Goal: Complete application form: Complete application form

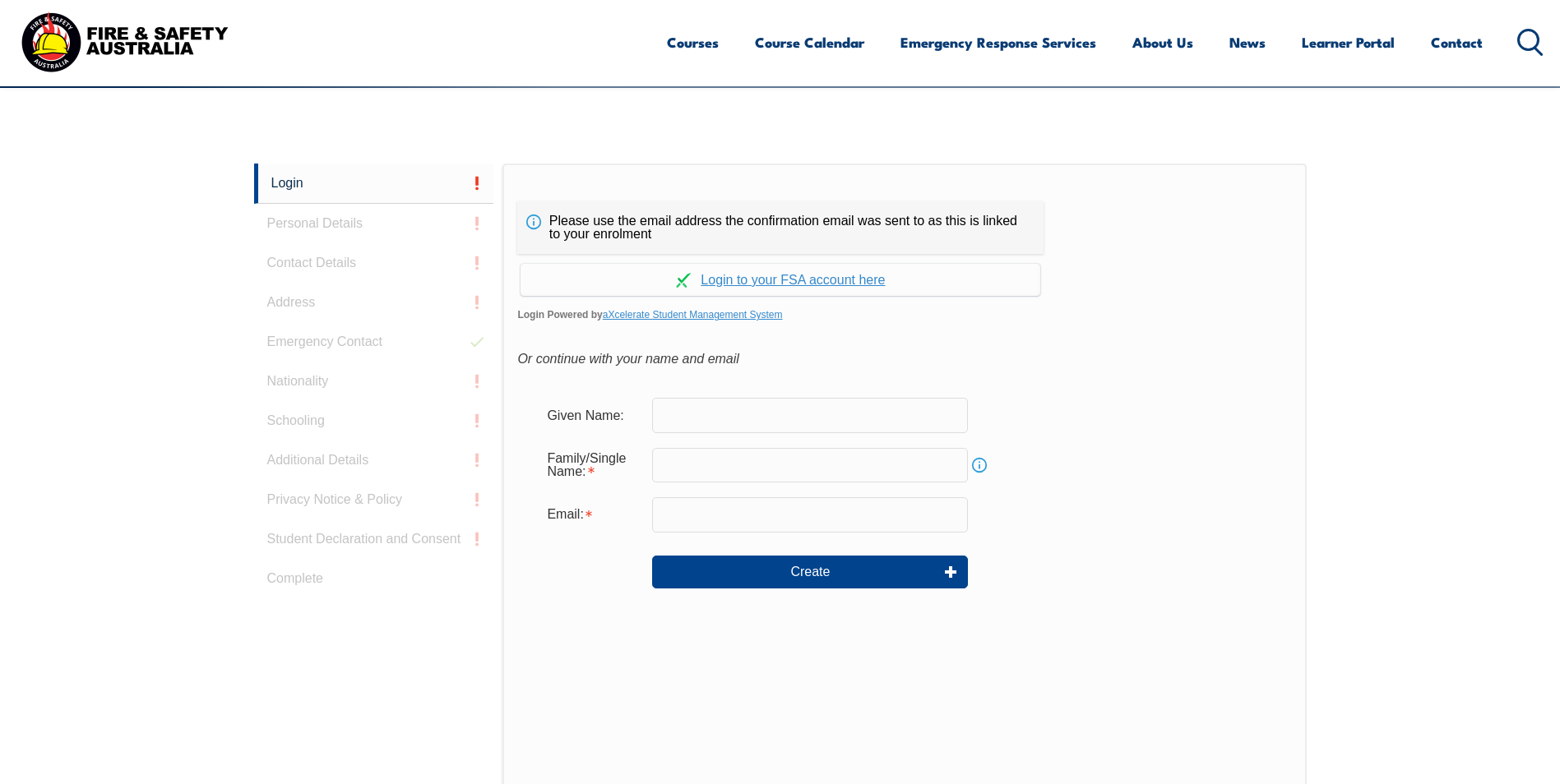
scroll to position [387, 0]
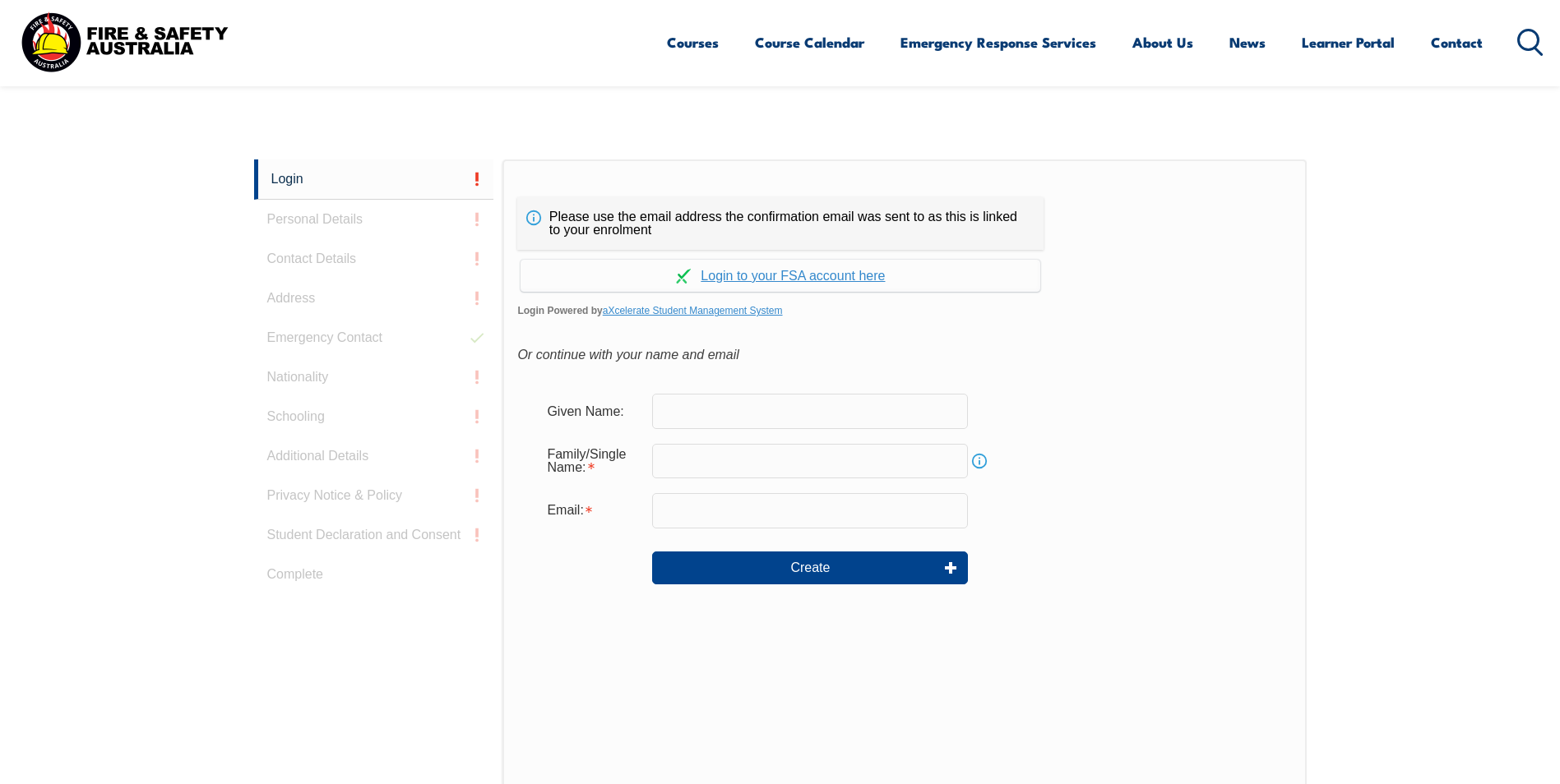
click at [697, 409] on input "text" at bounding box center [809, 411] width 315 height 35
type input "Antonio Lopes"
type input "[EMAIL_ADDRESS][PERSON_NAME][DOMAIN_NAME]"
click at [704, 465] on input "text" at bounding box center [809, 461] width 315 height 35
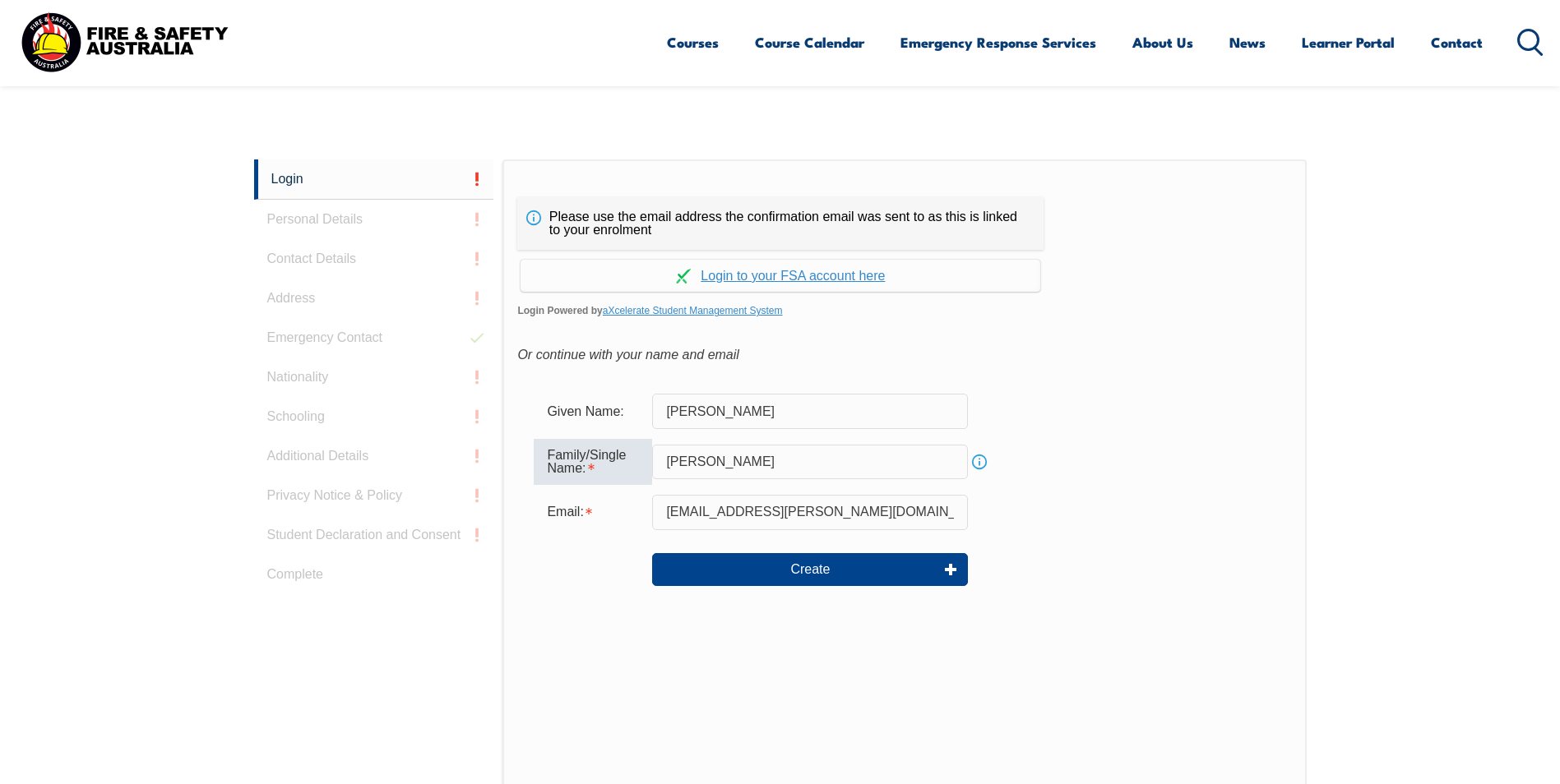
click at [722, 457] on input "[PERSON_NAME]" at bounding box center [809, 462] width 315 height 35
type input "[PERSON_NAME]"
click at [611, 521] on div "Email:" at bounding box center [592, 512] width 119 height 31
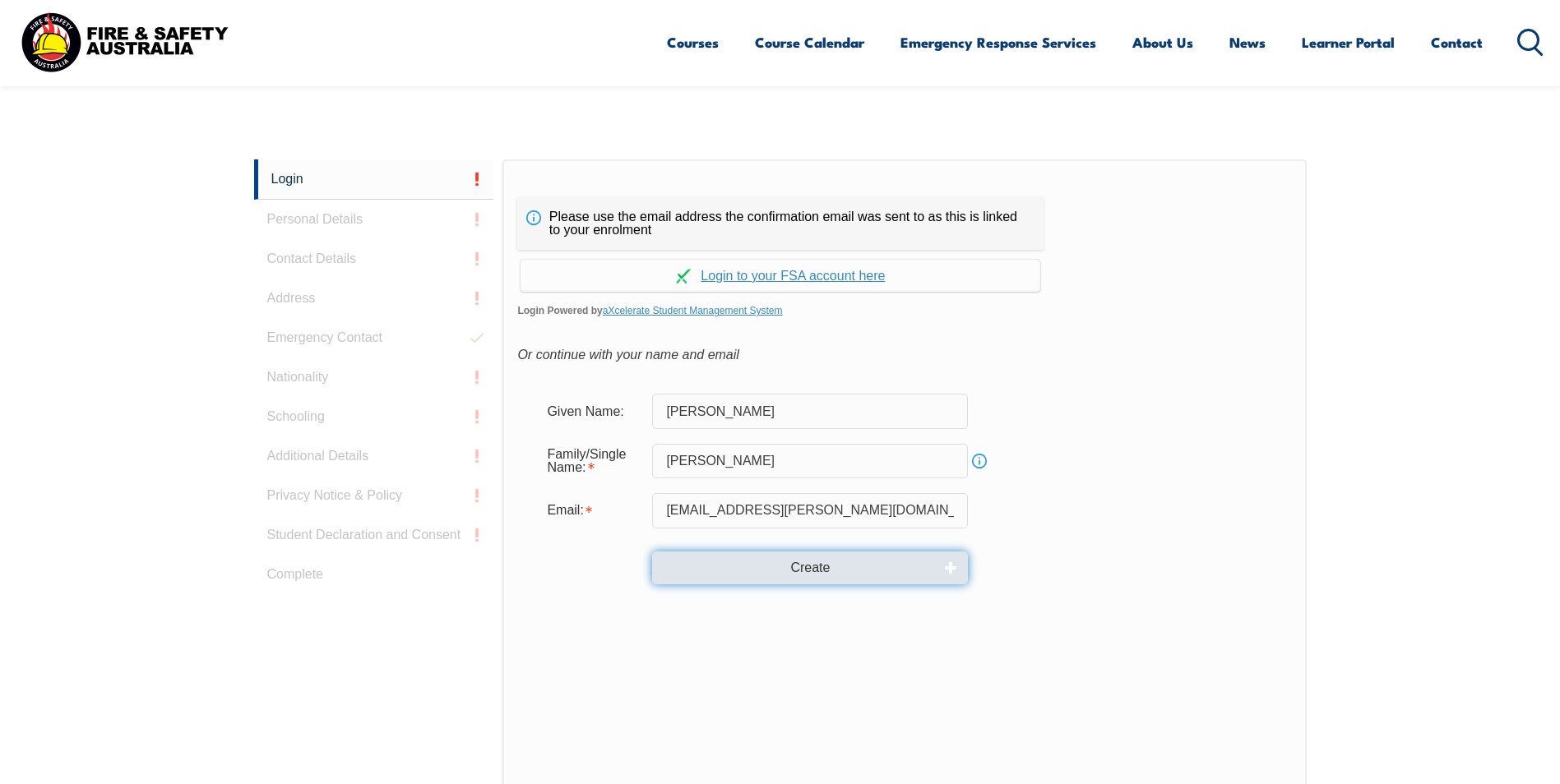
click at [776, 563] on button "Create" at bounding box center [809, 568] width 315 height 33
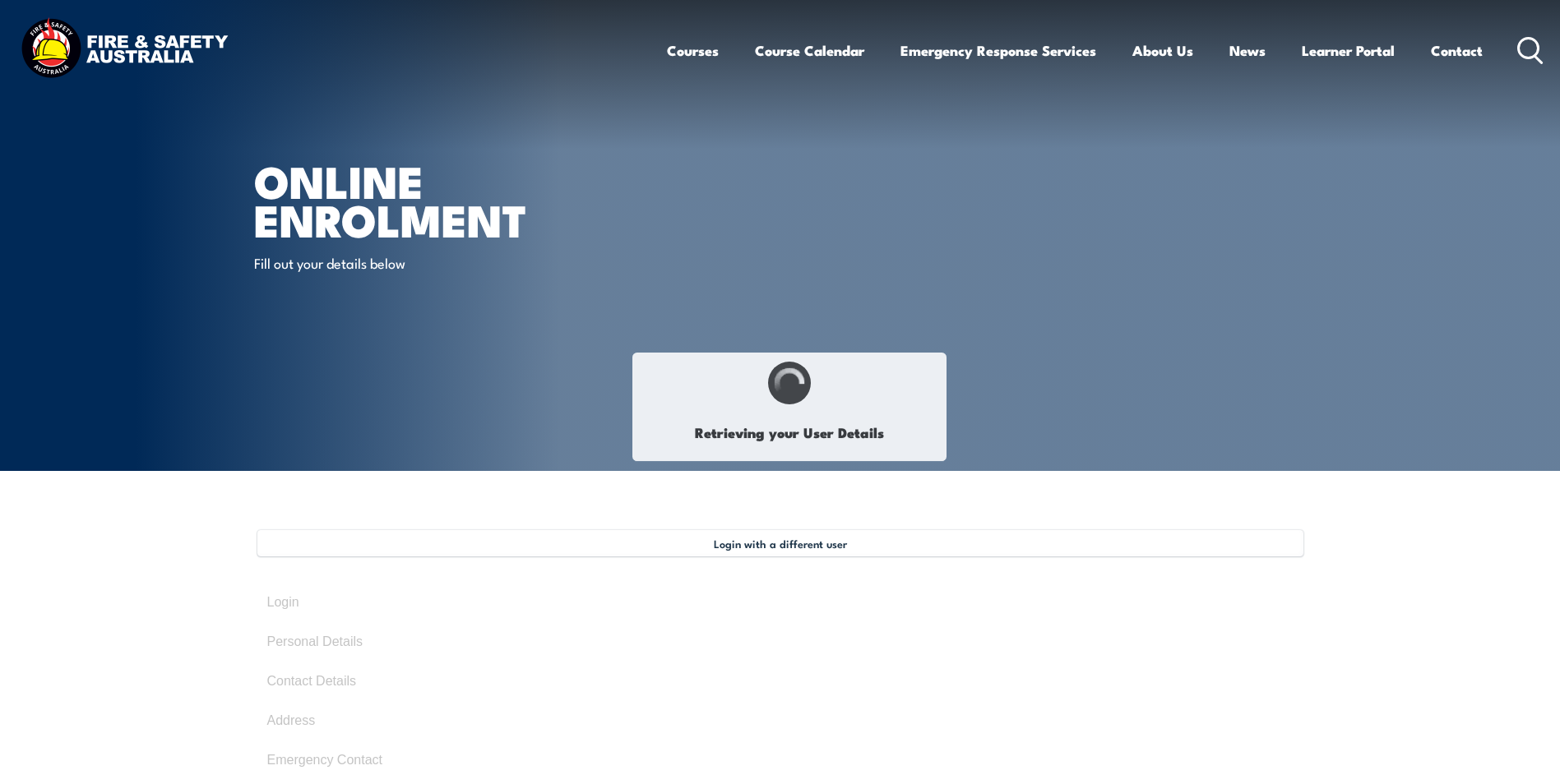
type input "[PERSON_NAME]"
type input "VK3EGKUENM"
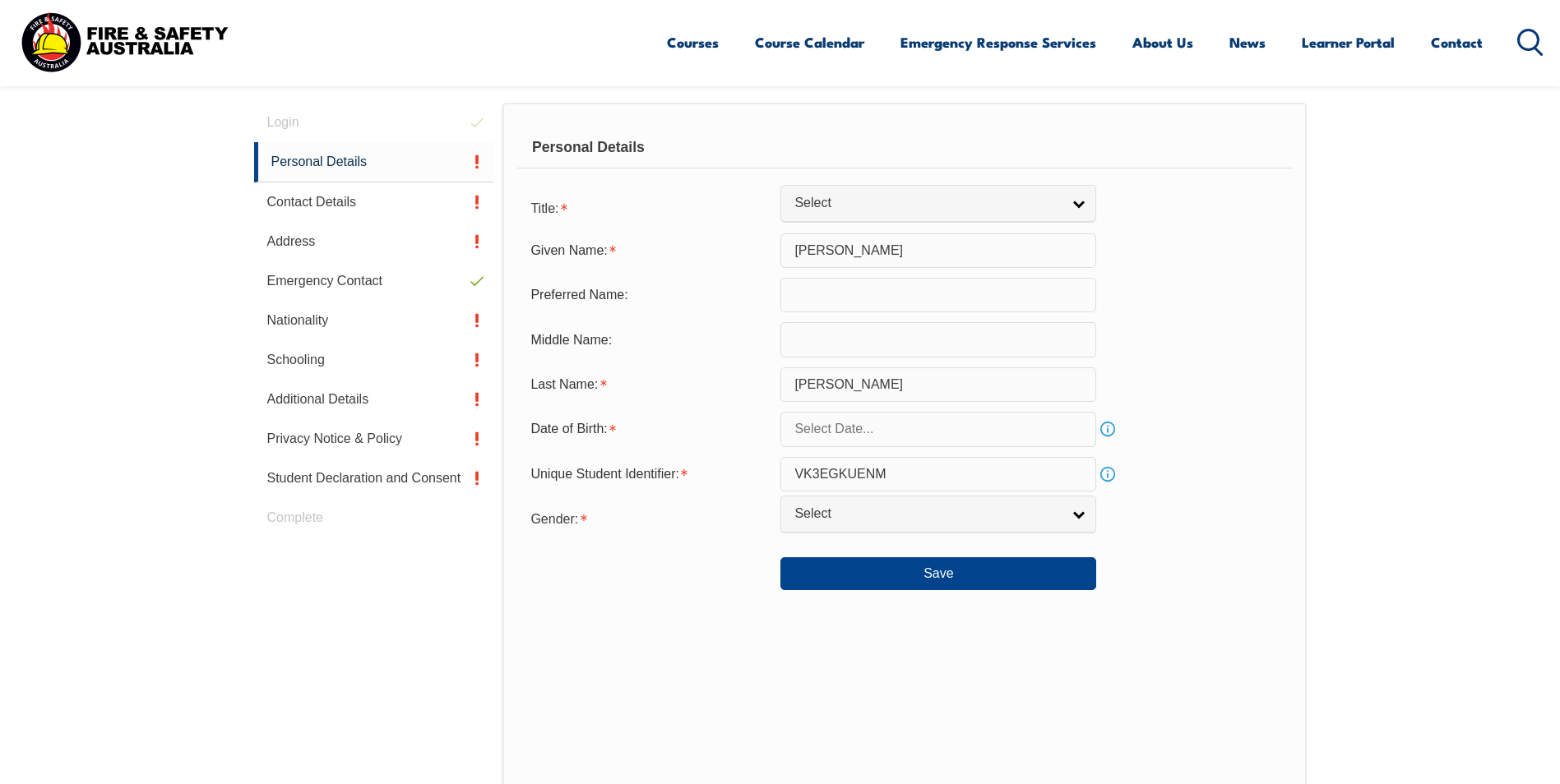
scroll to position [499, 0]
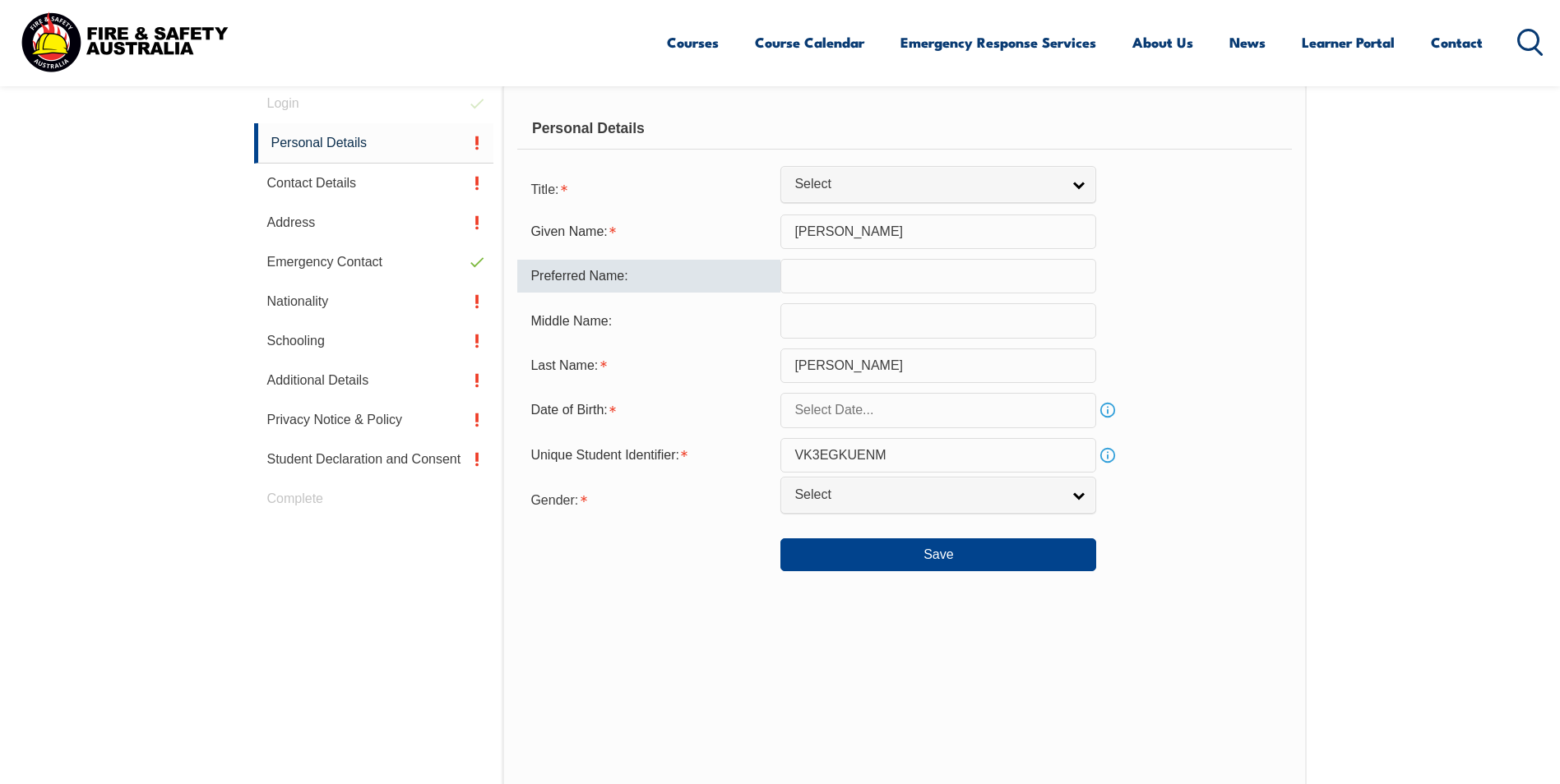
click at [877, 279] on input "text" at bounding box center [938, 276] width 315 height 35
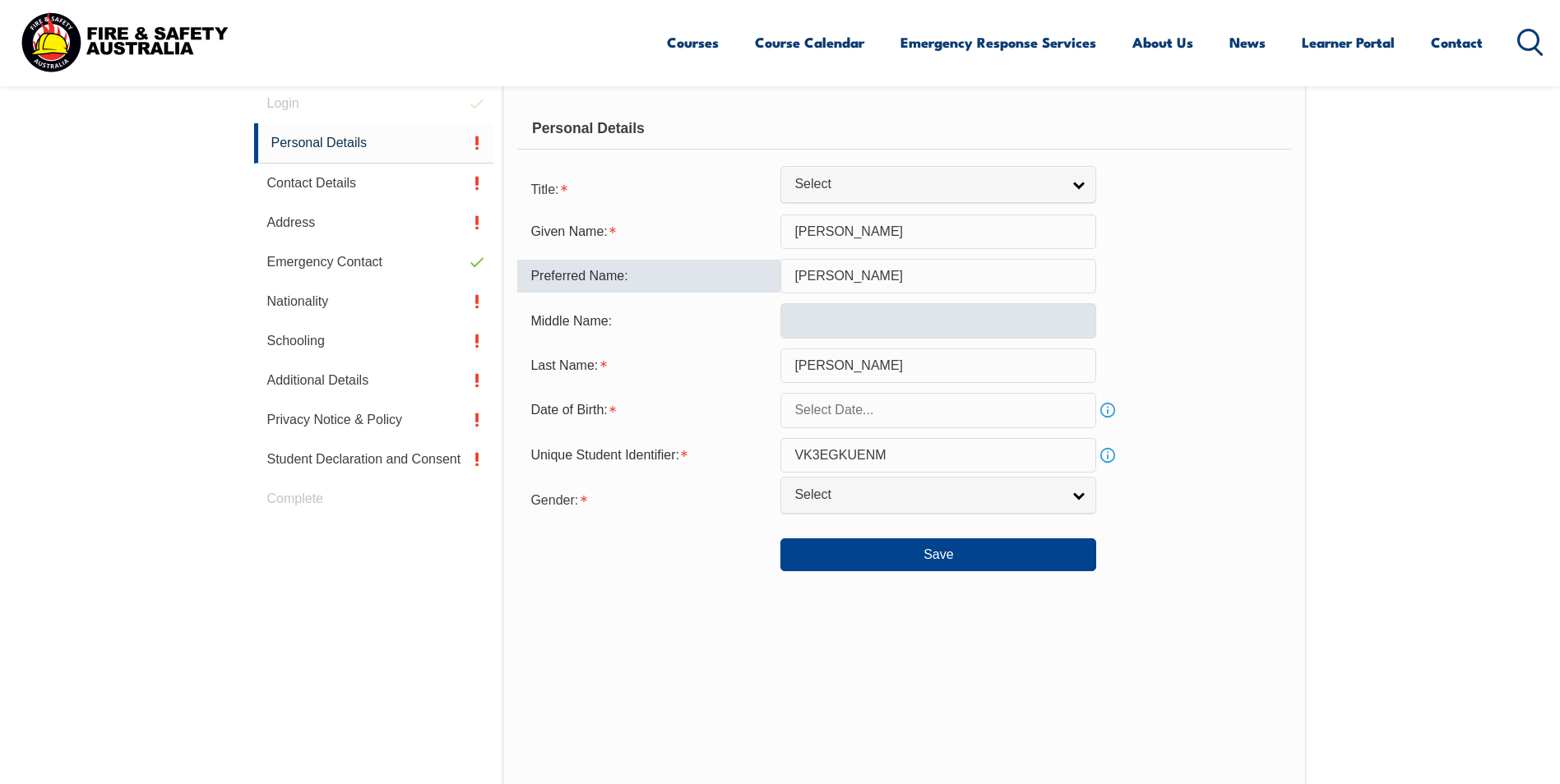
type input "[PERSON_NAME]"
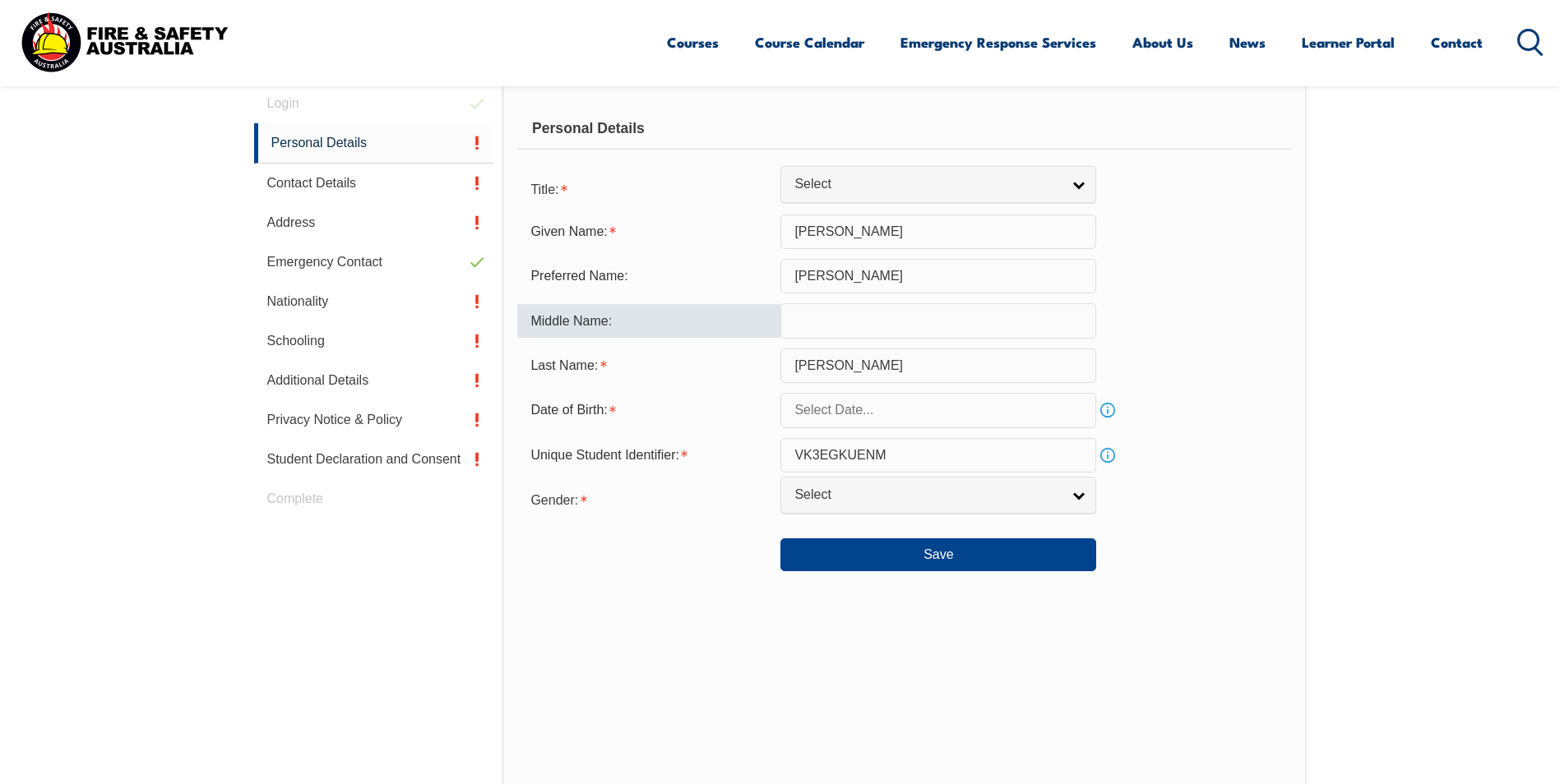
click at [844, 318] on input "text" at bounding box center [938, 320] width 315 height 35
type input "[PERSON_NAME]"
click at [1076, 493] on link "Select" at bounding box center [938, 495] width 315 height 37
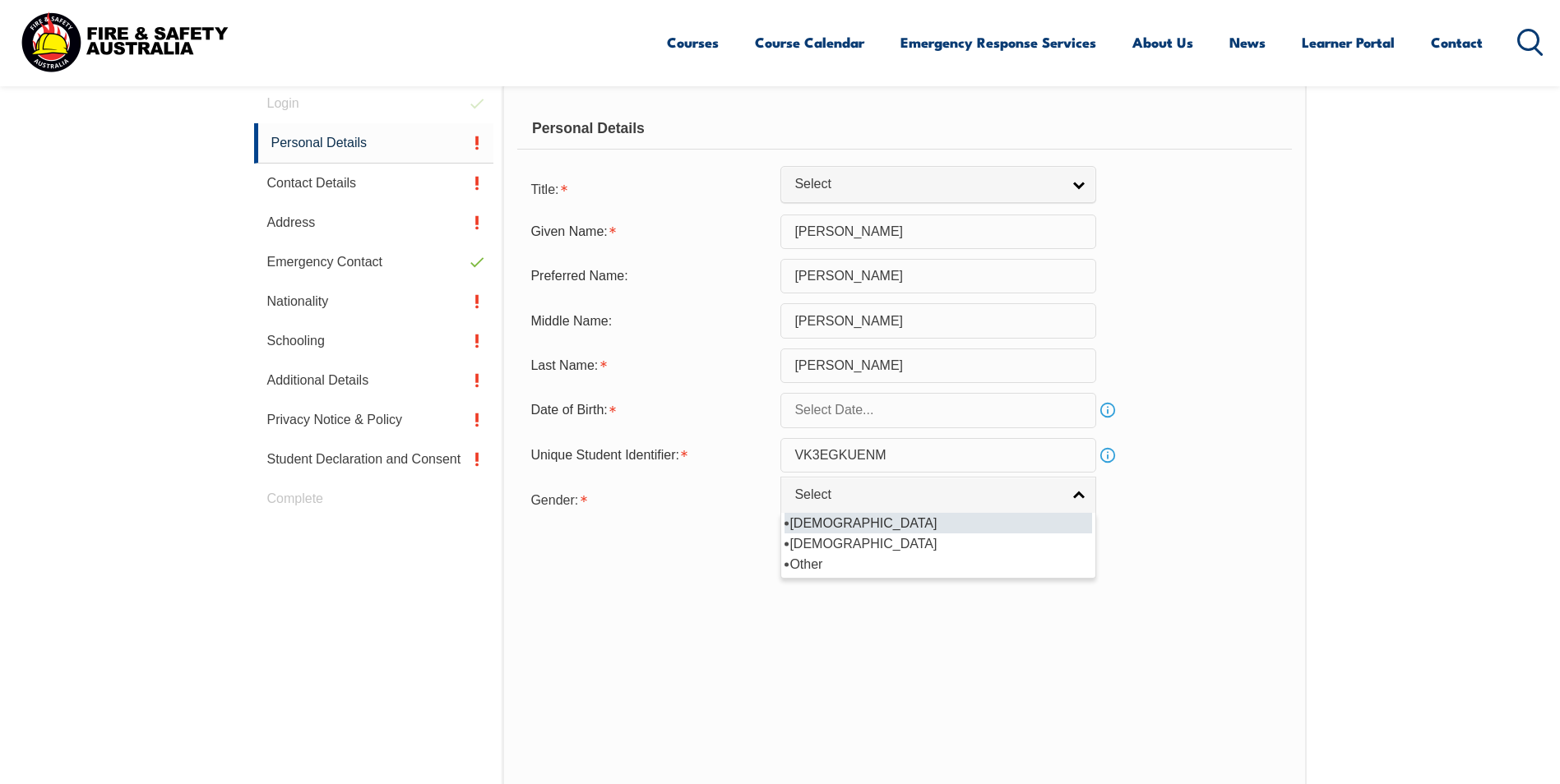
click at [1068, 519] on li "[DEMOGRAPHIC_DATA]" at bounding box center [938, 523] width 308 height 20
select select "M"
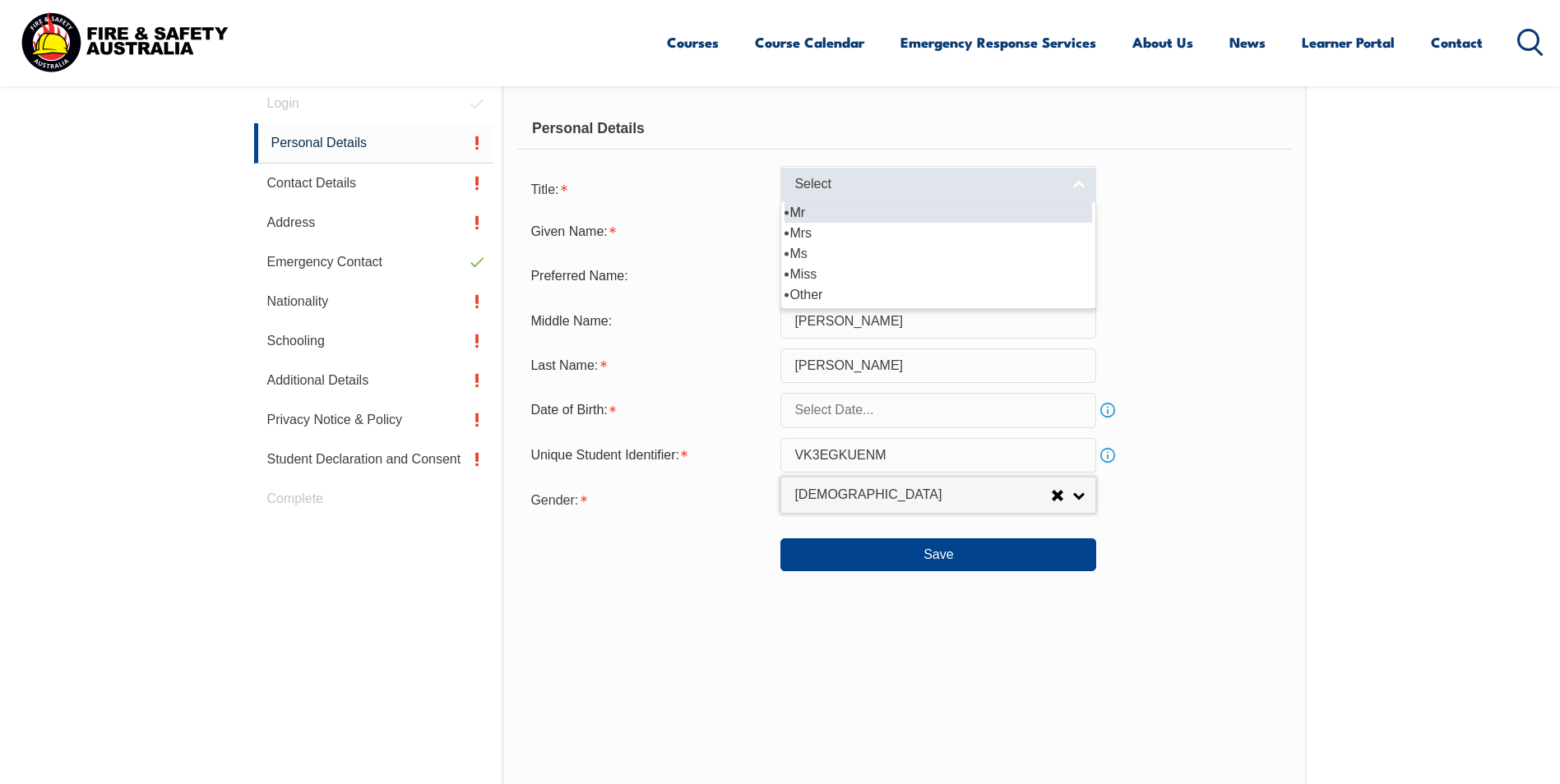
click at [1083, 186] on link "Select" at bounding box center [938, 184] width 315 height 37
click at [1041, 205] on li "Mr" at bounding box center [938, 212] width 308 height 20
select select "Mr"
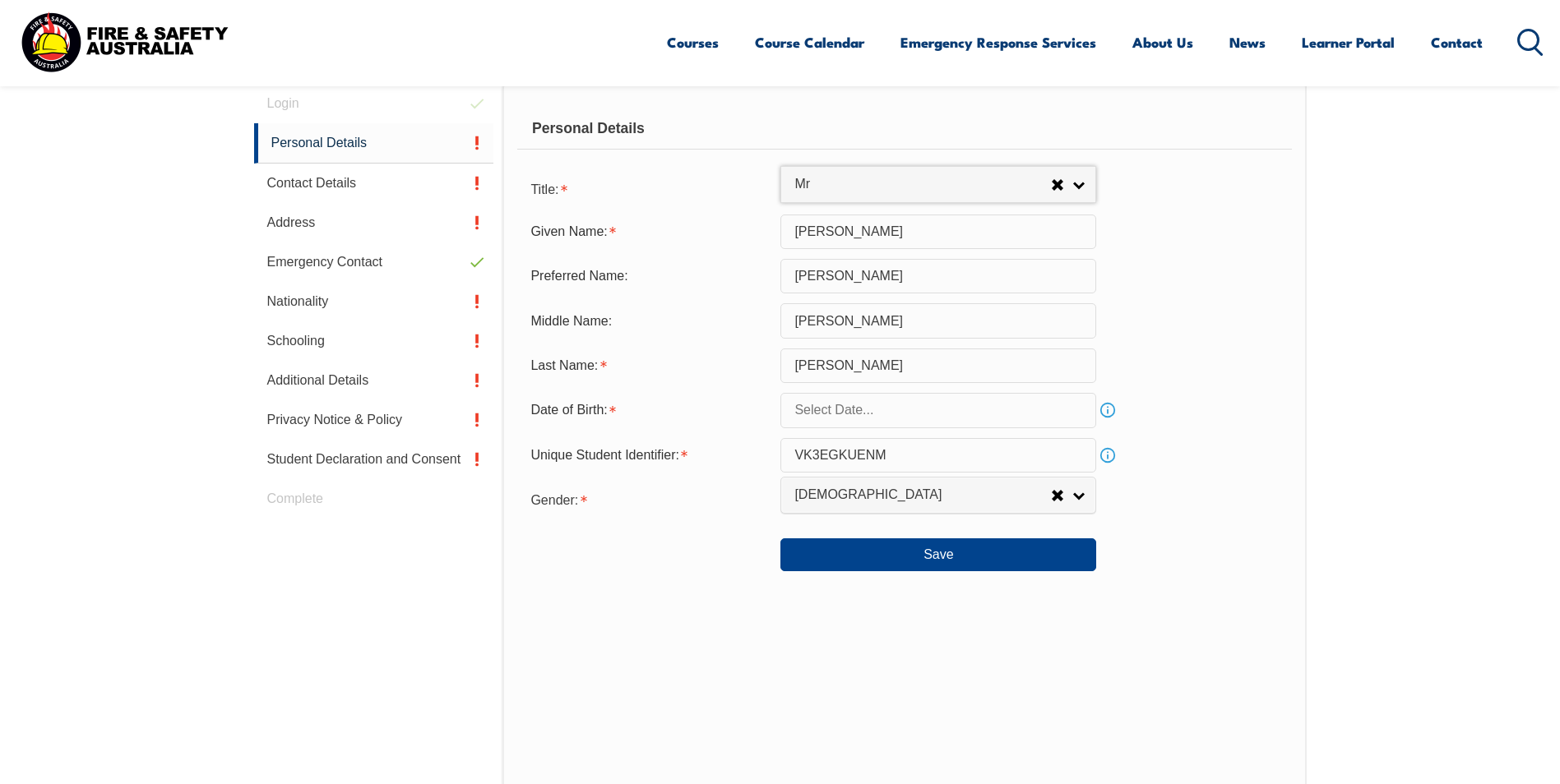
click at [1027, 408] on input "text" at bounding box center [938, 410] width 315 height 35
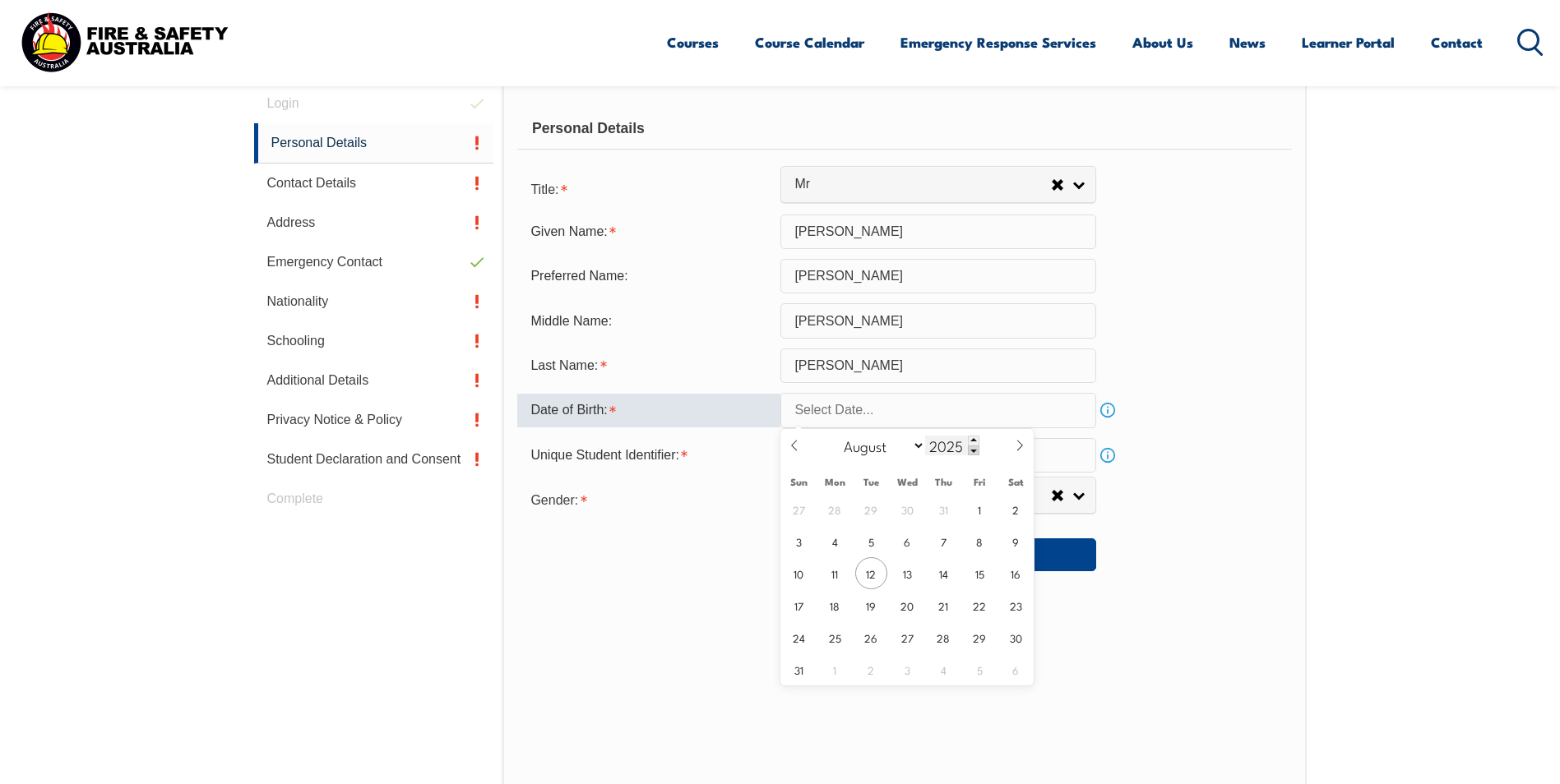
click at [972, 450] on span at bounding box center [973, 450] width 12 height 10
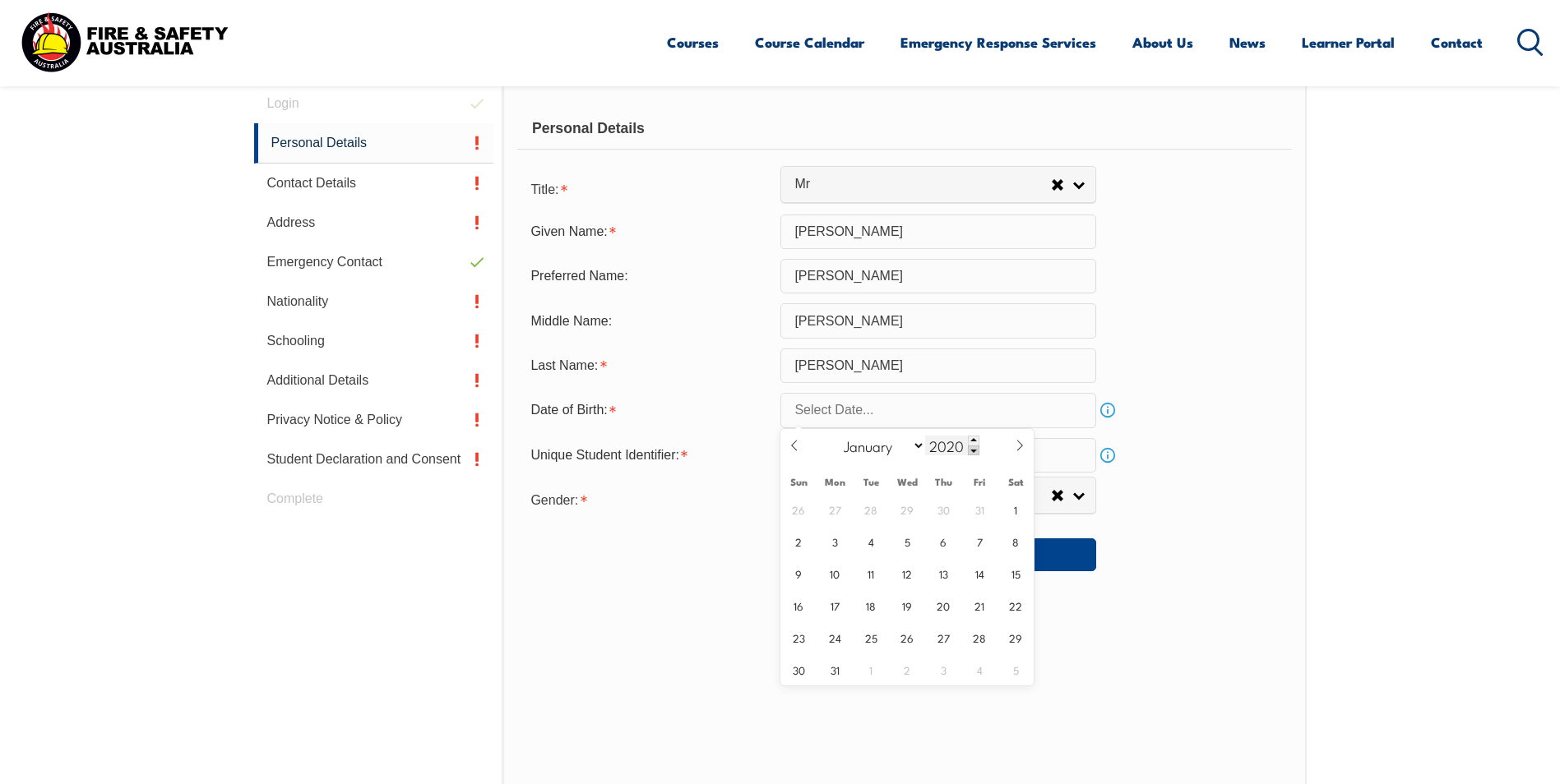
click at [972, 450] on span at bounding box center [973, 450] width 12 height 10
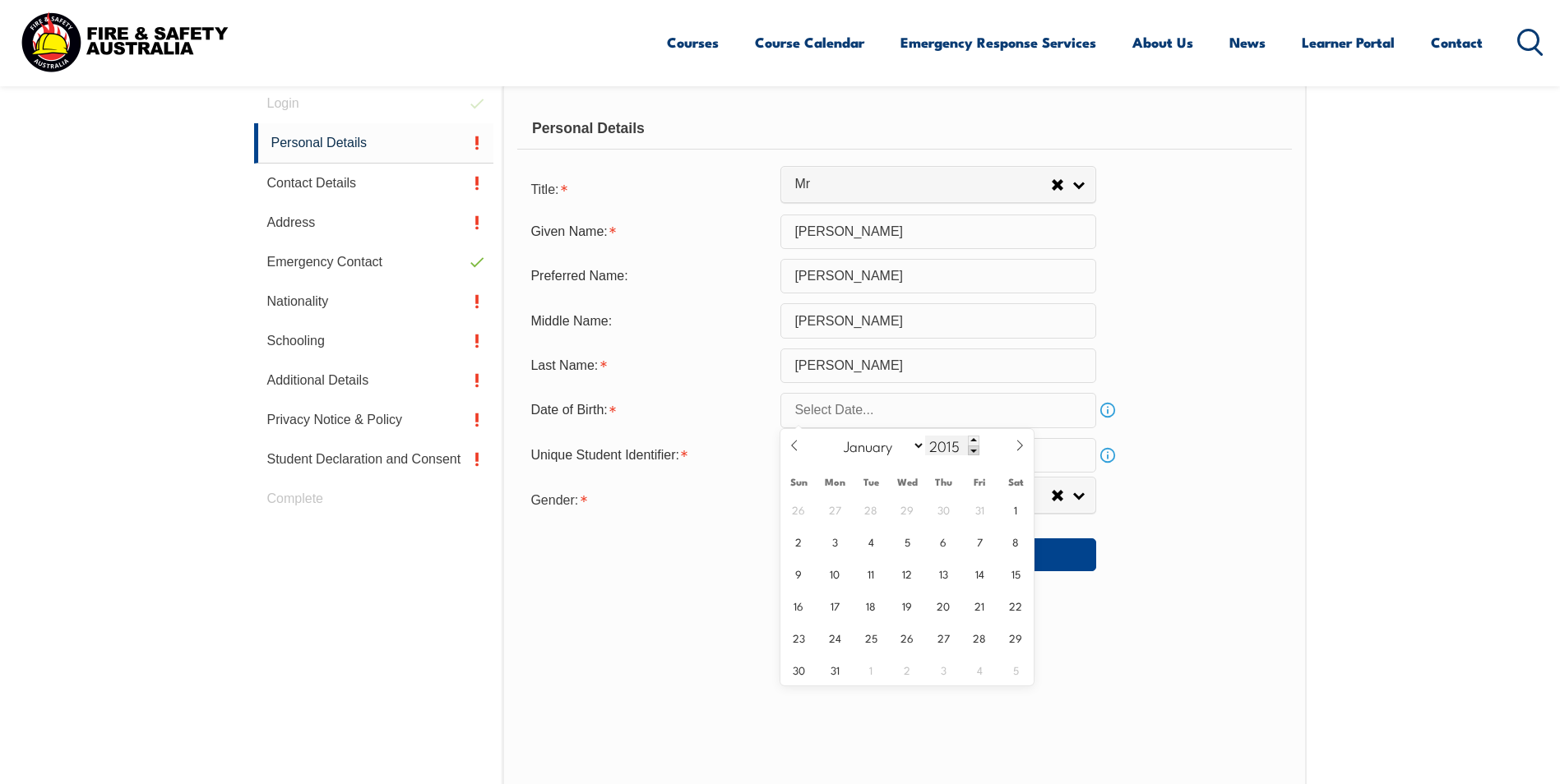
click at [972, 450] on span at bounding box center [973, 450] width 12 height 10
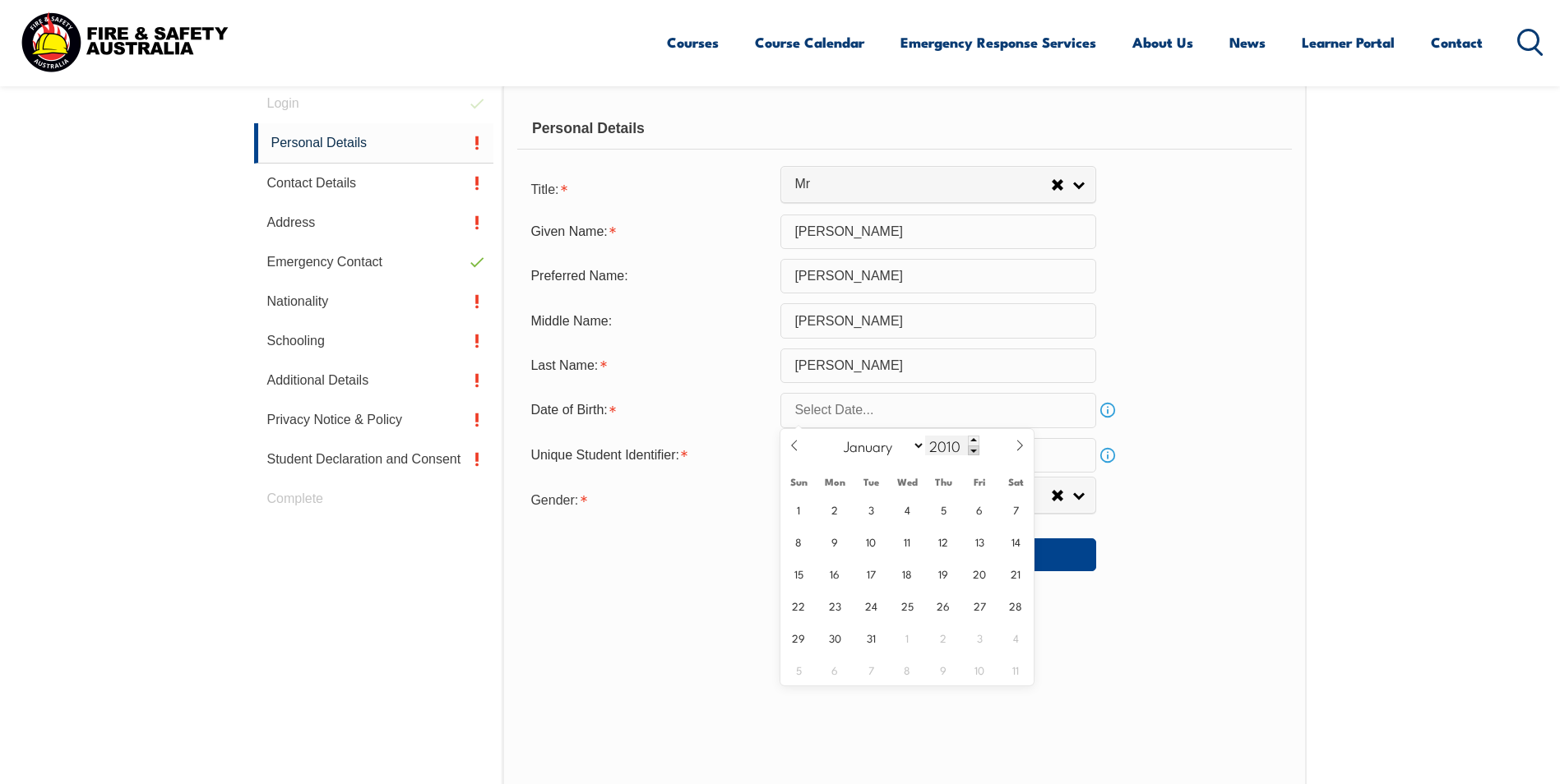
click at [972, 450] on span at bounding box center [973, 450] width 12 height 10
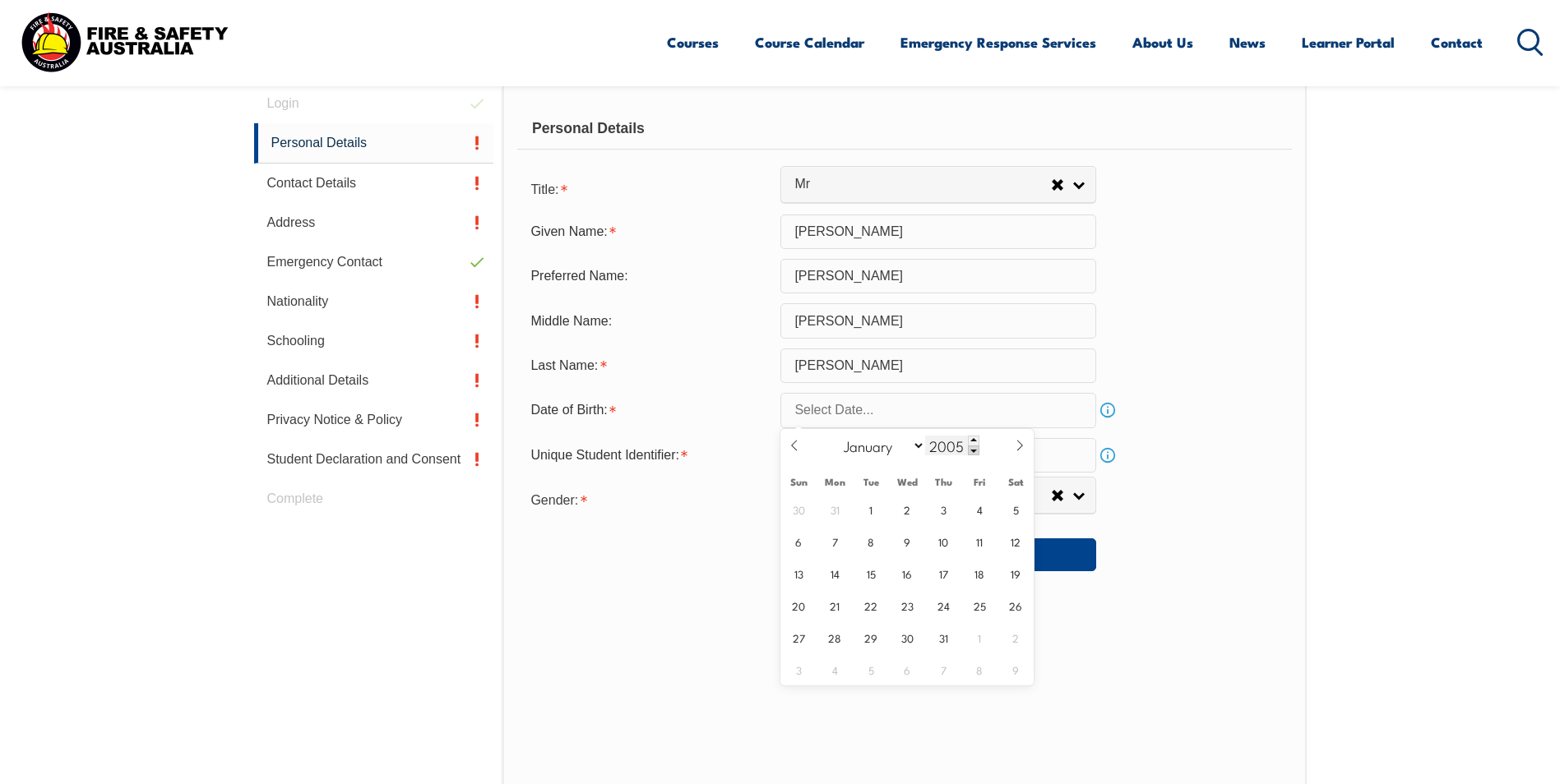
click at [972, 450] on span at bounding box center [973, 450] width 12 height 10
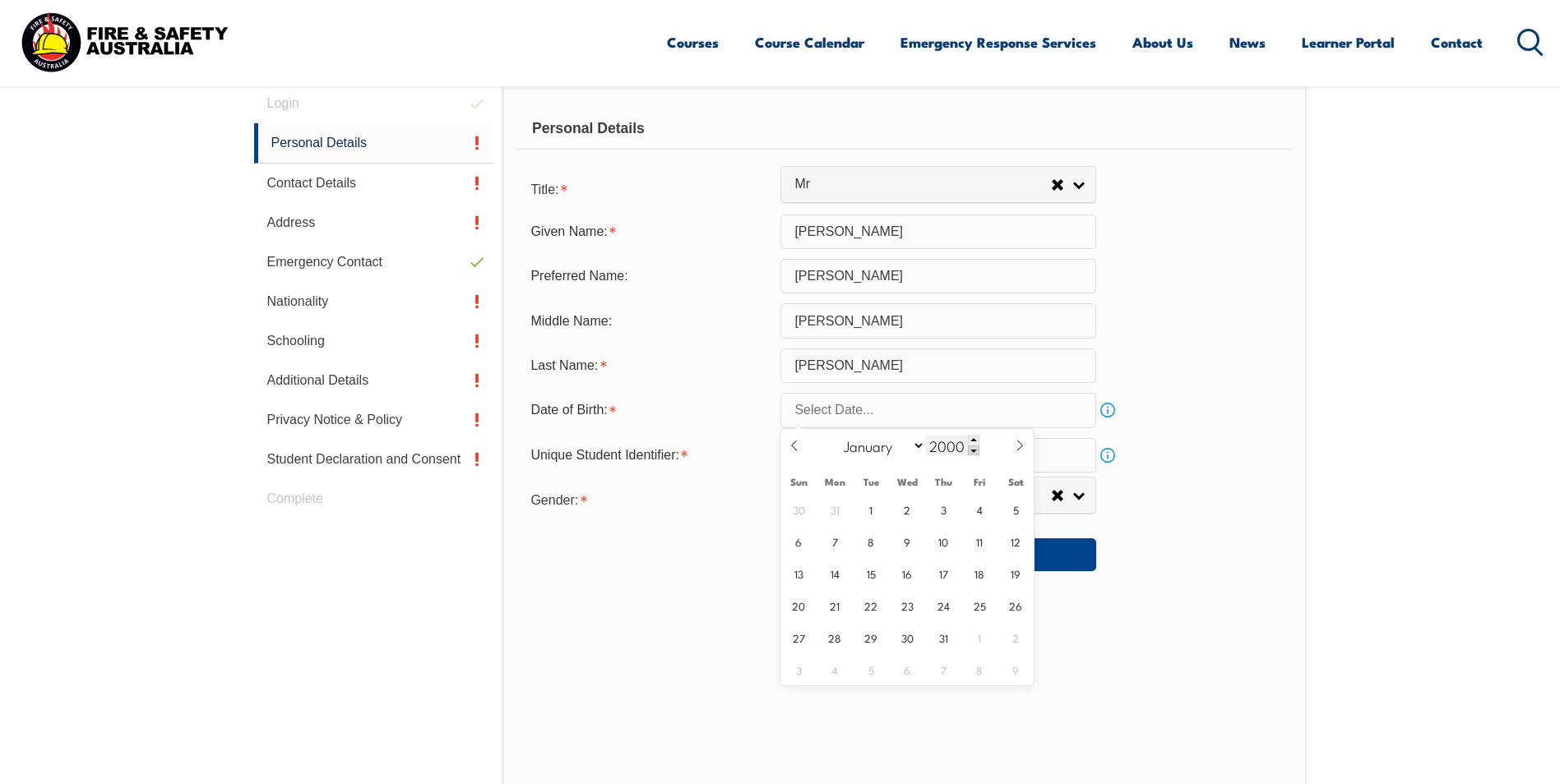
click at [972, 450] on span at bounding box center [973, 450] width 12 height 10
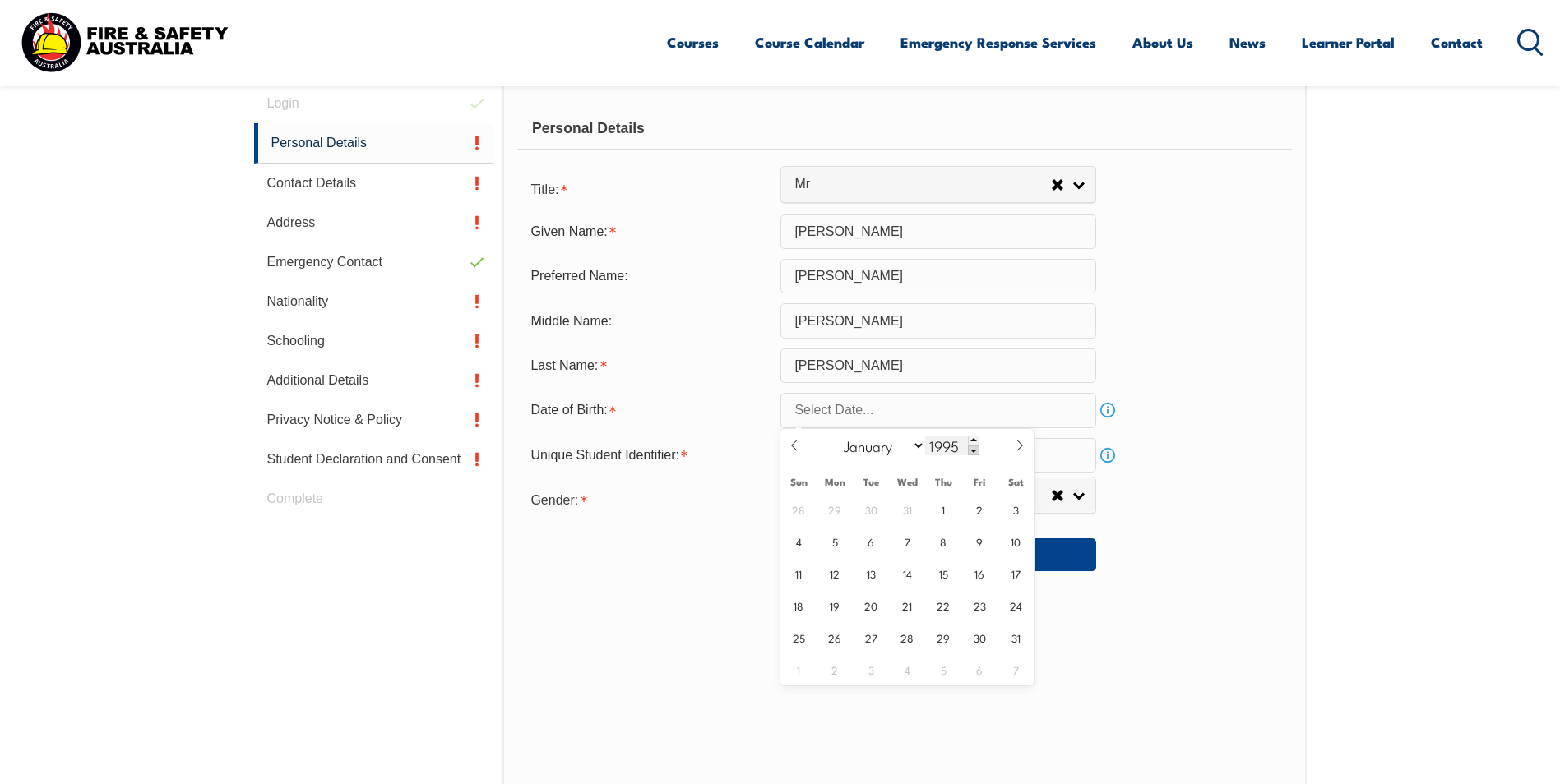
click at [972, 450] on span at bounding box center [973, 450] width 12 height 10
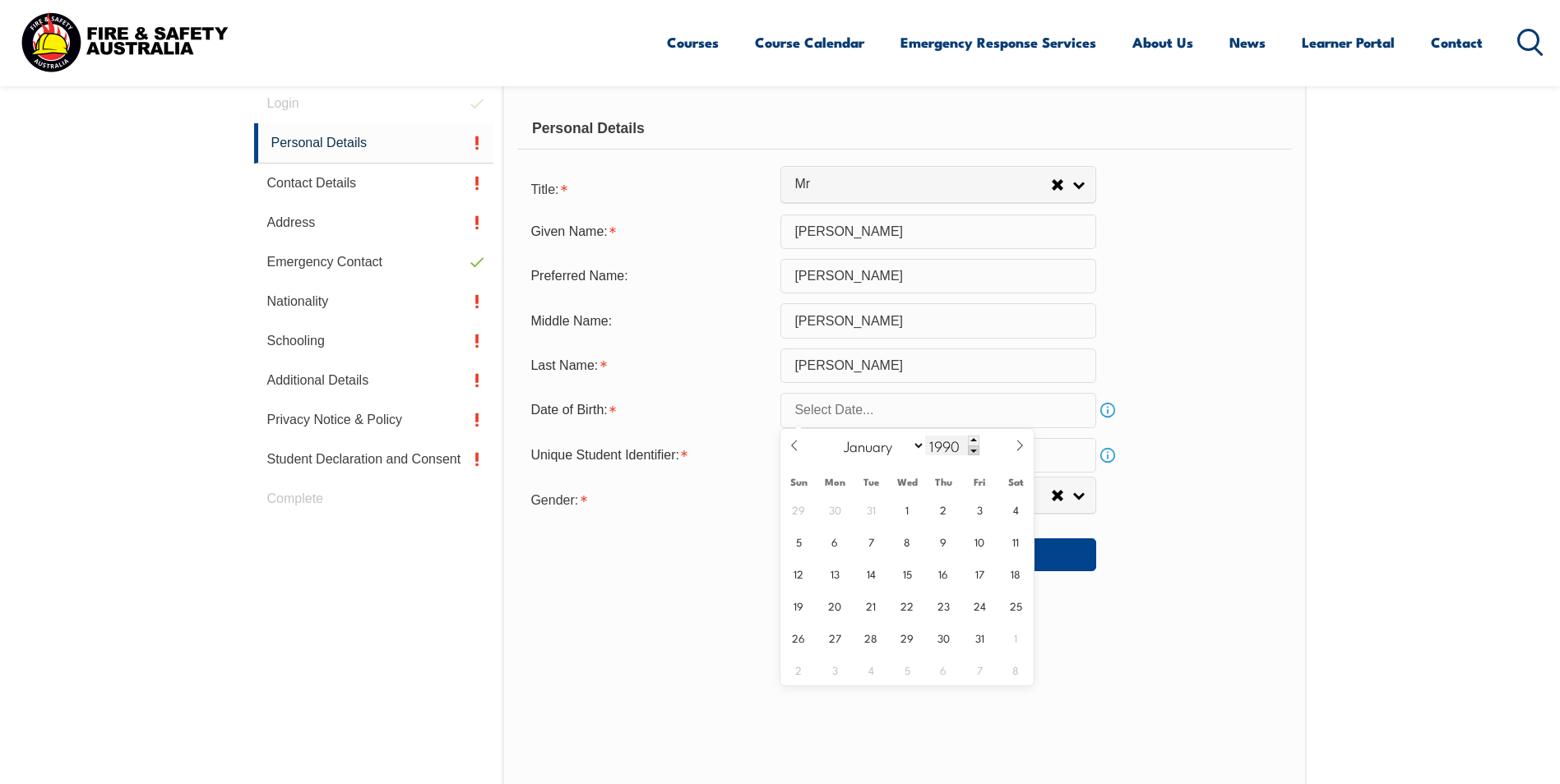
click at [972, 450] on span at bounding box center [973, 450] width 12 height 10
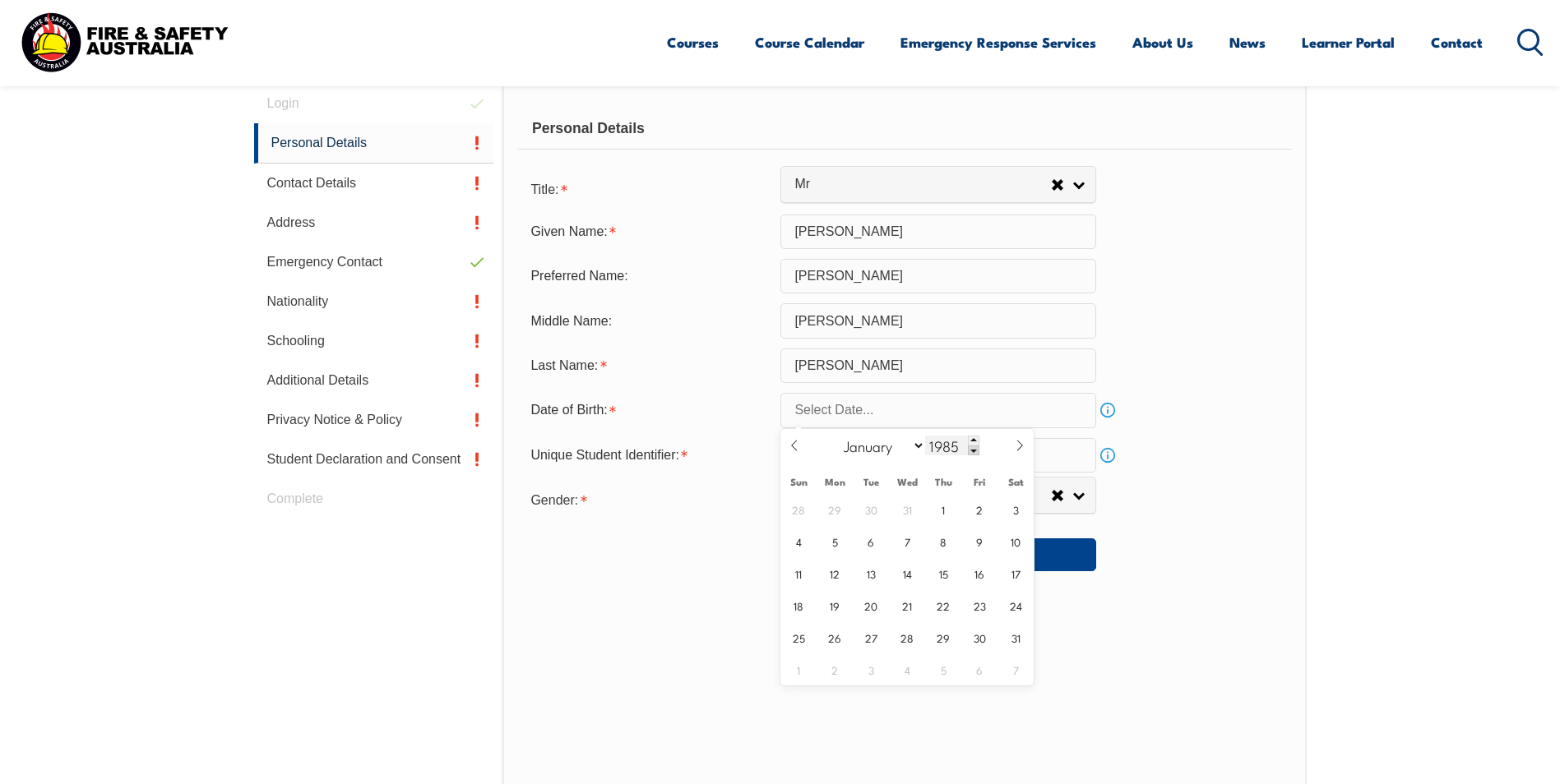
click at [972, 450] on span at bounding box center [973, 450] width 12 height 10
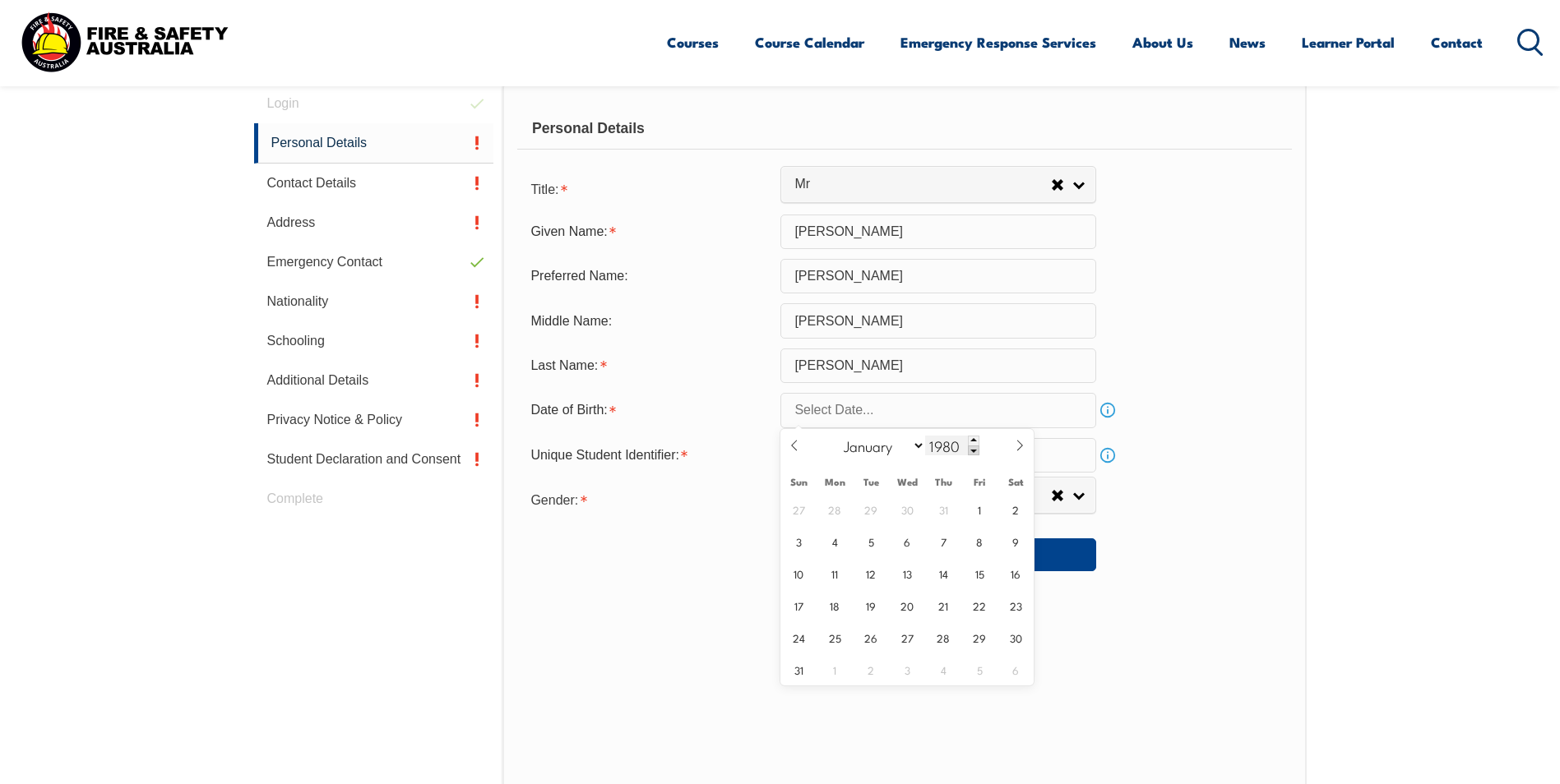
click at [972, 450] on span at bounding box center [973, 450] width 12 height 10
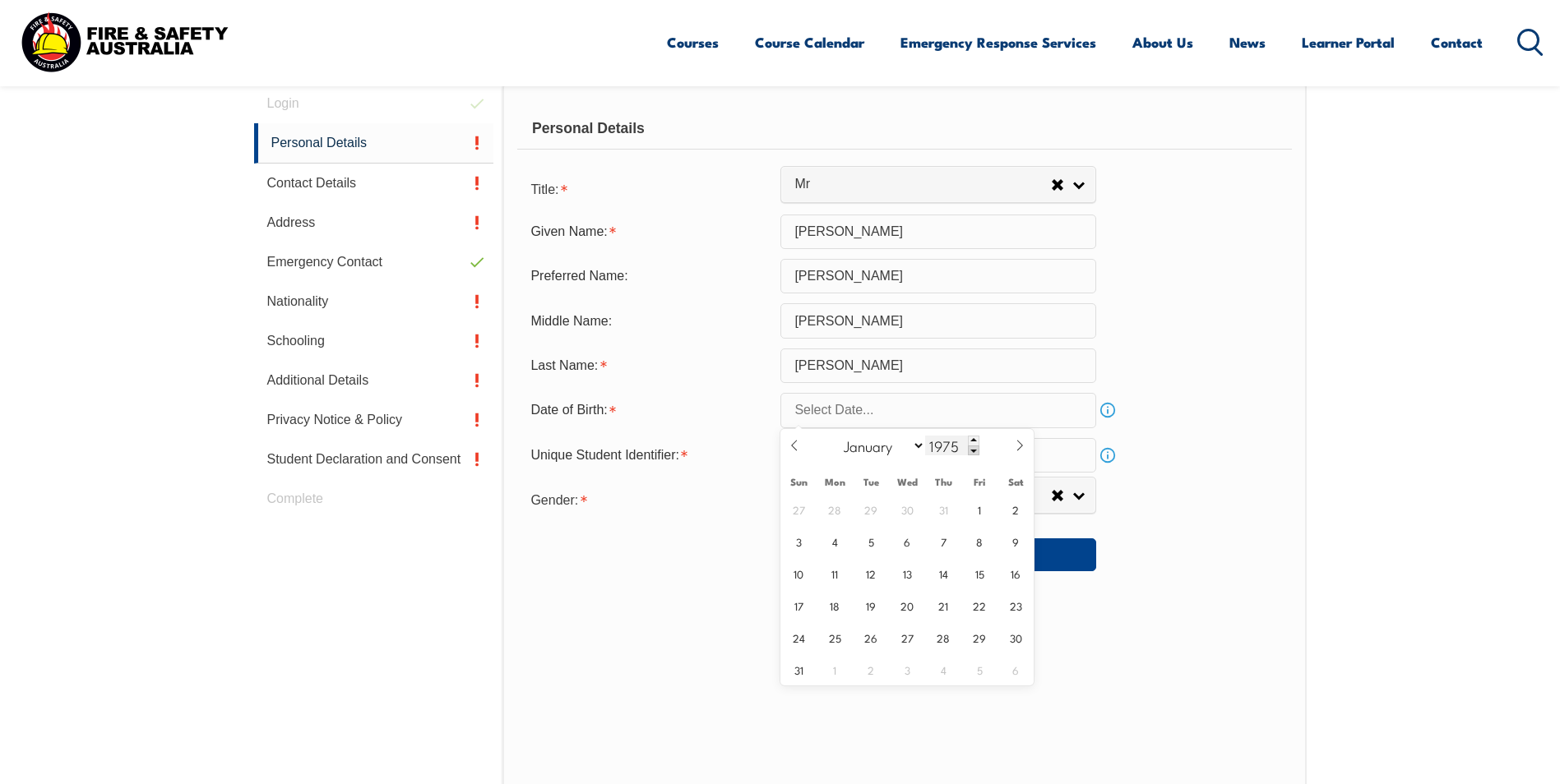
click at [972, 450] on span at bounding box center [973, 450] width 12 height 10
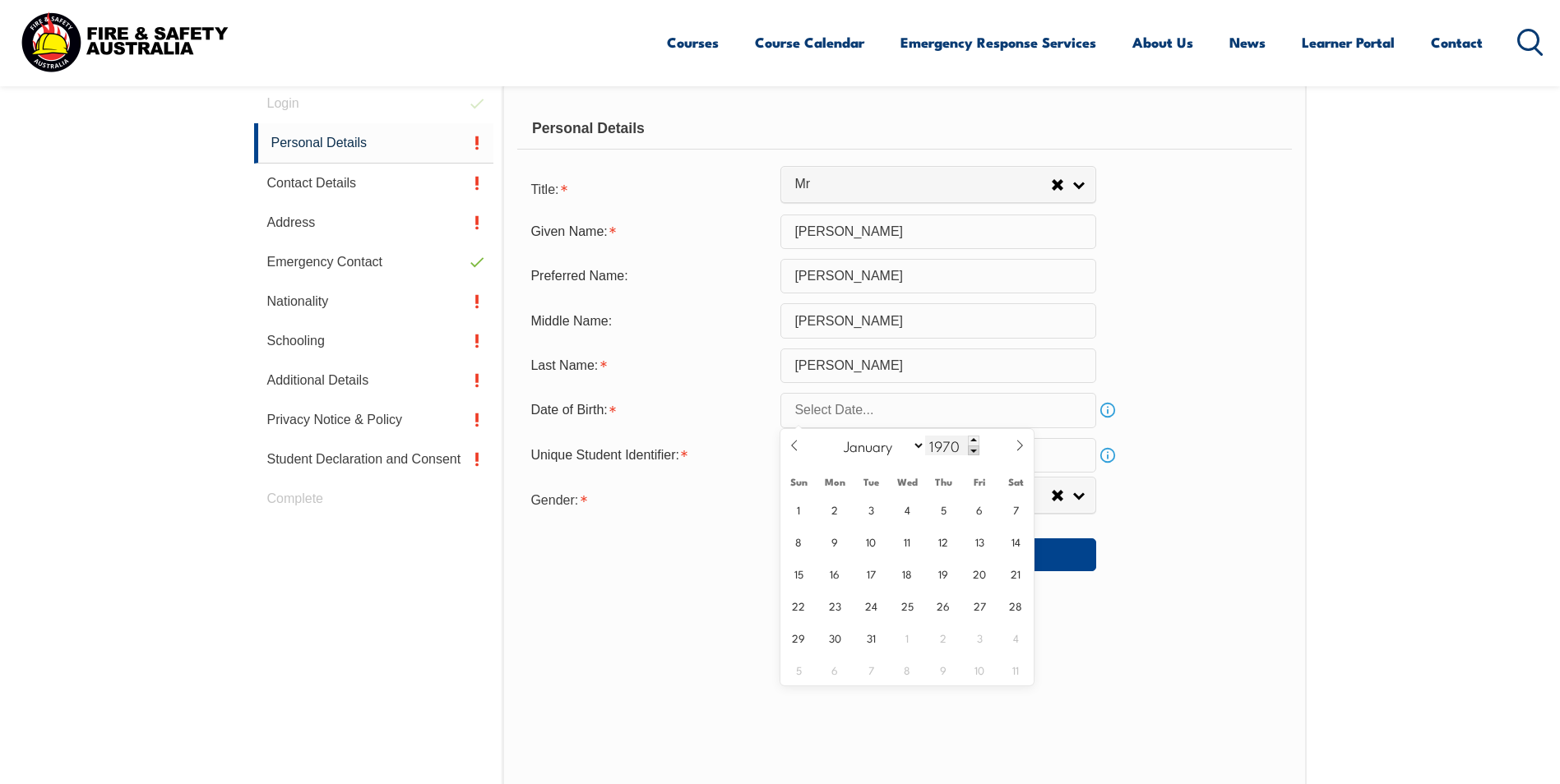
click at [972, 450] on span at bounding box center [973, 450] width 12 height 10
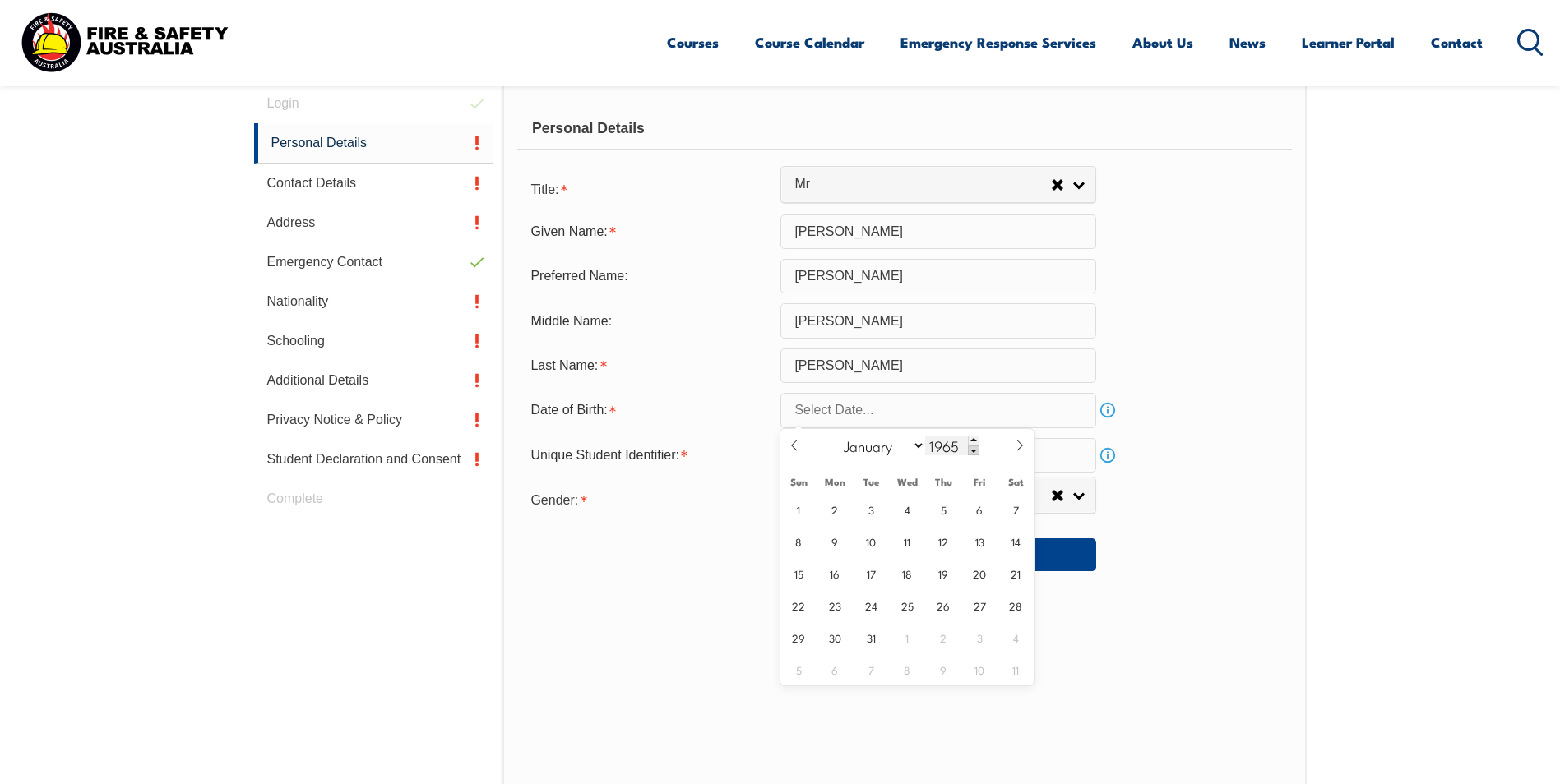
click at [972, 450] on span at bounding box center [973, 450] width 12 height 10
type input "1964"
click at [917, 441] on select "January February March April May June July August September October November De…" at bounding box center [880, 446] width 90 height 21
select select "11"
click at [836, 435] on select "January February March April May June July August September October November De…" at bounding box center [880, 446] width 90 height 21
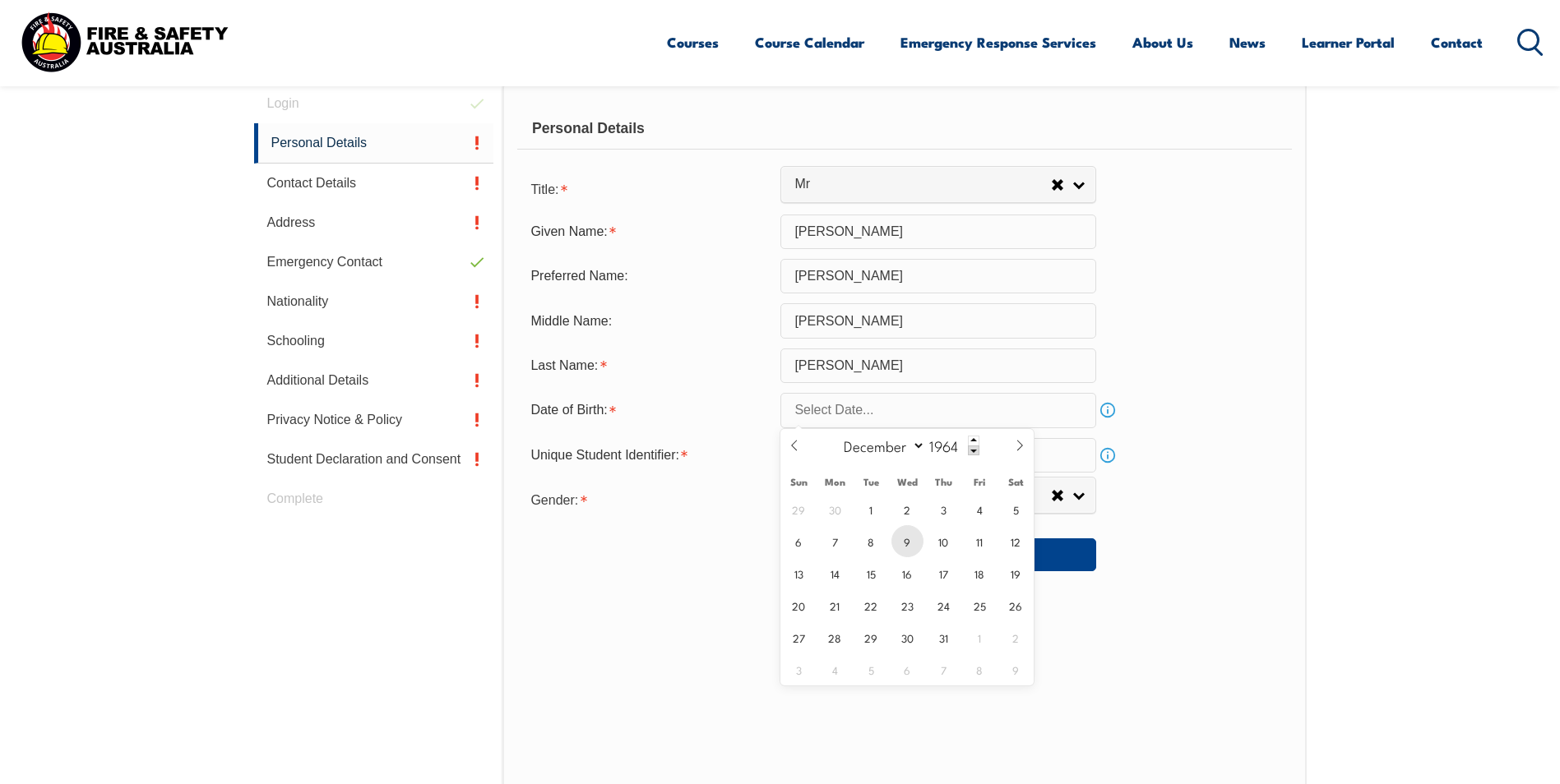
click at [902, 537] on span "9" at bounding box center [907, 541] width 32 height 32
type input "[DATE]"
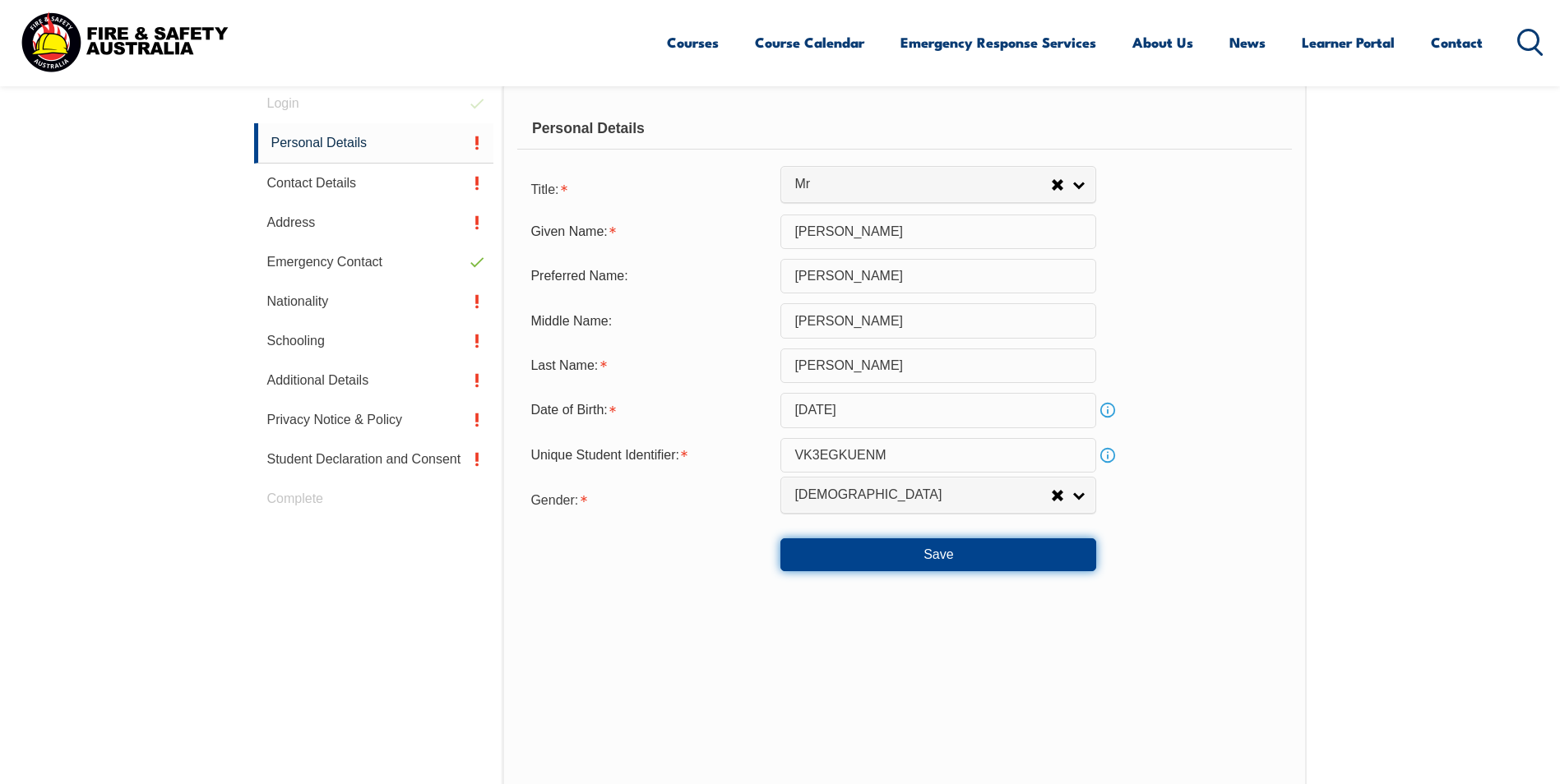
click at [944, 553] on button "Save" at bounding box center [938, 554] width 315 height 33
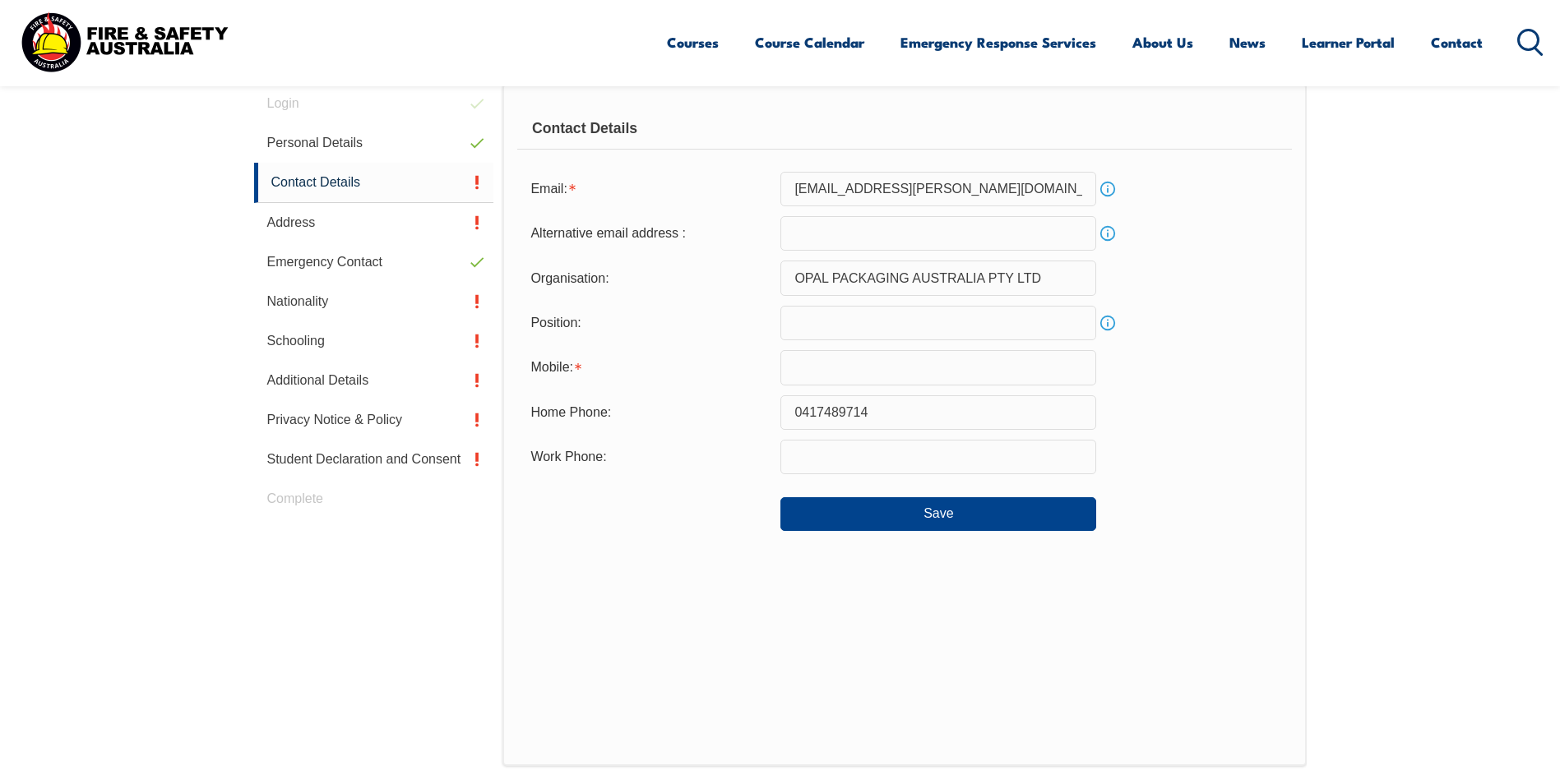
scroll to position [447, 0]
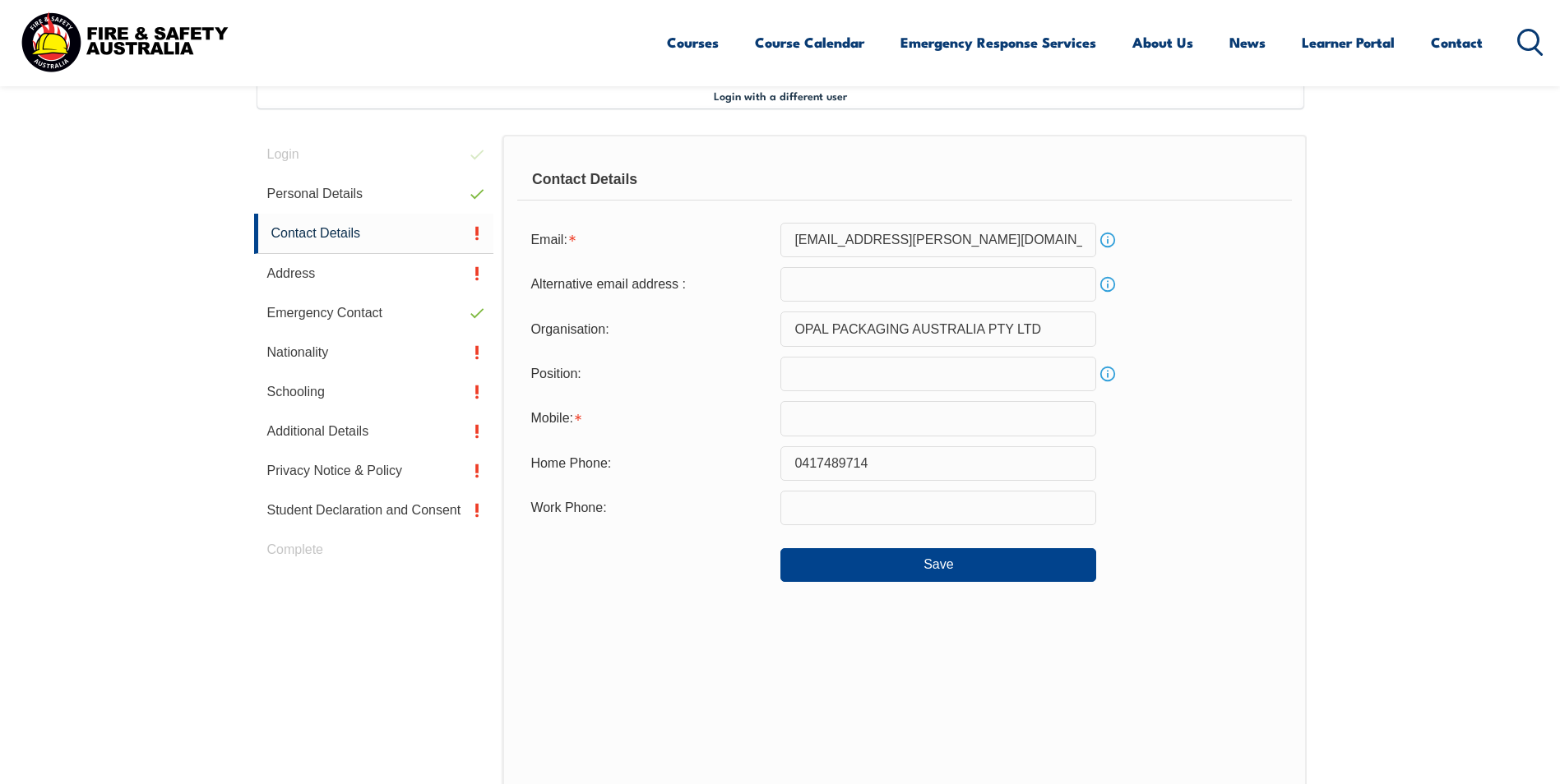
click at [828, 374] on input "text" at bounding box center [938, 374] width 315 height 35
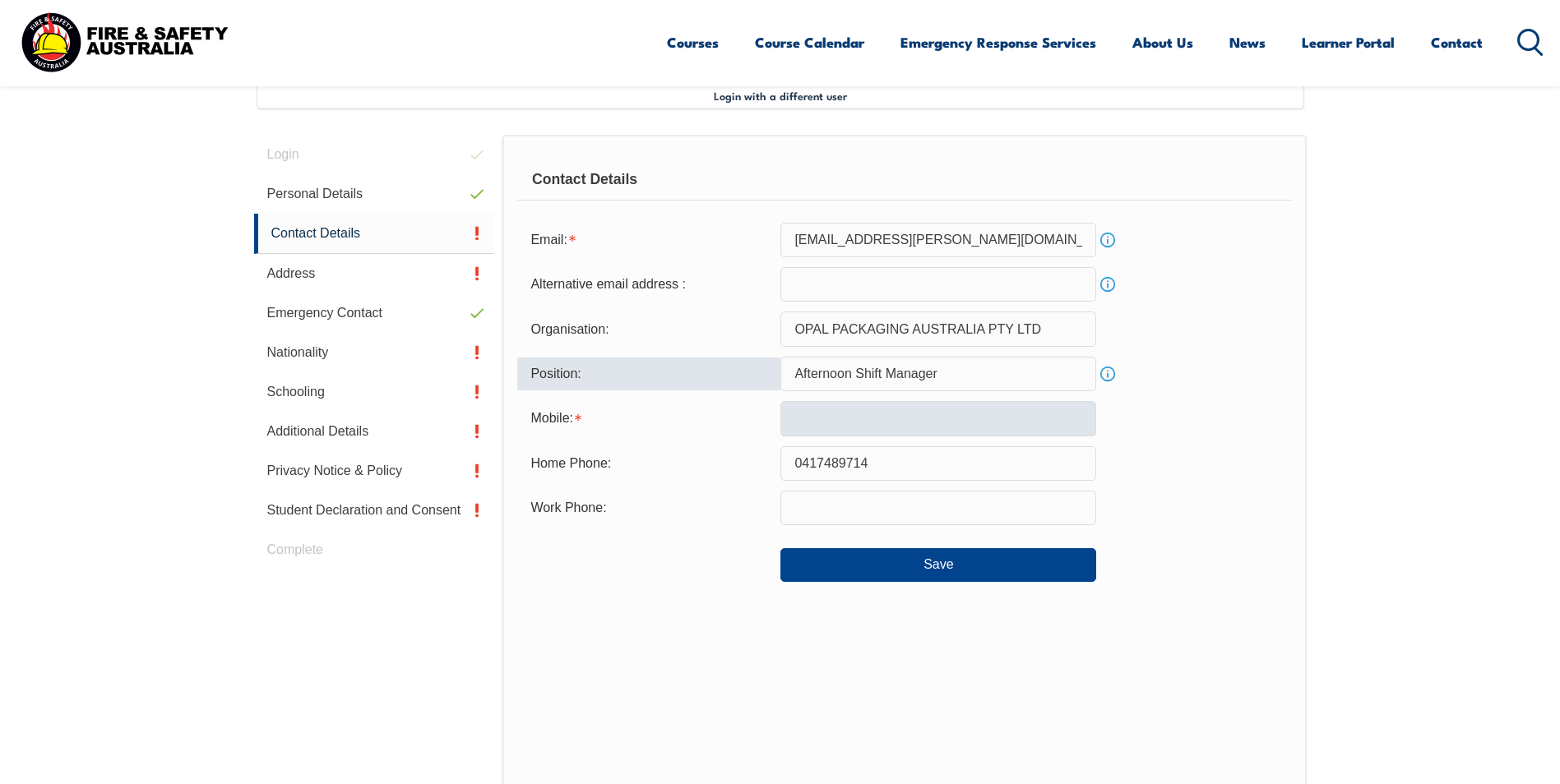
type input "Afternoon Shift Manager"
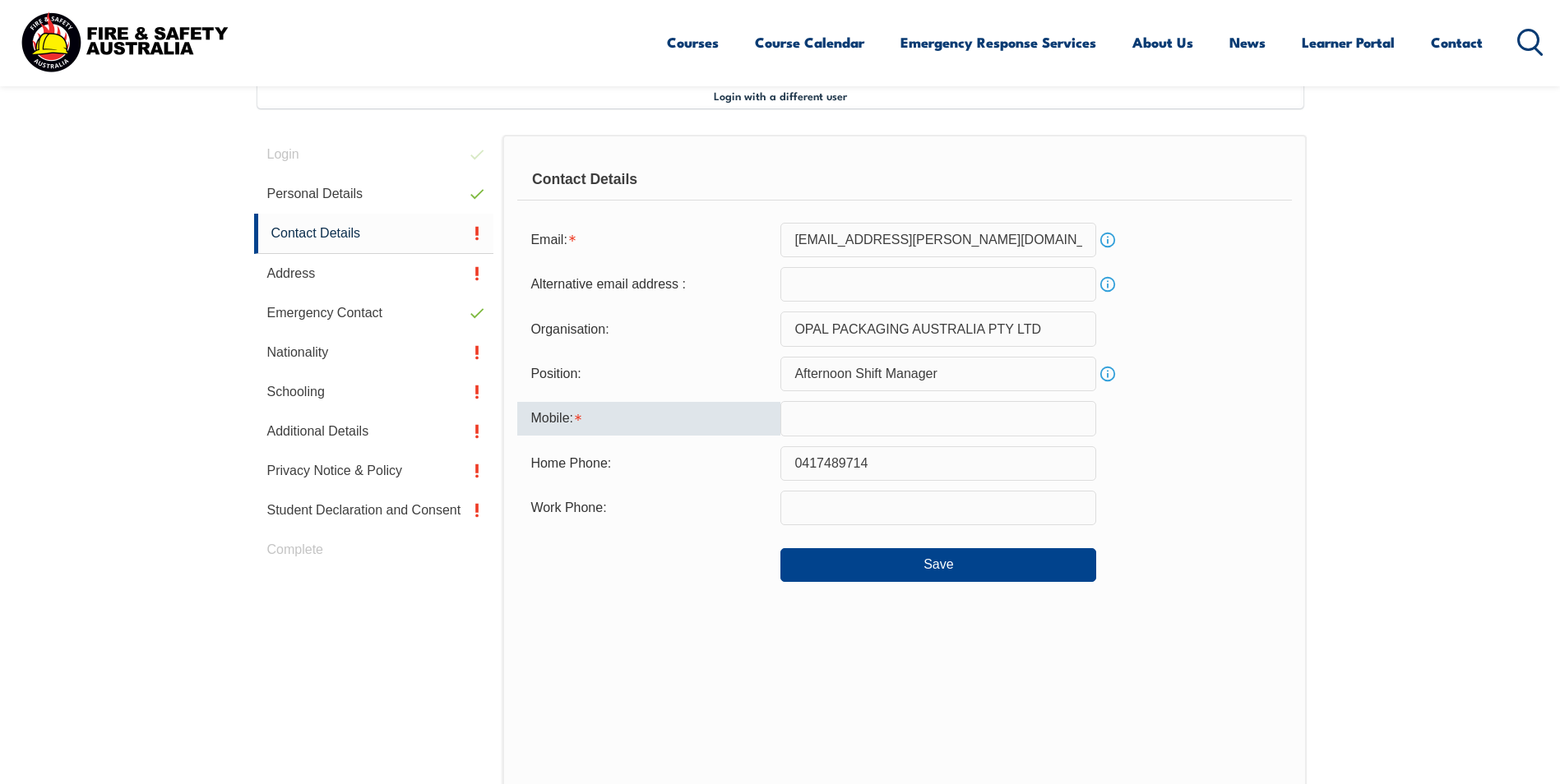
click at [815, 417] on input "text" at bounding box center [938, 419] width 315 height 35
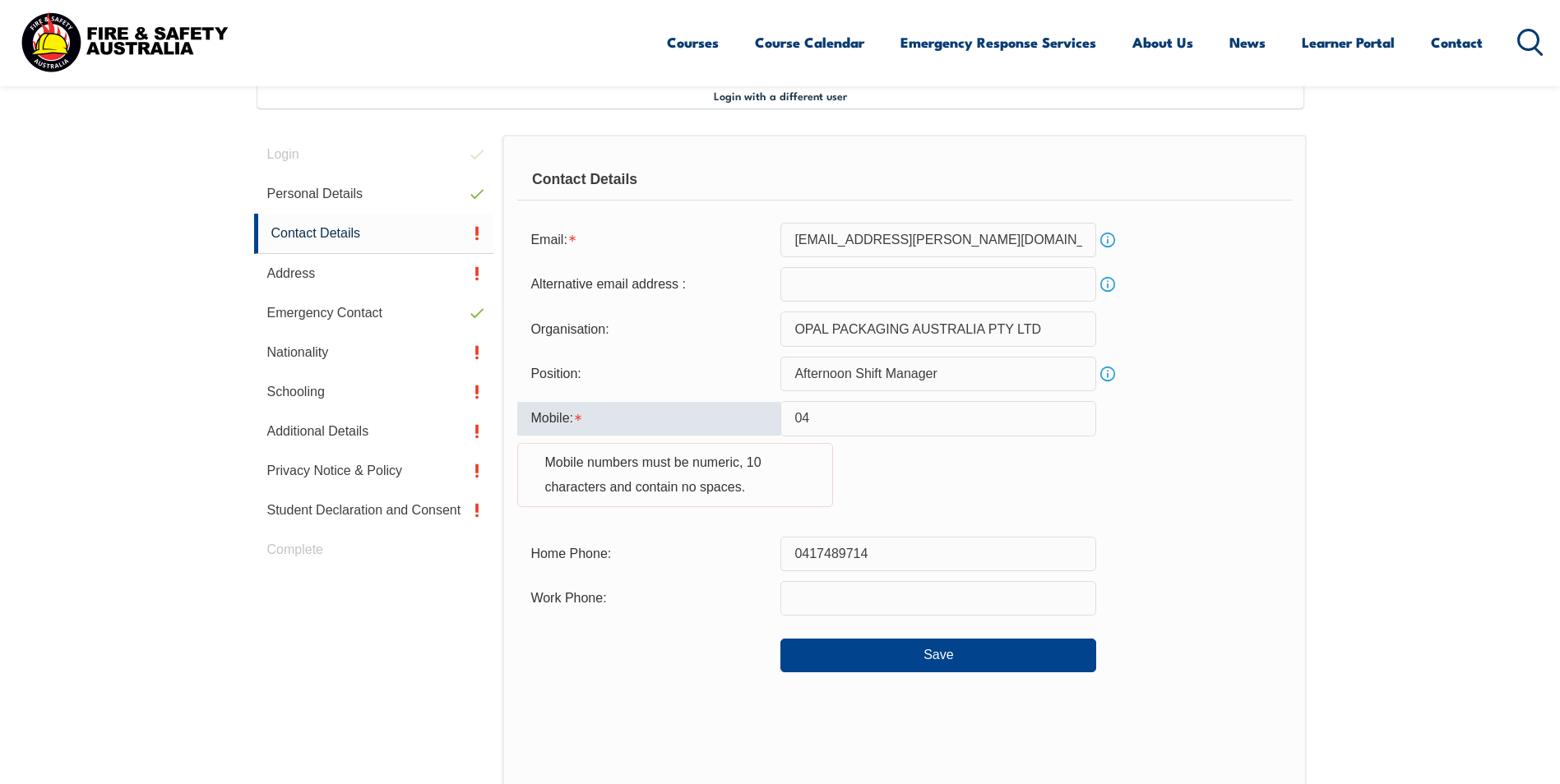
type input "0"
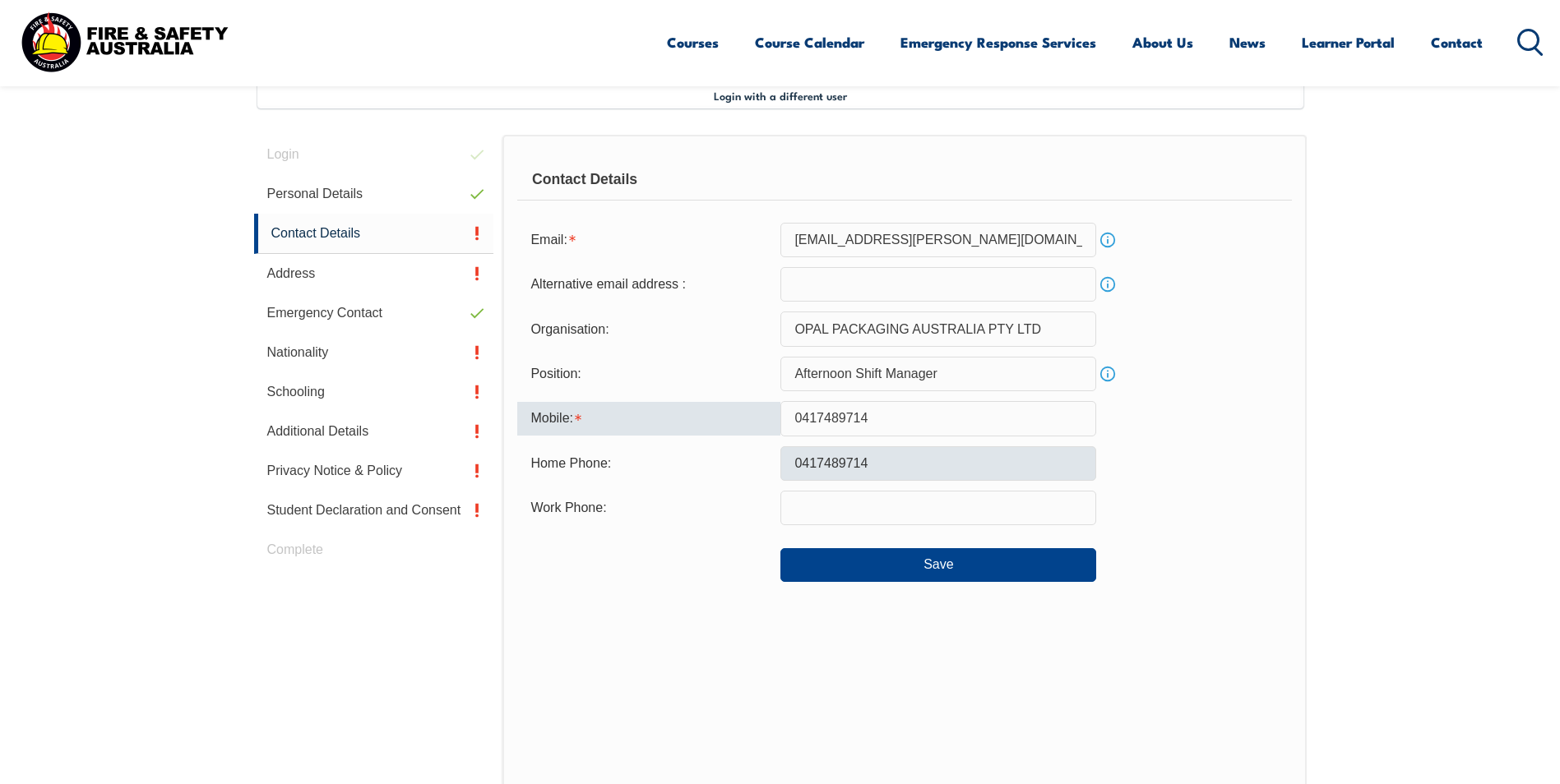
type input "0417489714"
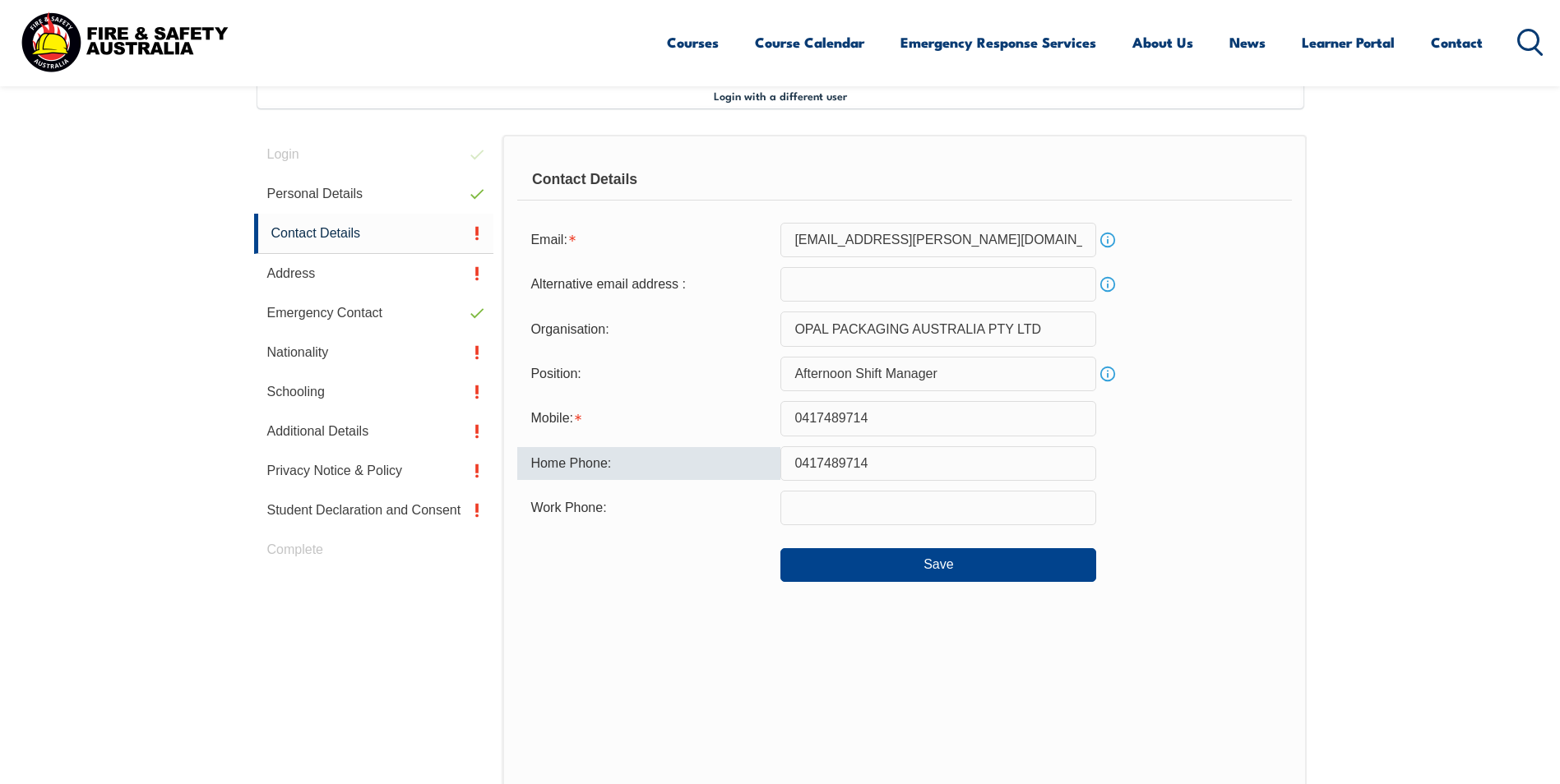
drag, startPoint x: 889, startPoint y: 466, endPoint x: 791, endPoint y: 467, distance: 98.0
click at [791, 467] on input "0417489714" at bounding box center [938, 464] width 315 height 35
click at [943, 559] on button "Save" at bounding box center [938, 564] width 315 height 33
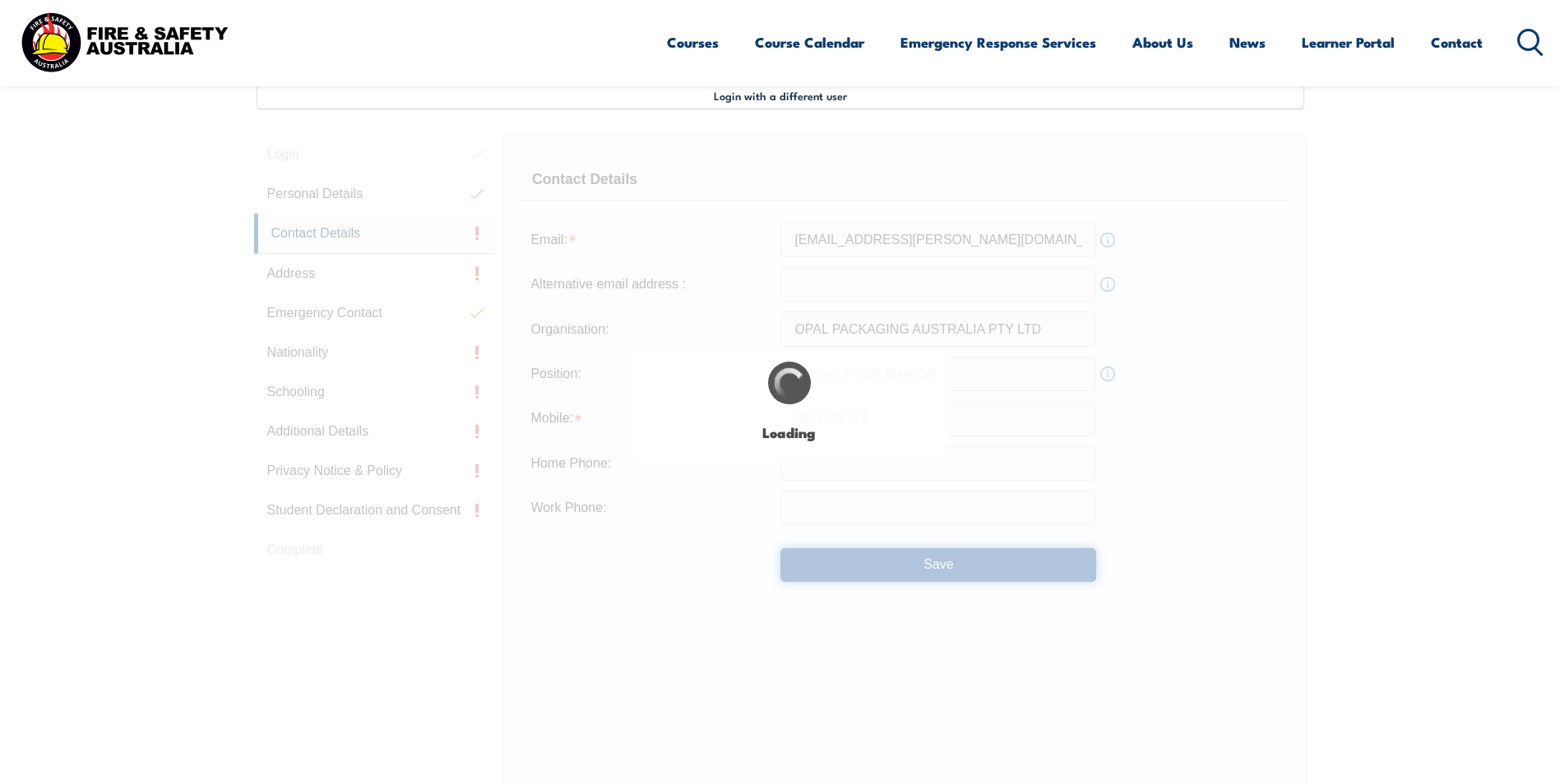
type input "0417489714"
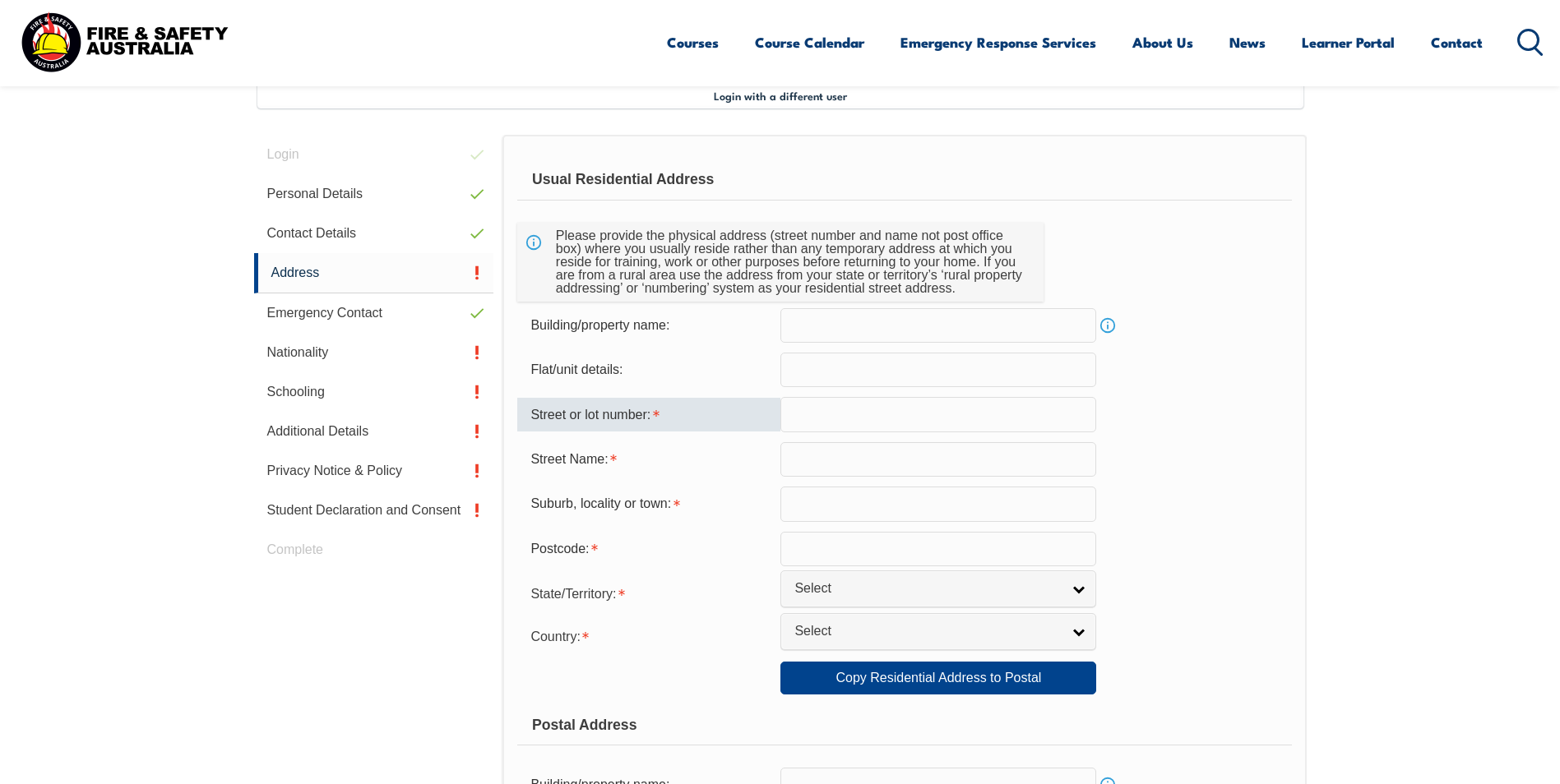
click at [830, 404] on input "text" at bounding box center [938, 415] width 315 height 35
type input "23"
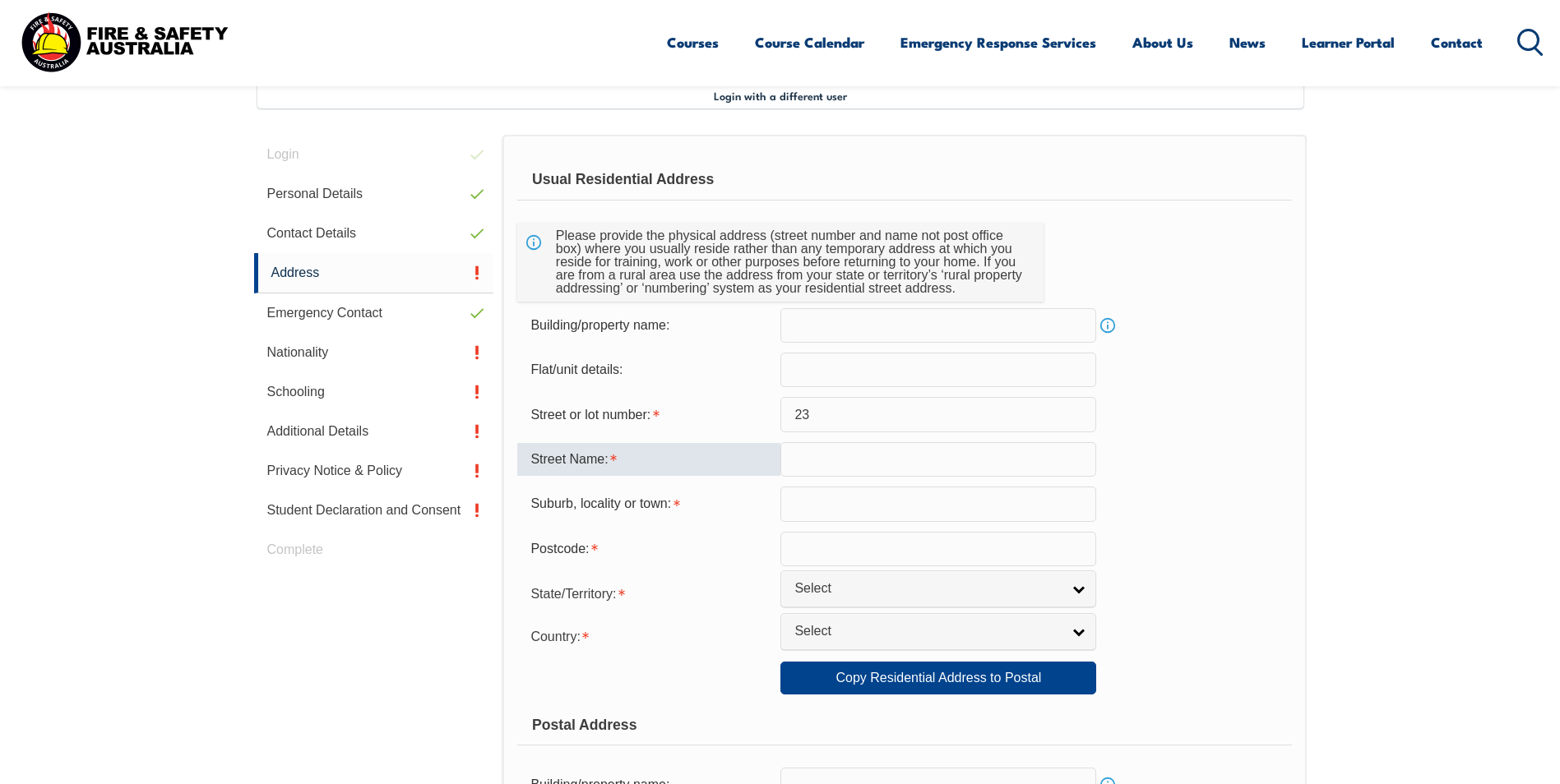
click at [823, 453] on input "text" at bounding box center [938, 460] width 315 height 35
type input "Selkis Road"
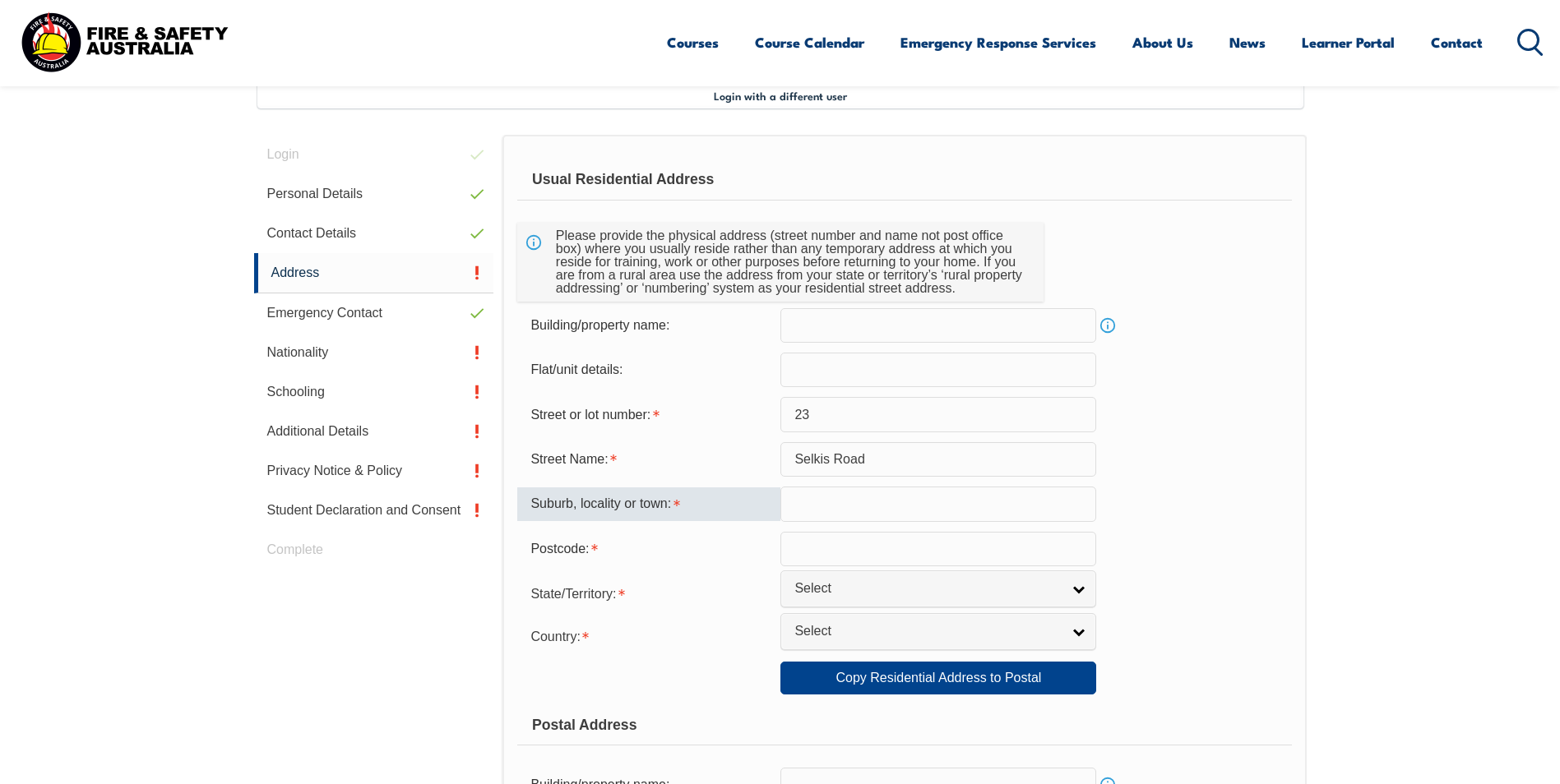
click at [829, 515] on input "text" at bounding box center [938, 504] width 315 height 35
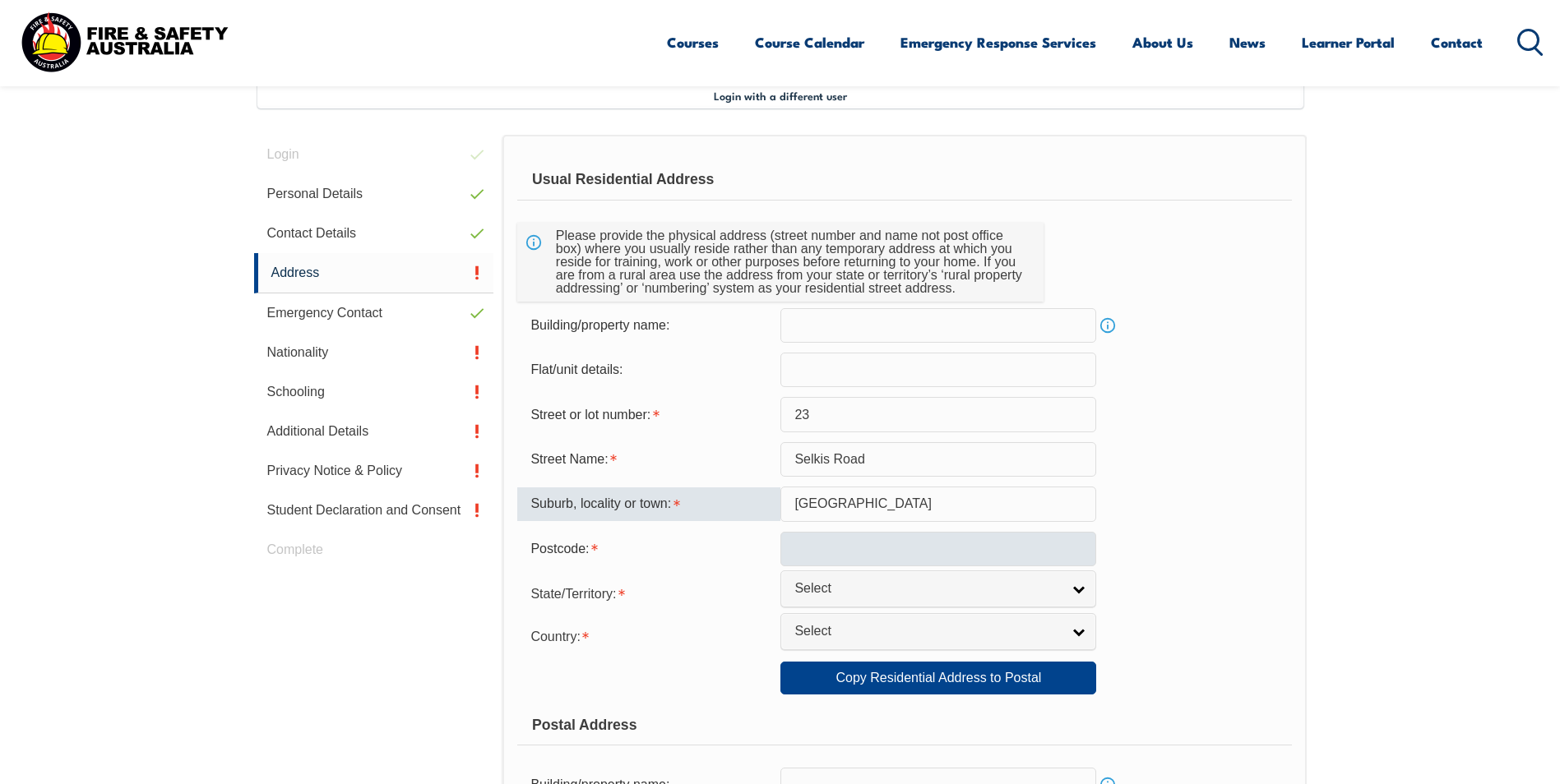
type input "[GEOGRAPHIC_DATA]"
click at [849, 549] on input "text" at bounding box center [938, 549] width 315 height 35
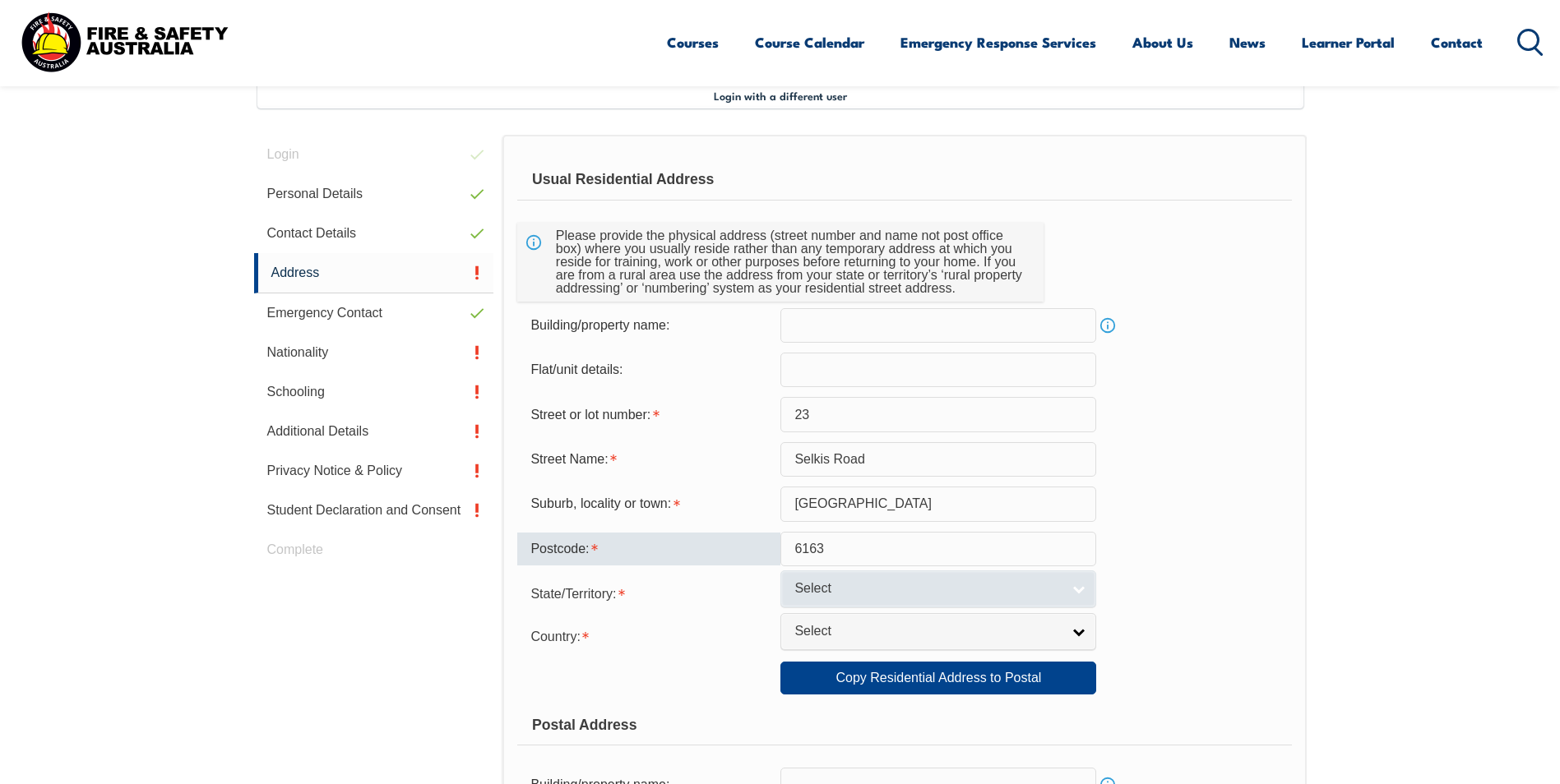
type input "6163"
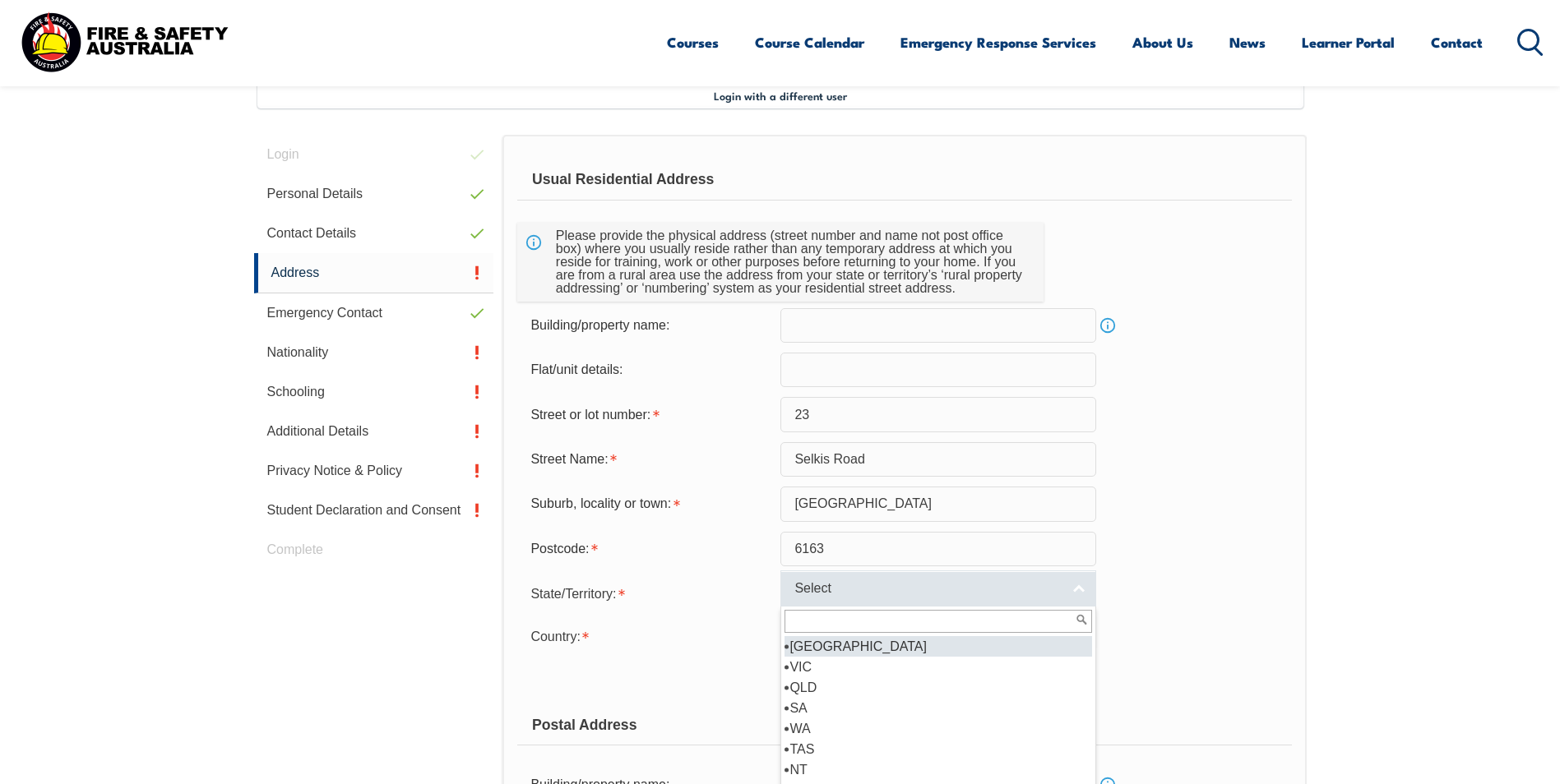
click at [917, 593] on span "Select" at bounding box center [927, 589] width 266 height 17
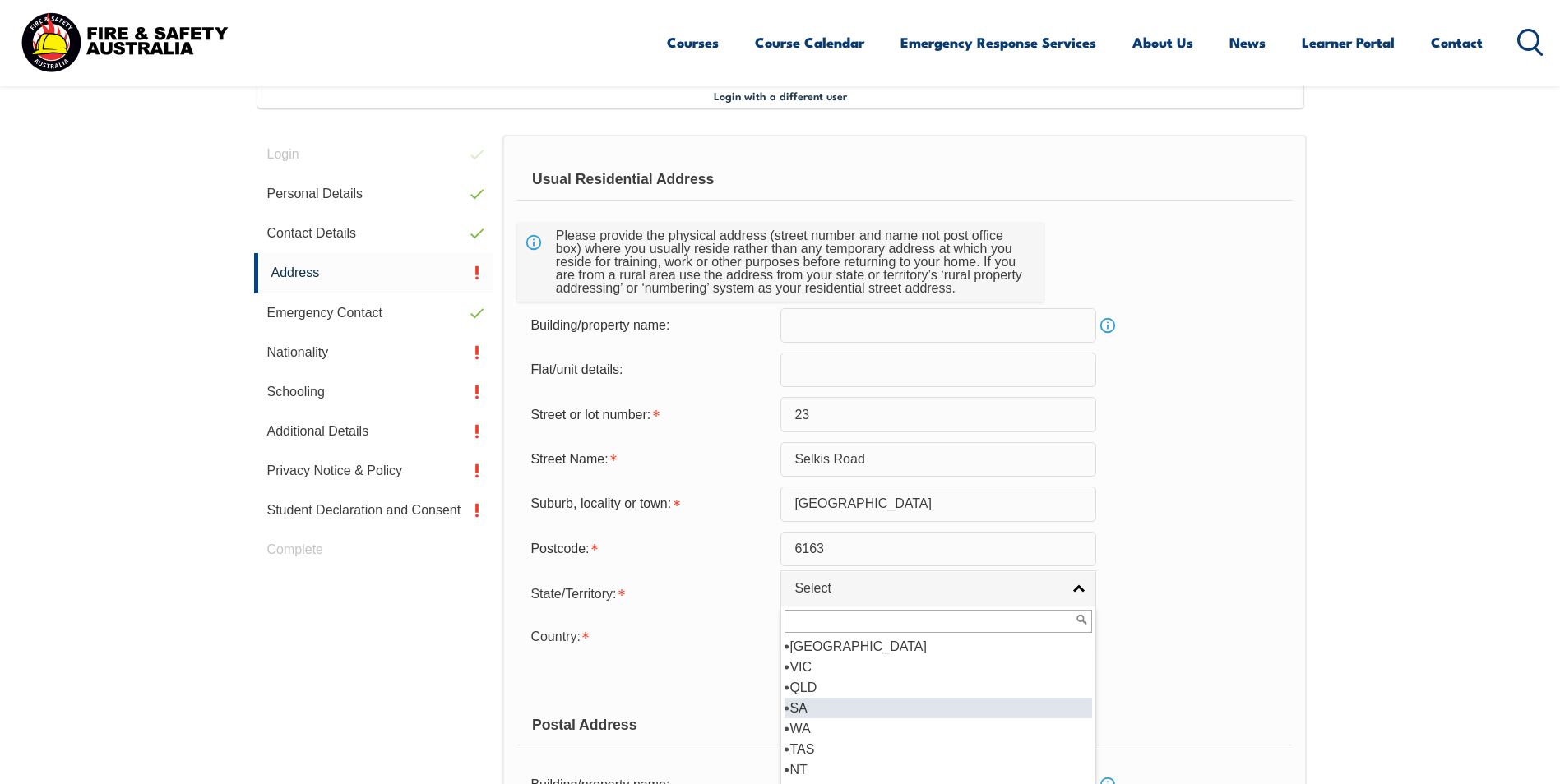
scroll to position [9, 0]
click at [877, 720] on li "WA" at bounding box center [938, 719] width 308 height 20
select select "WA"
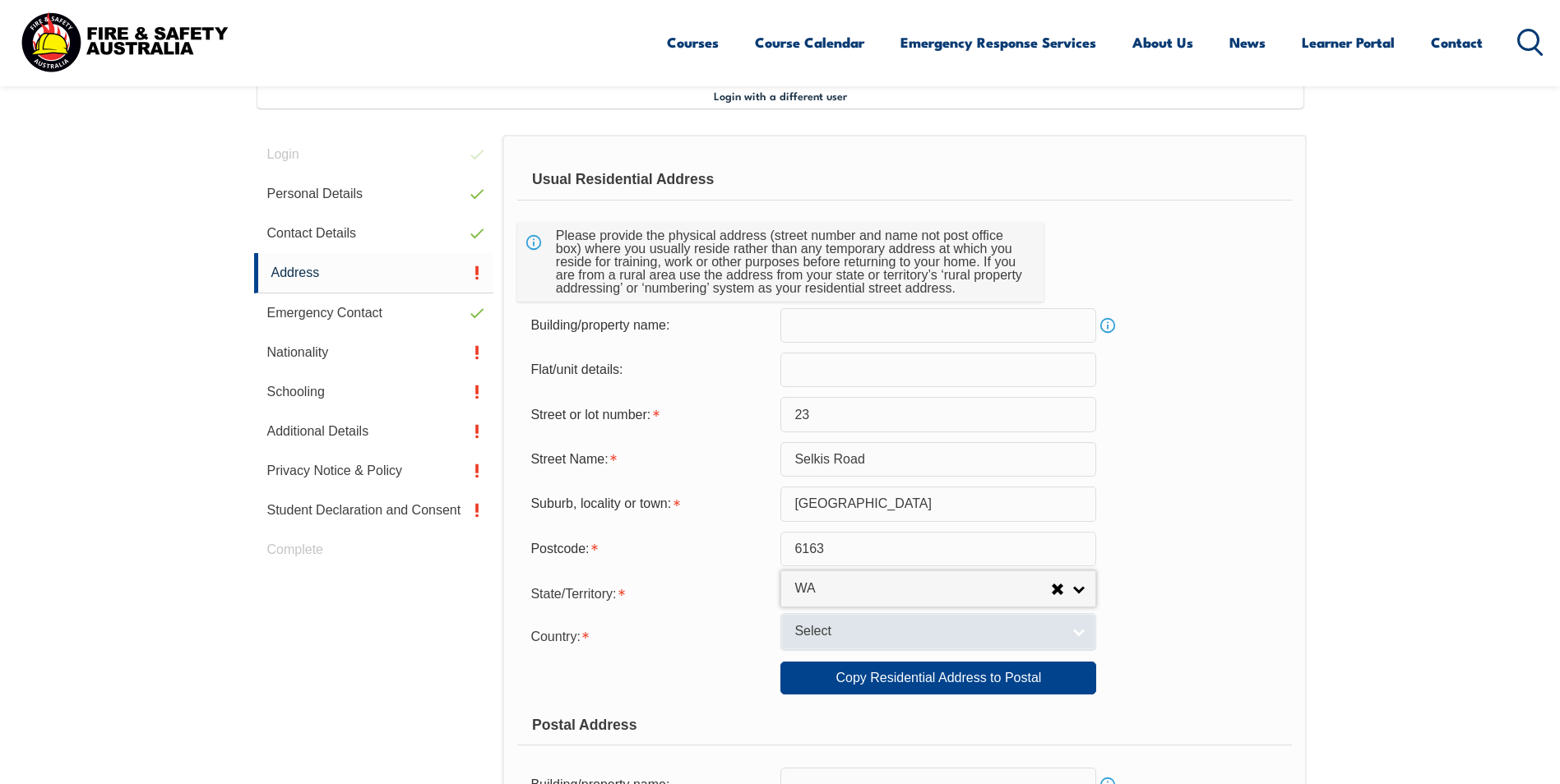
click at [1010, 632] on span "Select" at bounding box center [927, 632] width 266 height 17
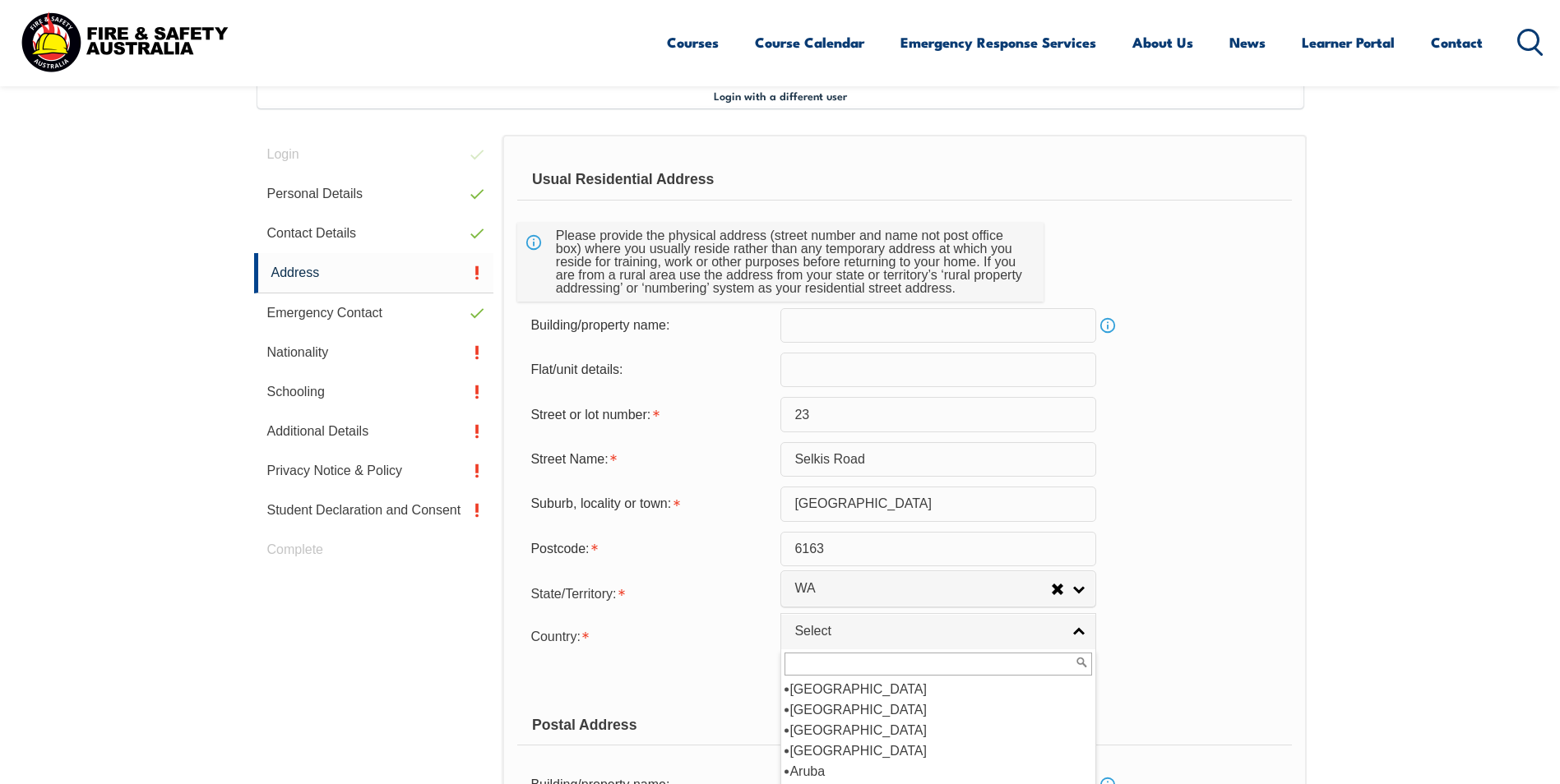
scroll to position [247, 0]
click at [839, 712] on li "[GEOGRAPHIC_DATA]" at bounding box center [938, 709] width 308 height 20
select select "1101"
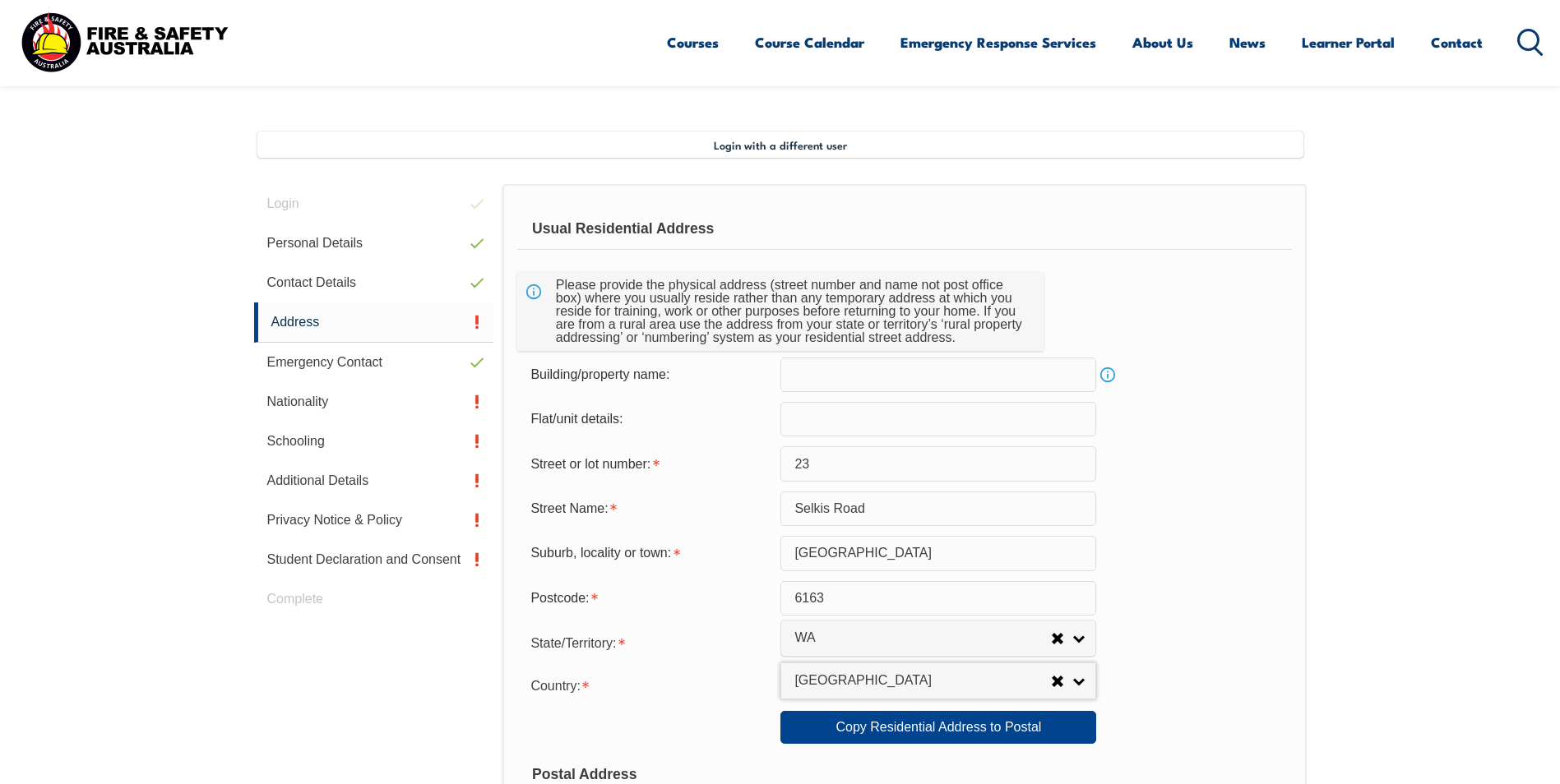
scroll to position [365, 0]
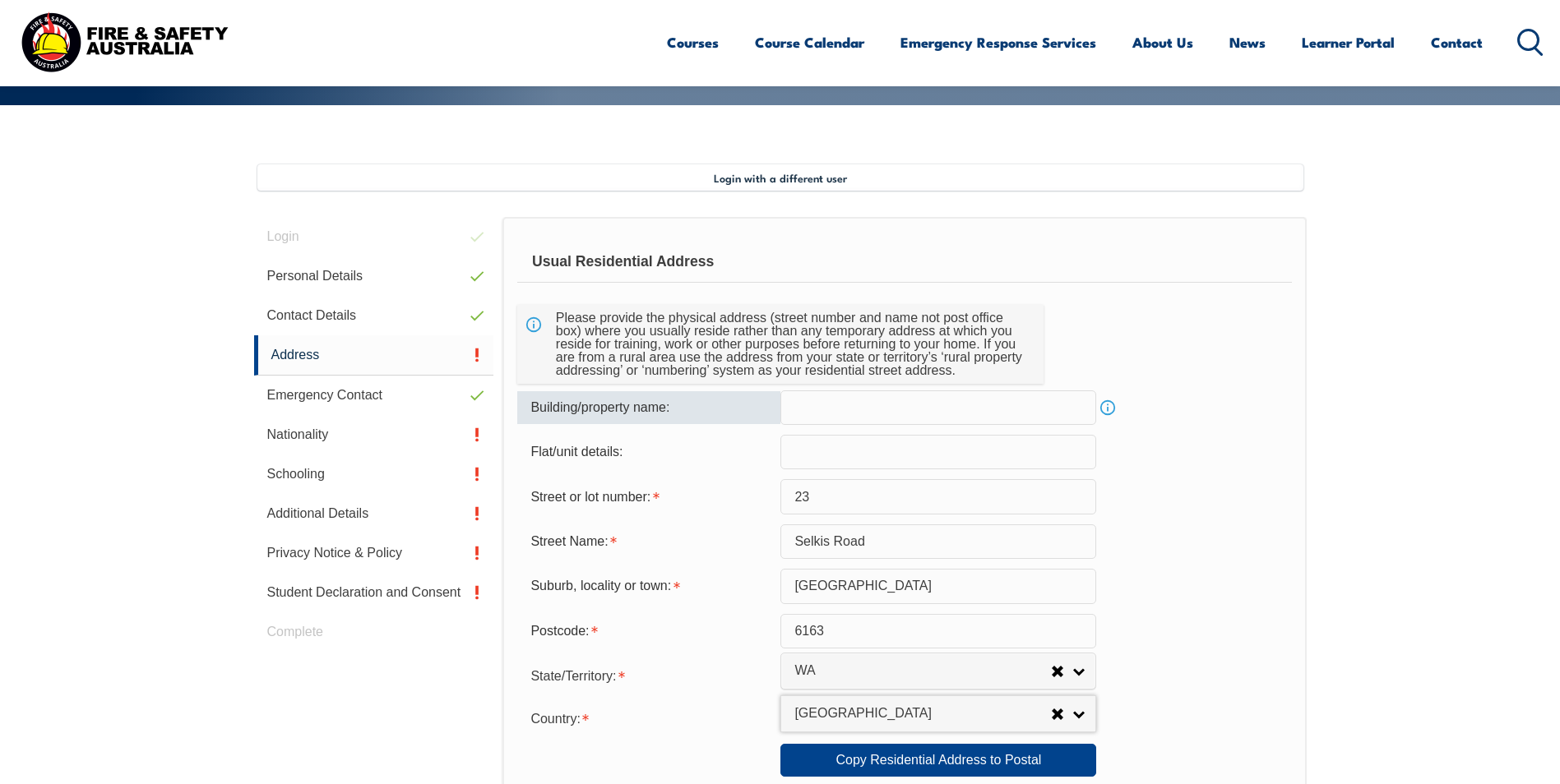
click at [871, 409] on input "text" at bounding box center [938, 408] width 315 height 35
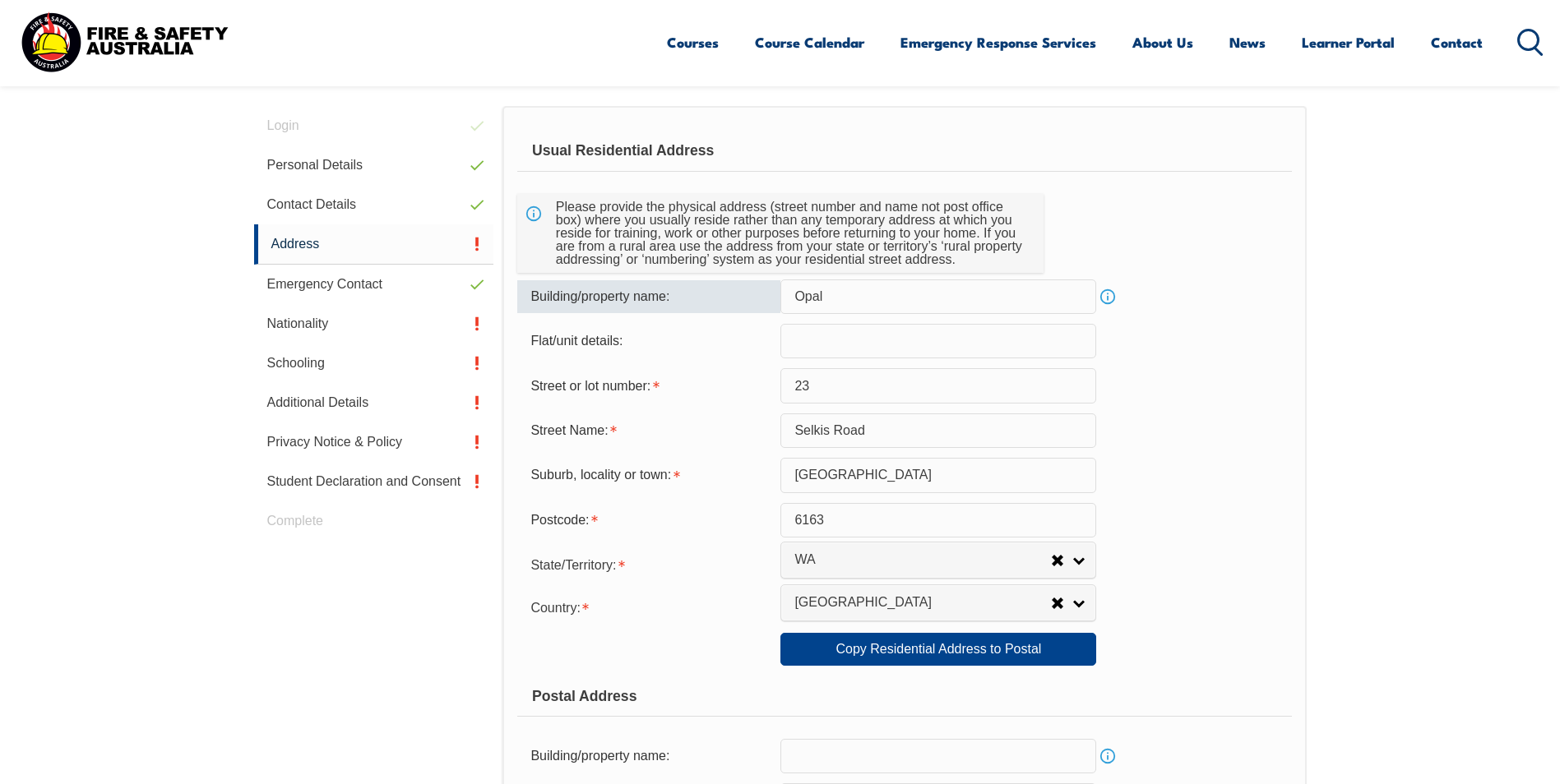
scroll to position [447, 0]
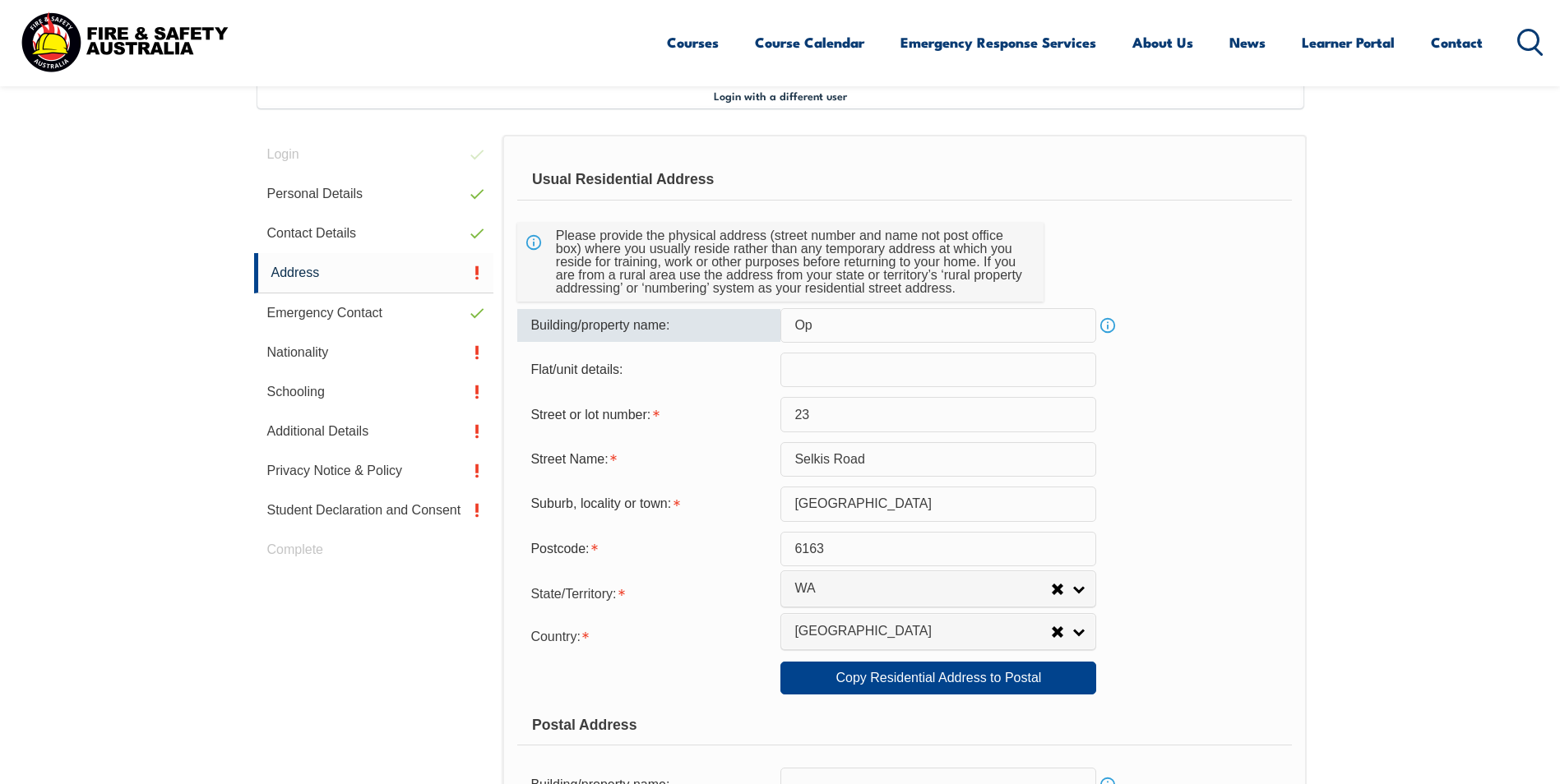
type input "O"
click at [821, 415] on input "23" at bounding box center [938, 415] width 315 height 35
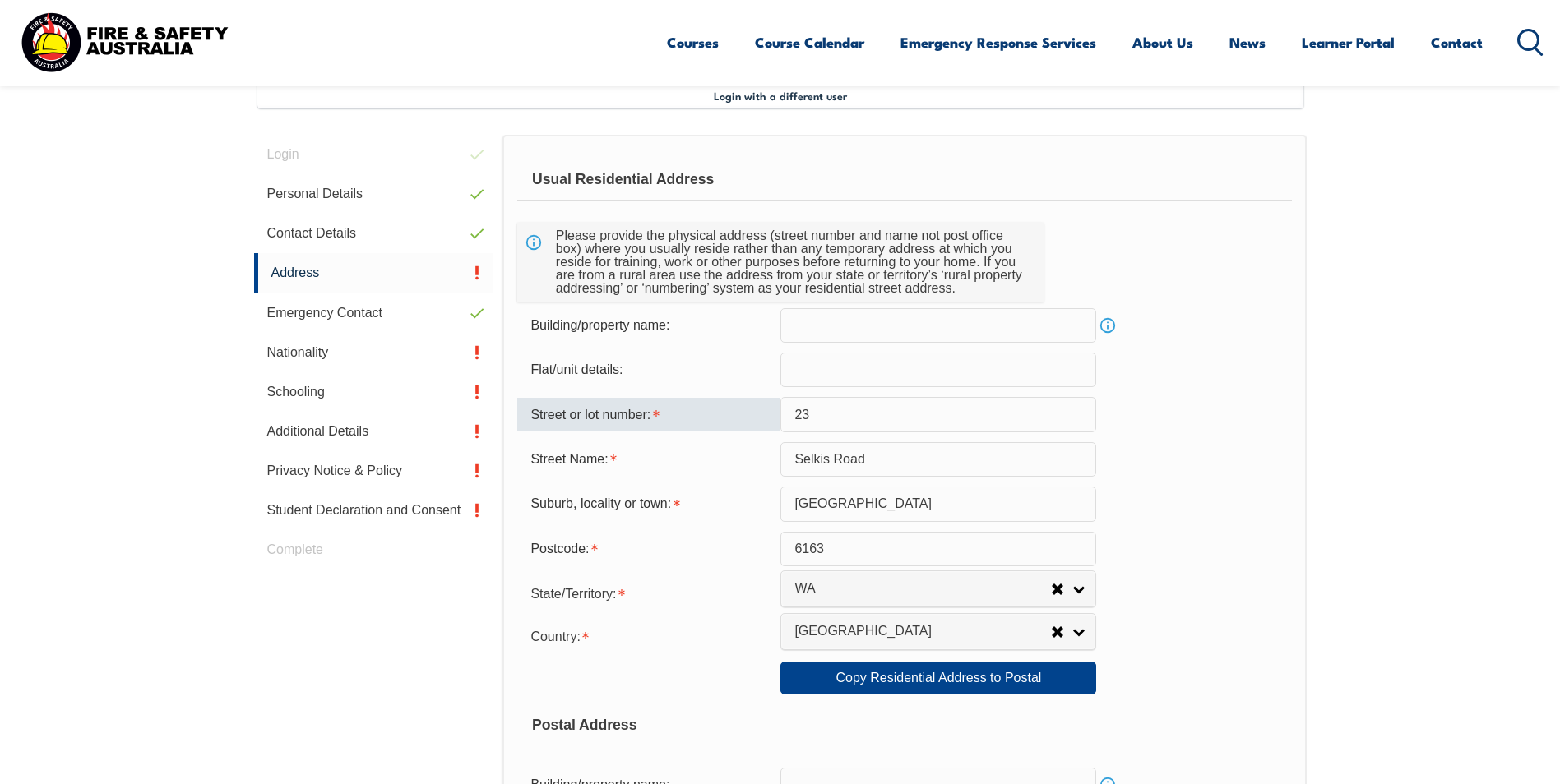
type input "2"
type input "12"
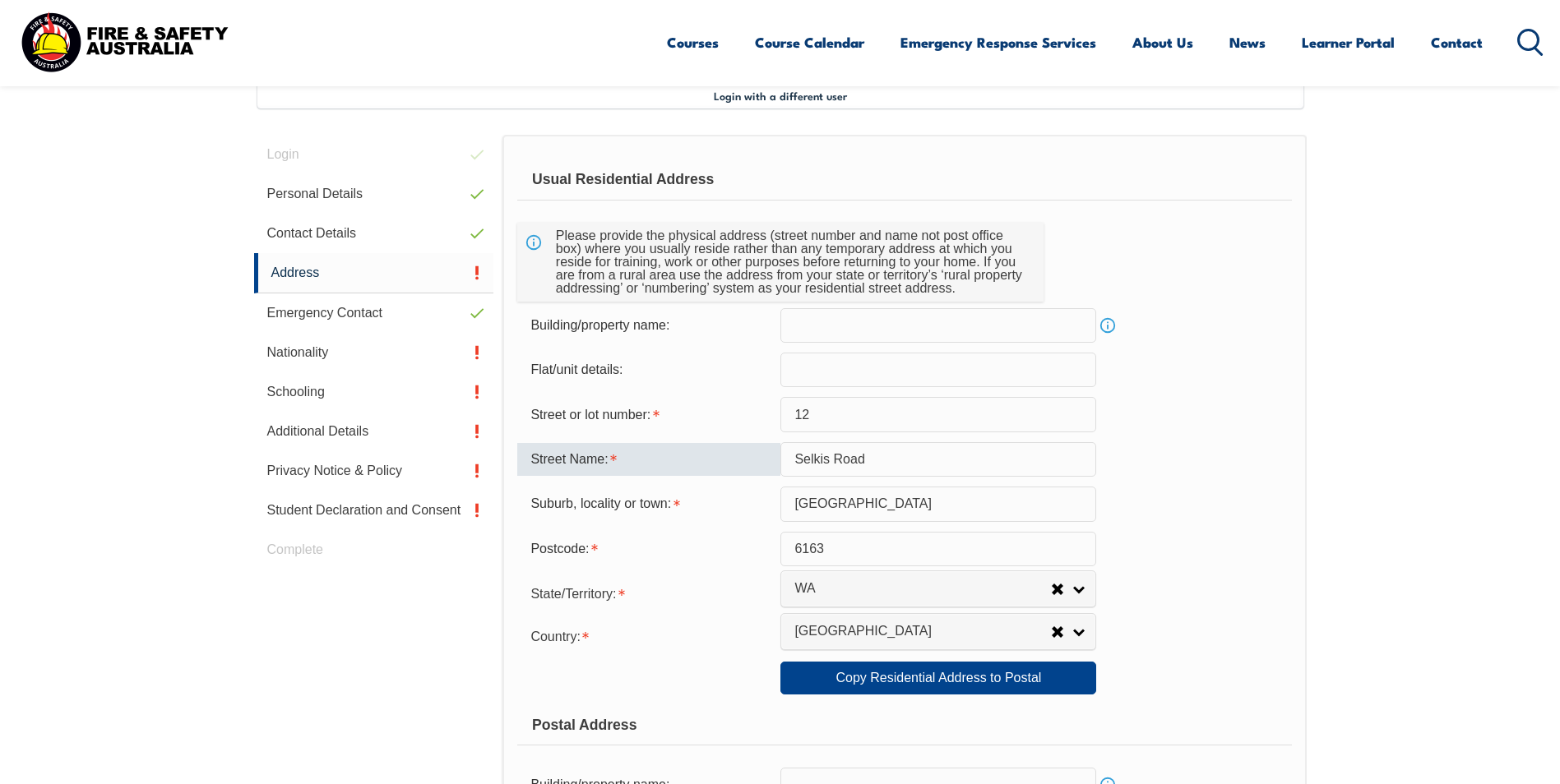
drag, startPoint x: 881, startPoint y: 460, endPoint x: 778, endPoint y: 460, distance: 103.0
click at [778, 460] on div "Street Name: [GEOGRAPHIC_DATA]" at bounding box center [904, 460] width 774 height 35
type input "[PERSON_NAME] Court"
click at [862, 499] on input "[GEOGRAPHIC_DATA]" at bounding box center [938, 504] width 315 height 35
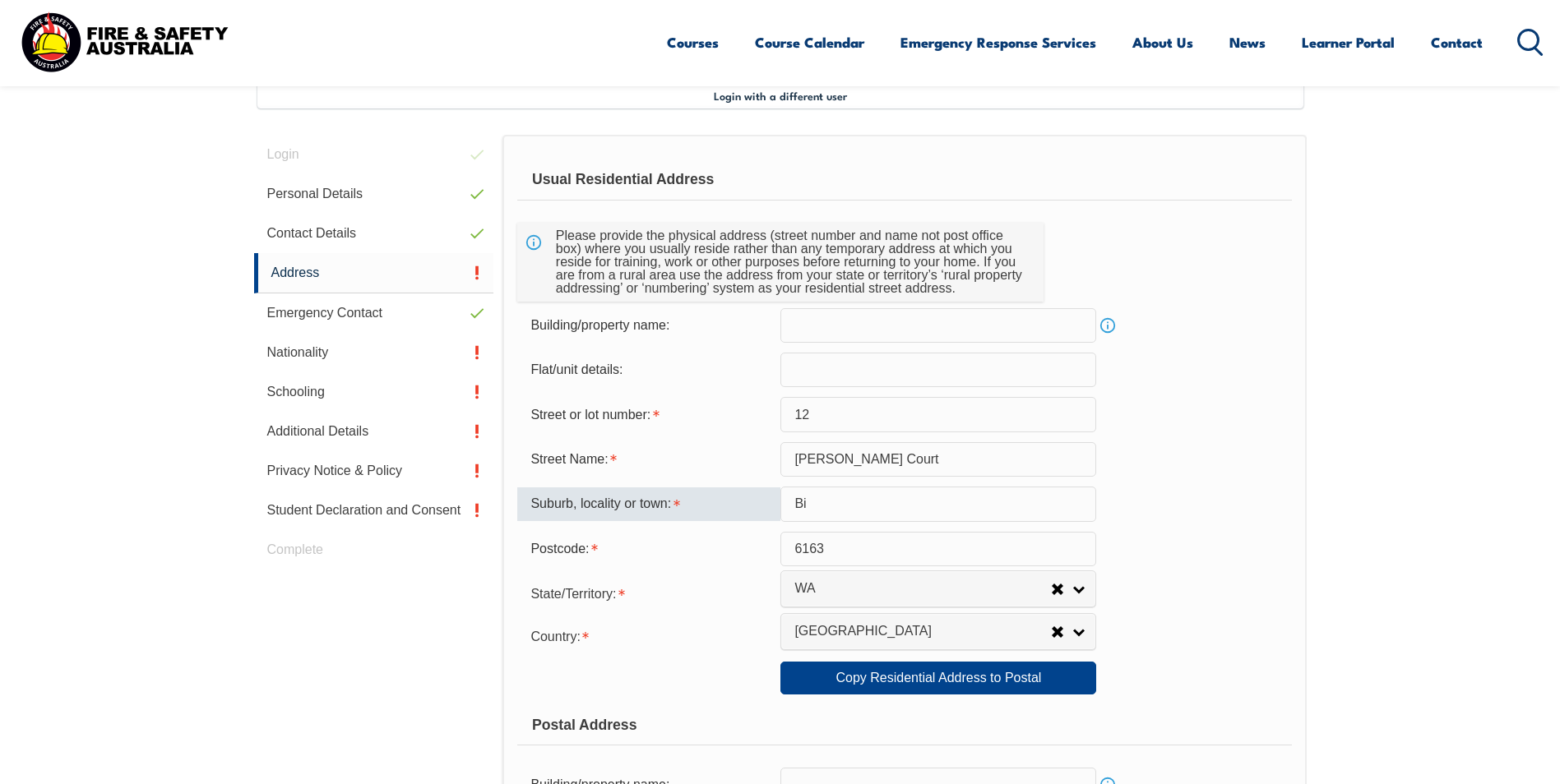
type input "B"
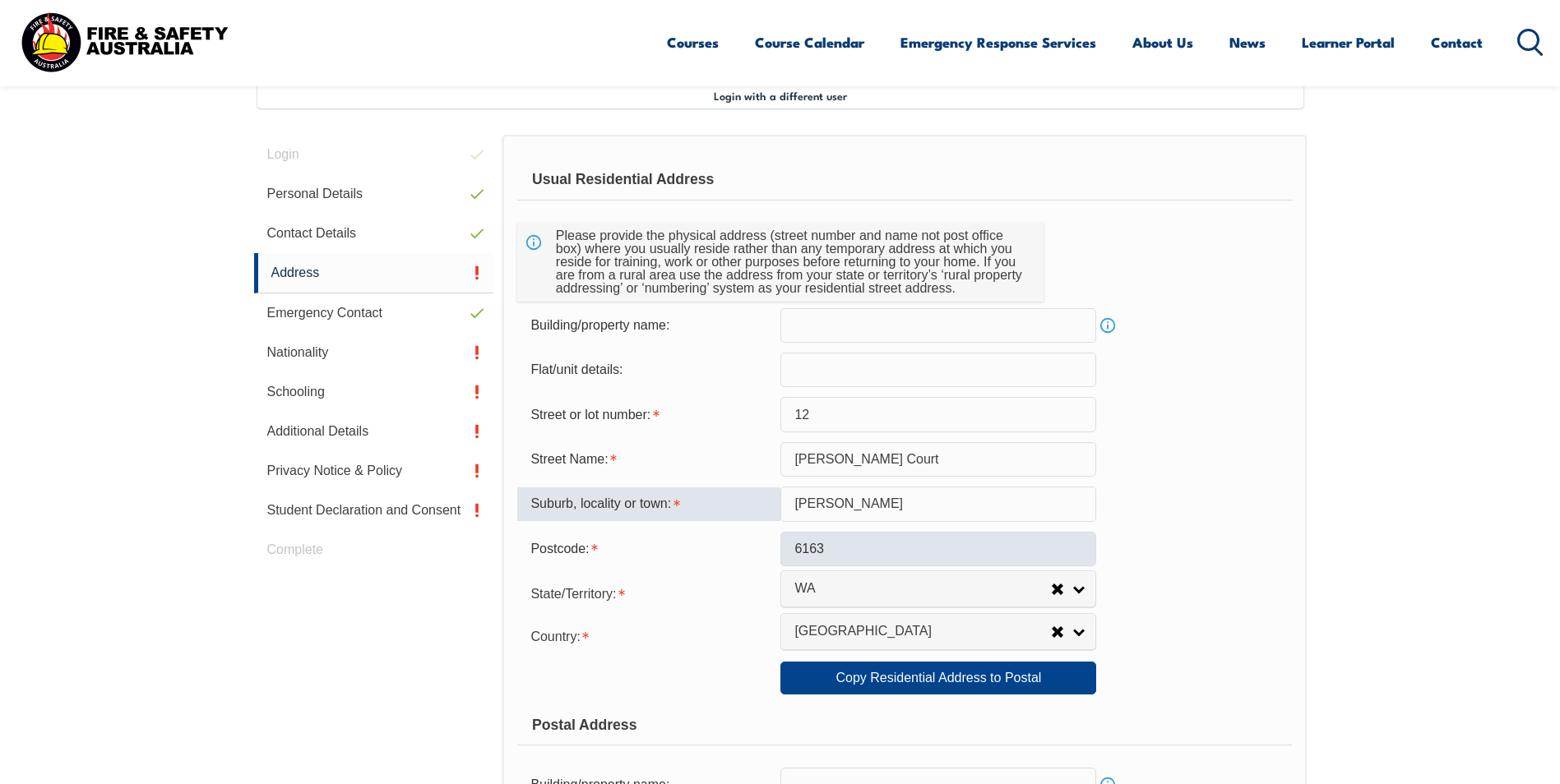
type input "[PERSON_NAME]"
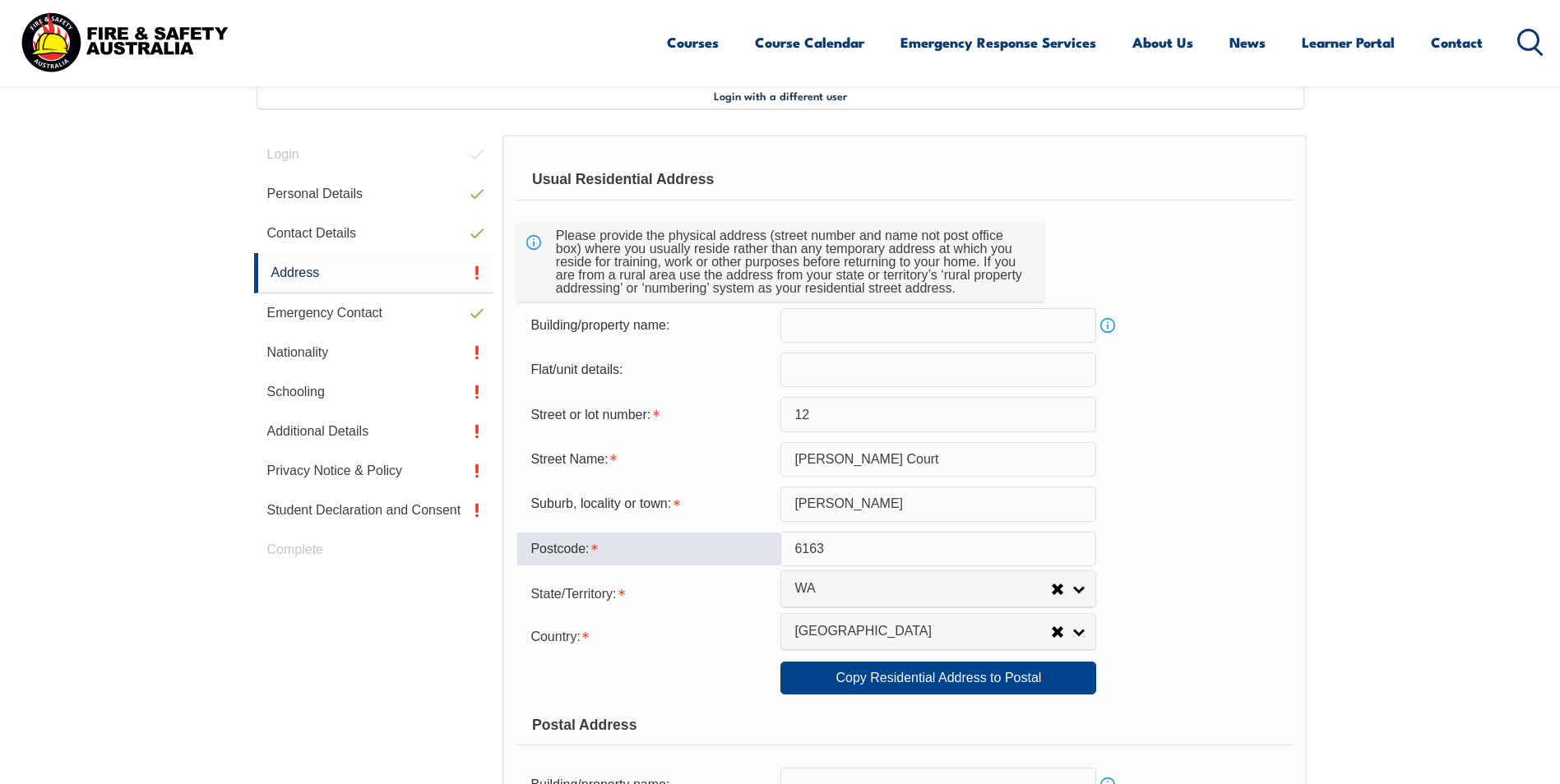
click at [833, 556] on input "6163" at bounding box center [938, 549] width 315 height 35
type input "6"
type input "6112"
click at [977, 671] on link "Copy Residential Address to Postal" at bounding box center [938, 678] width 315 height 33
type input "12"
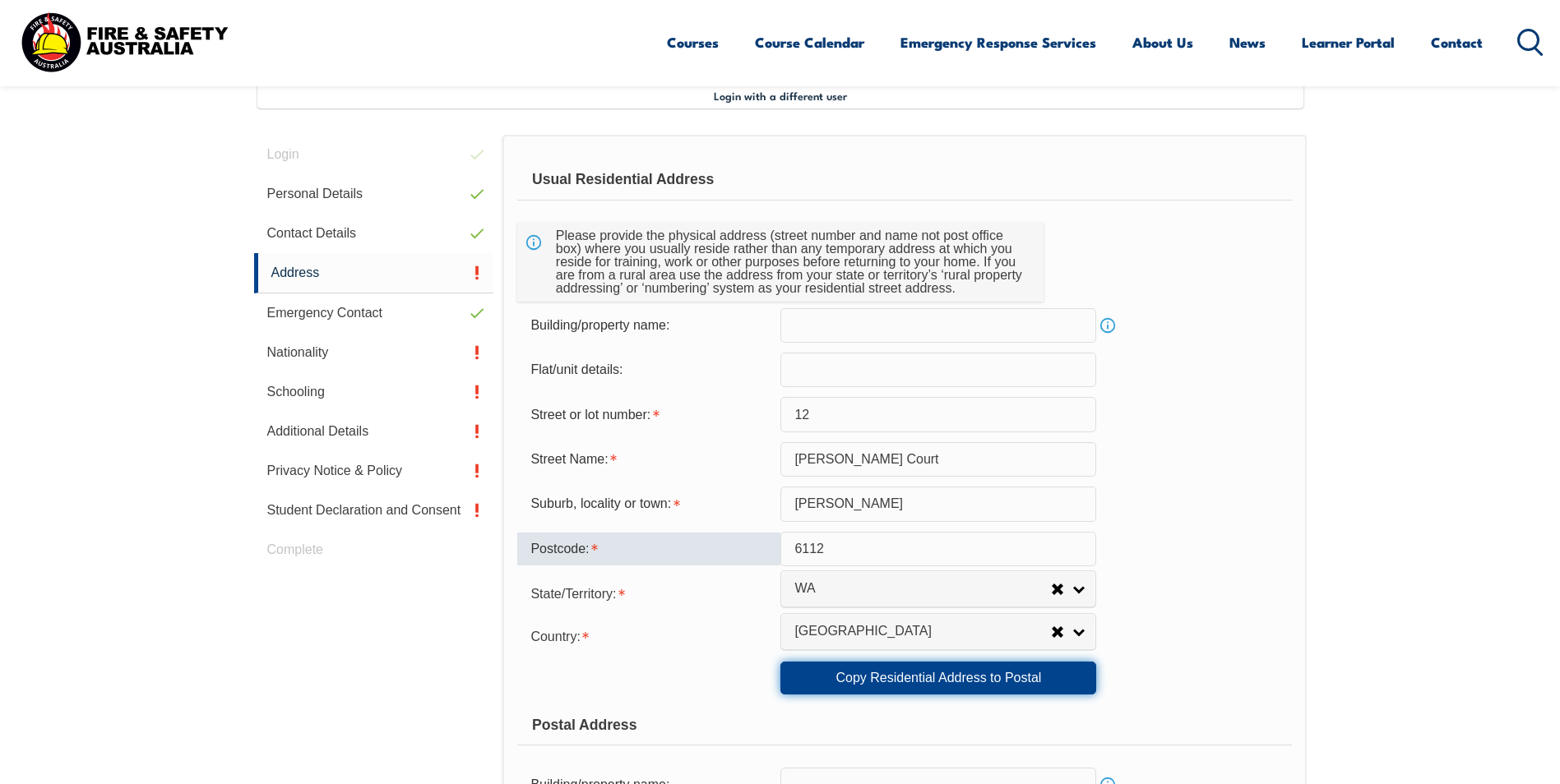
type input "[PERSON_NAME] Court"
type input "[PERSON_NAME]"
select select "WA"
type input "6112"
select select "1101"
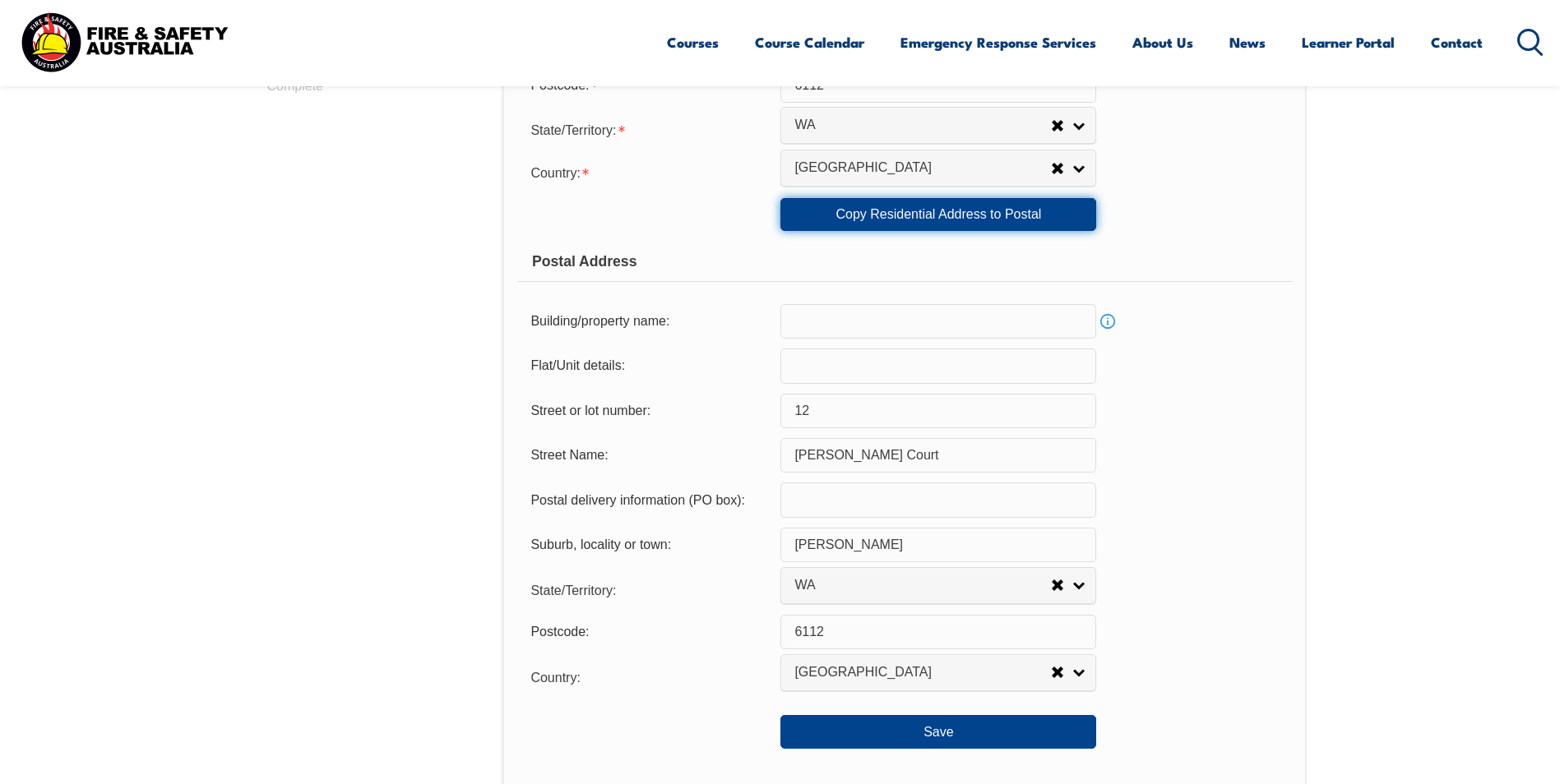
scroll to position [941, 0]
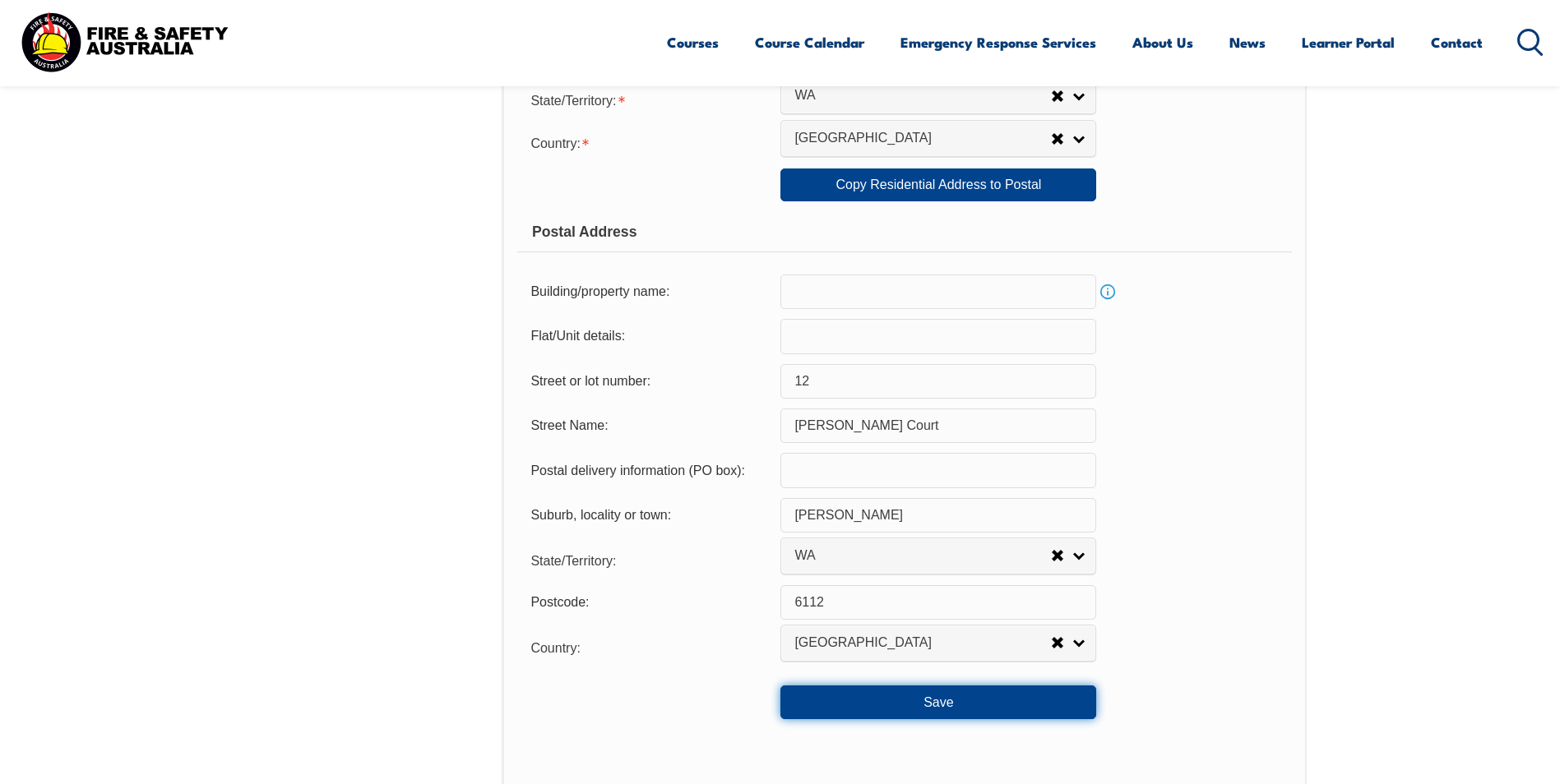
click at [951, 704] on button "Save" at bounding box center [938, 702] width 315 height 33
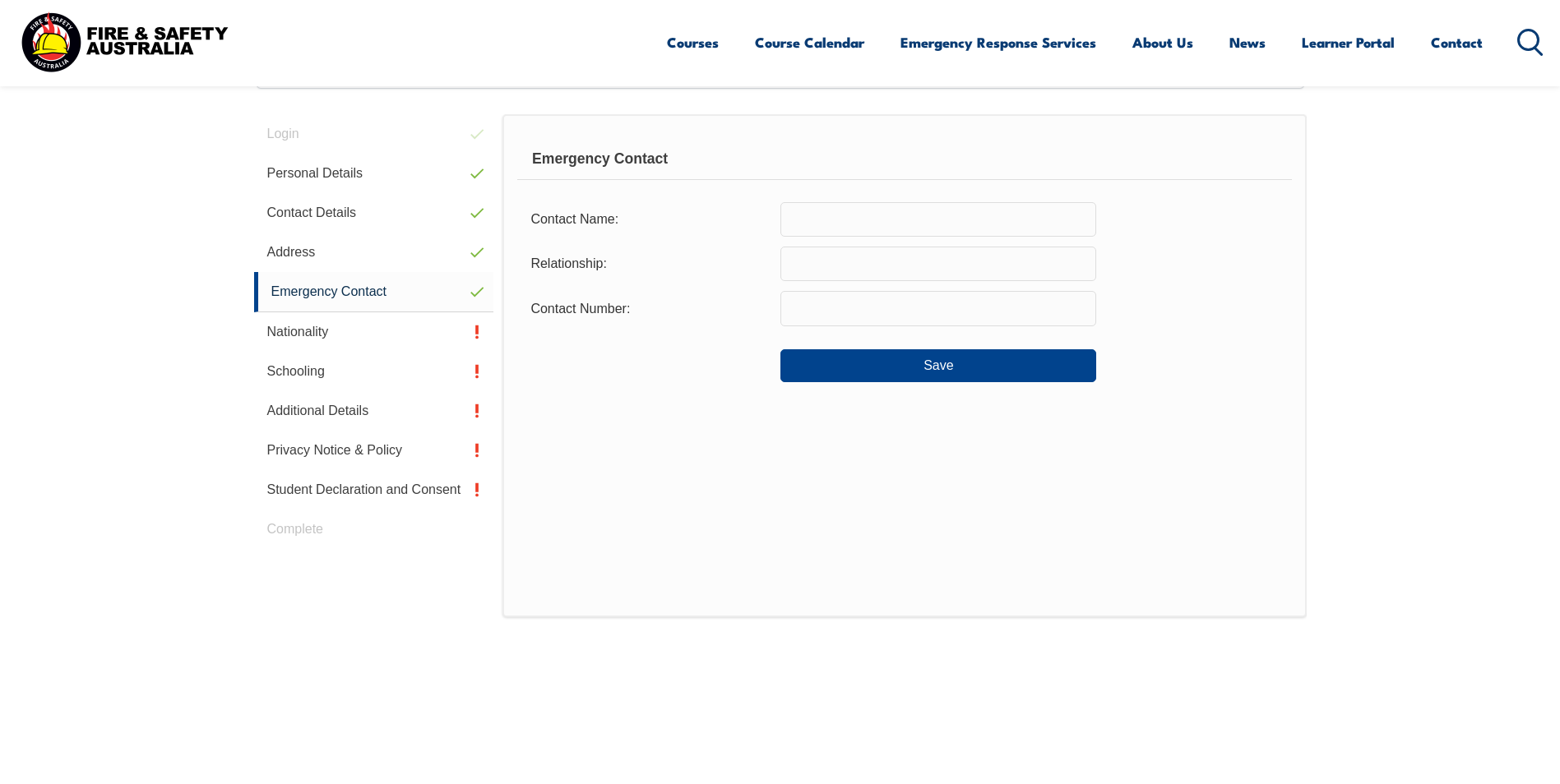
scroll to position [447, 0]
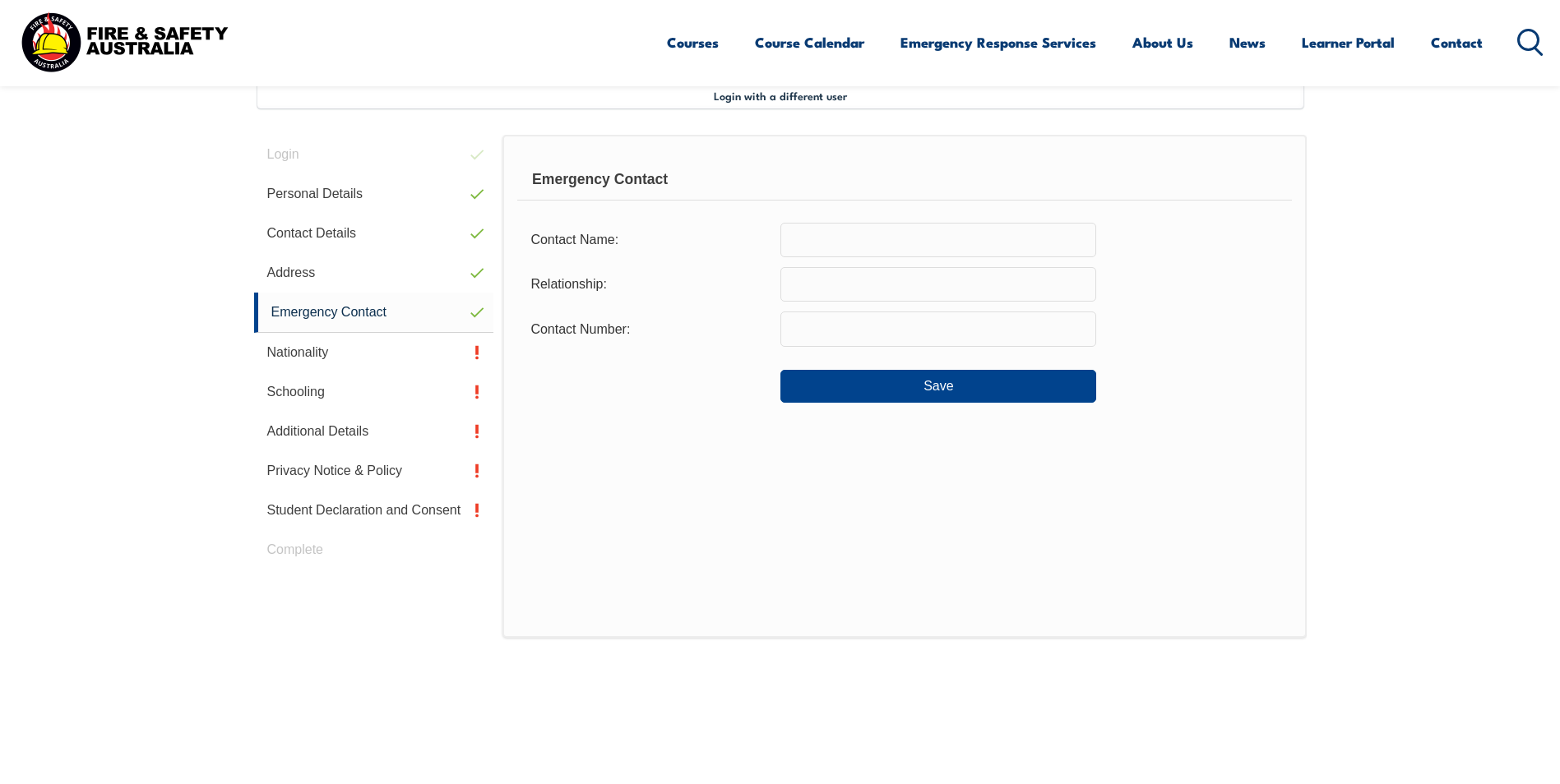
click at [833, 242] on input "text" at bounding box center [938, 240] width 315 height 35
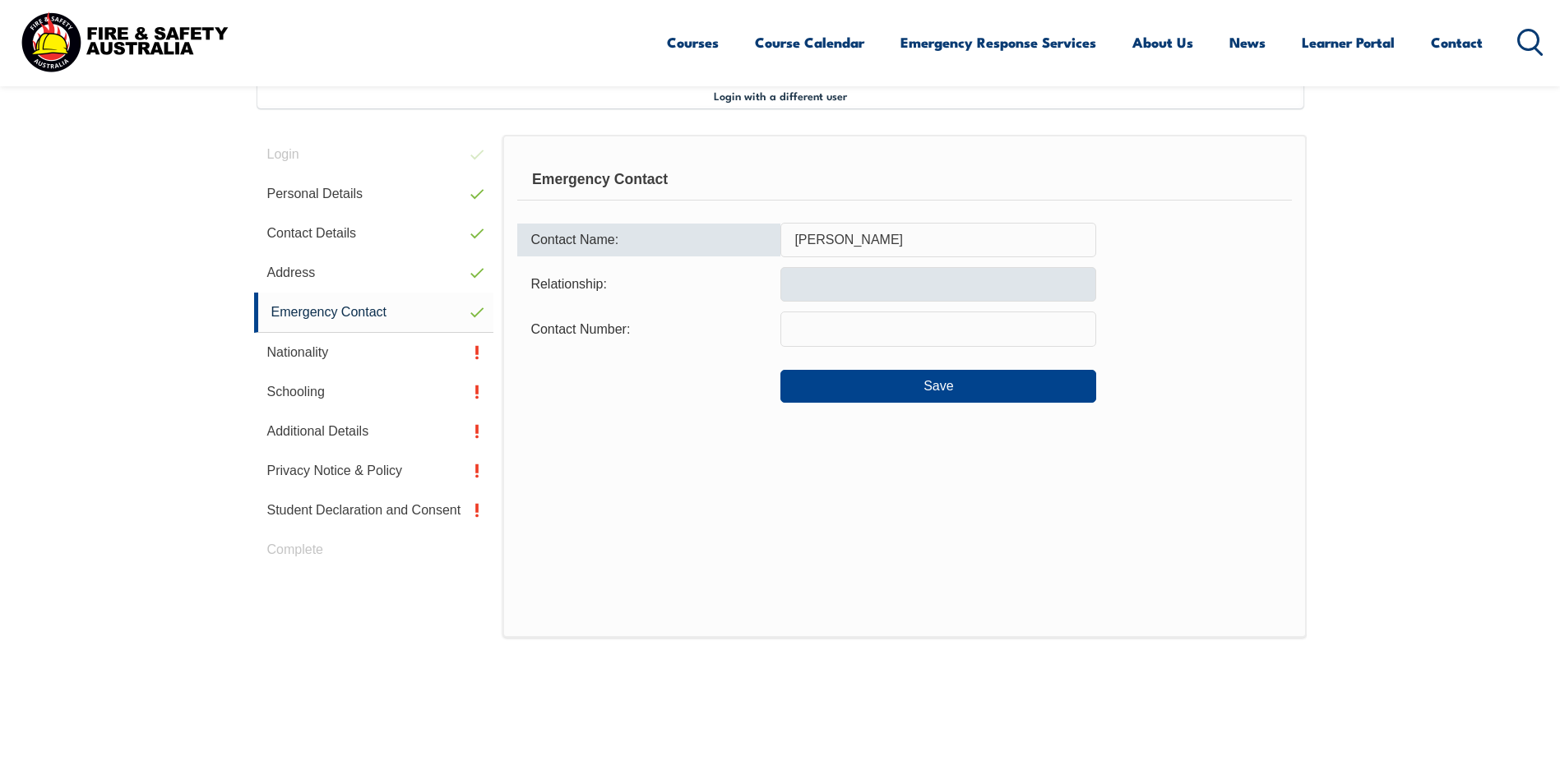
type input "[PERSON_NAME]"
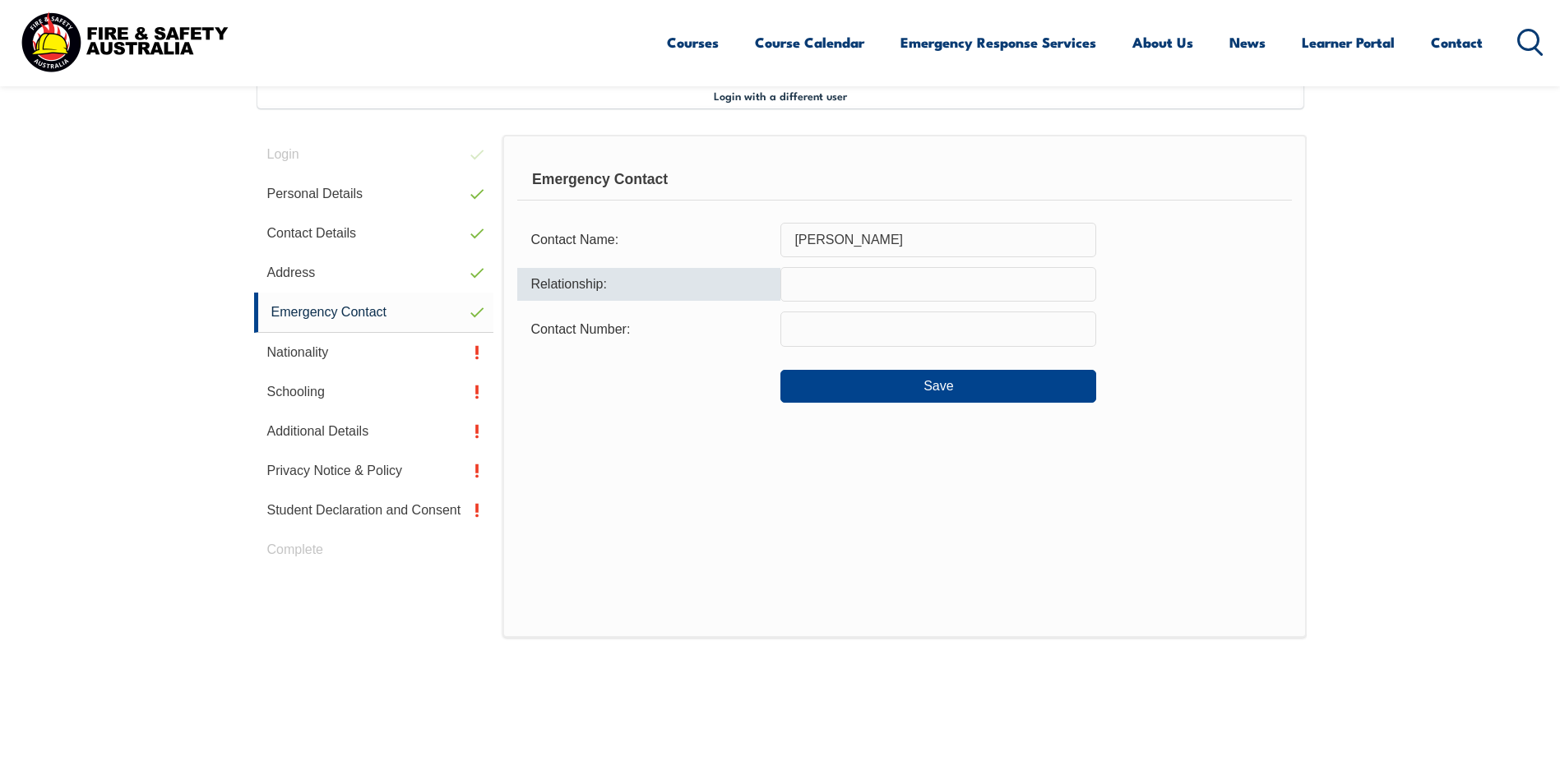
click at [819, 280] on input "text" at bounding box center [938, 284] width 315 height 35
type input "Wife"
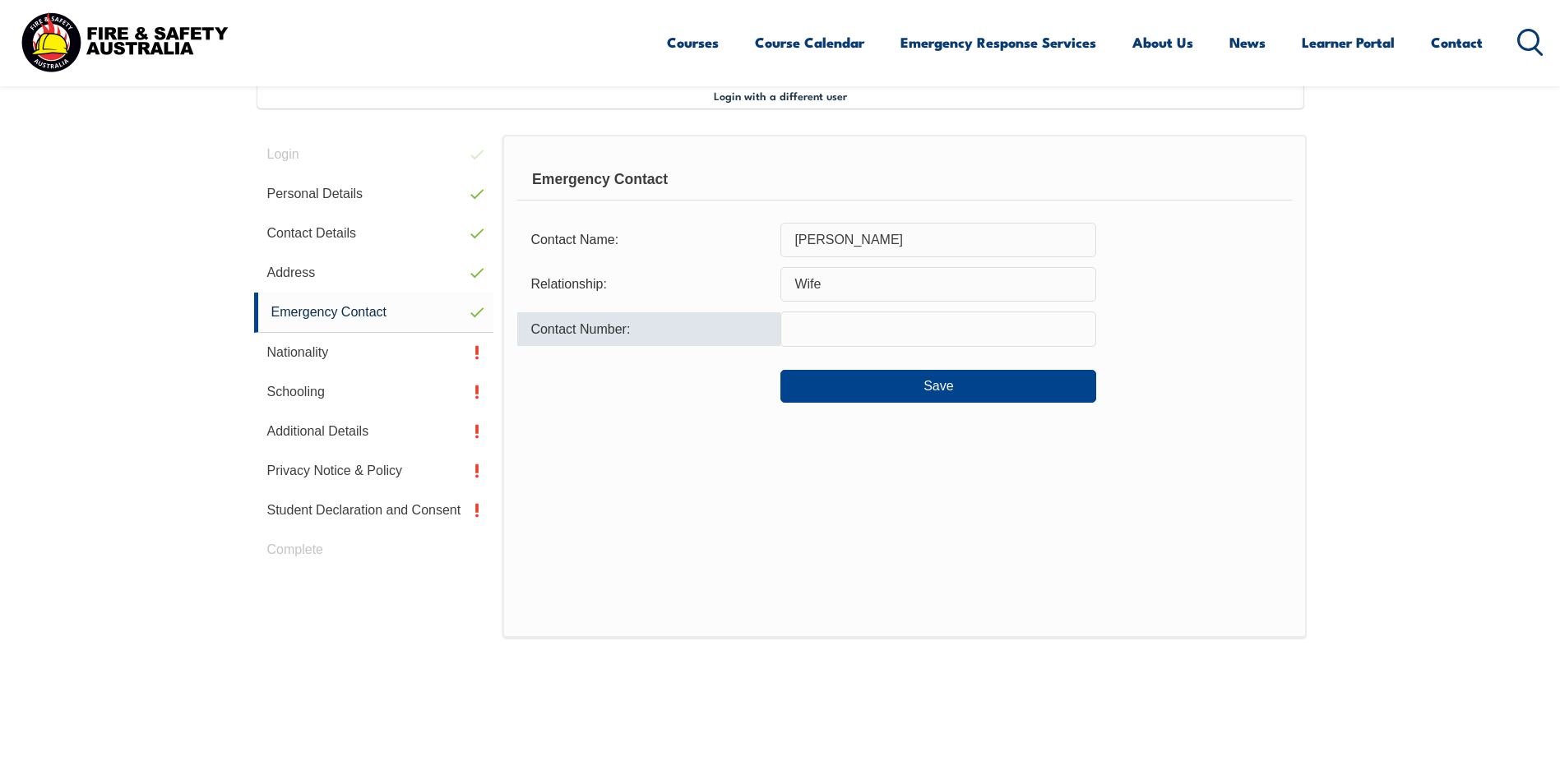
click at [817, 327] on input "text" at bounding box center [938, 329] width 315 height 35
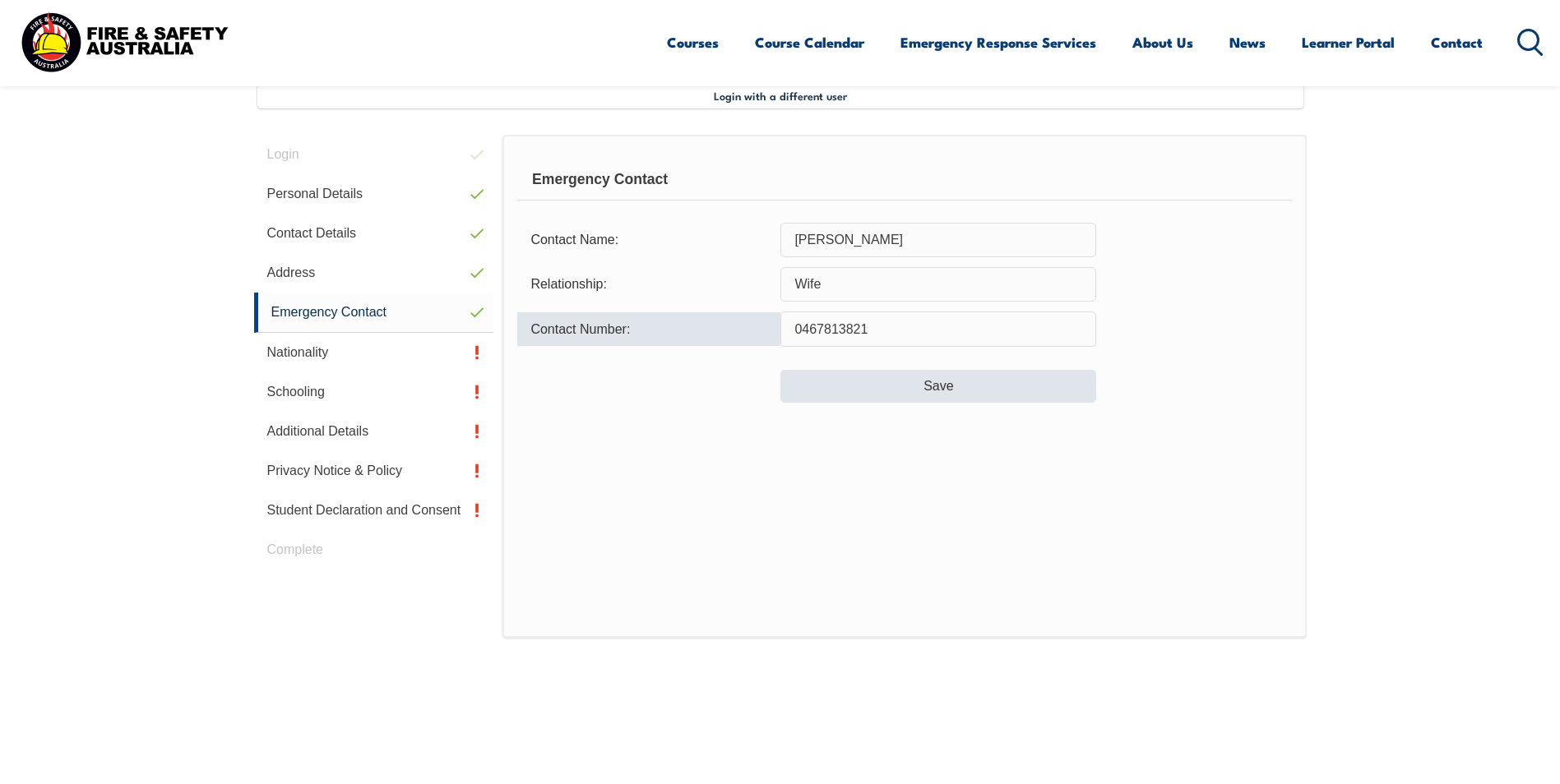
type input "0467813821"
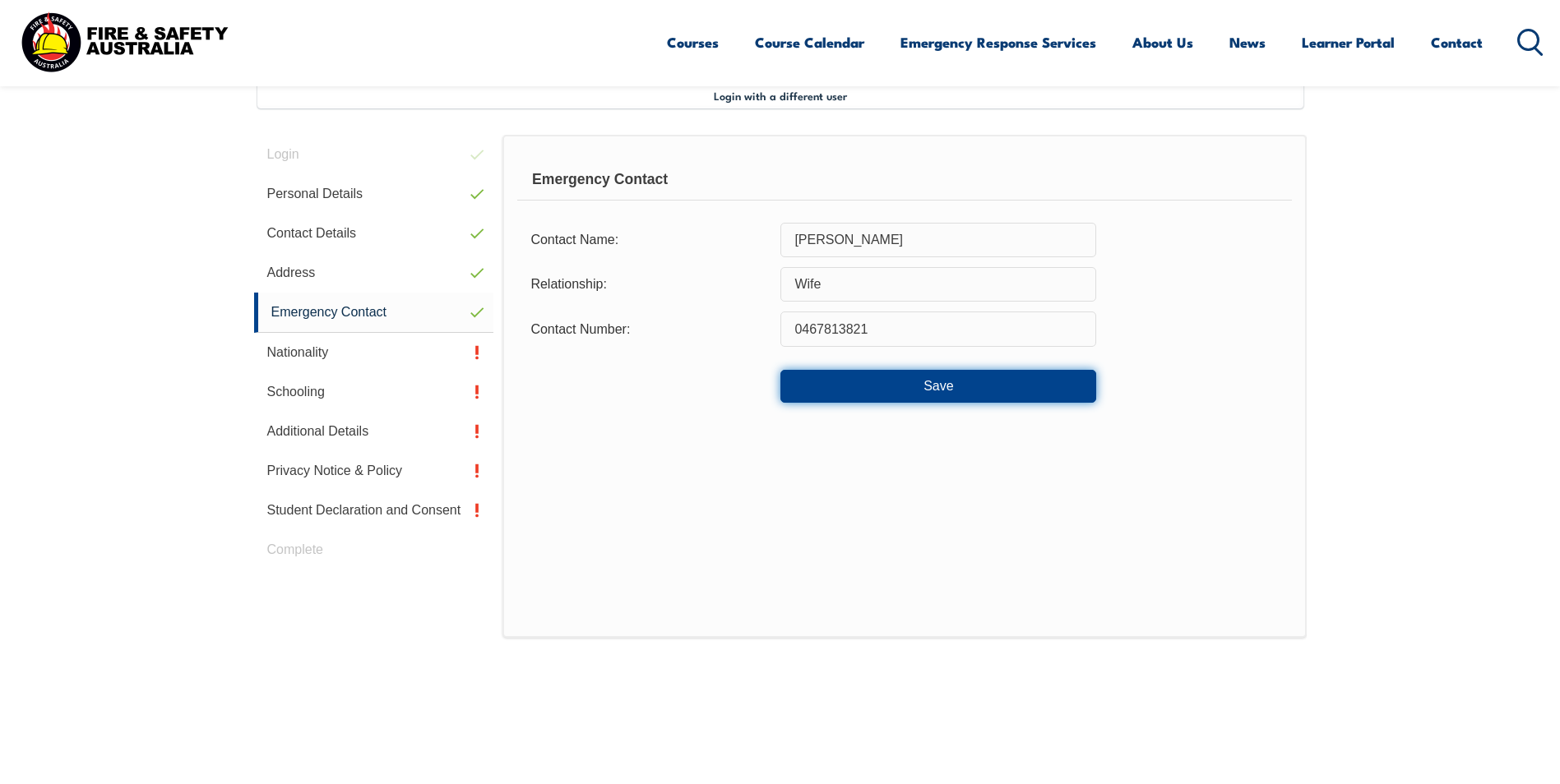
click at [935, 389] on button "Save" at bounding box center [938, 387] width 315 height 33
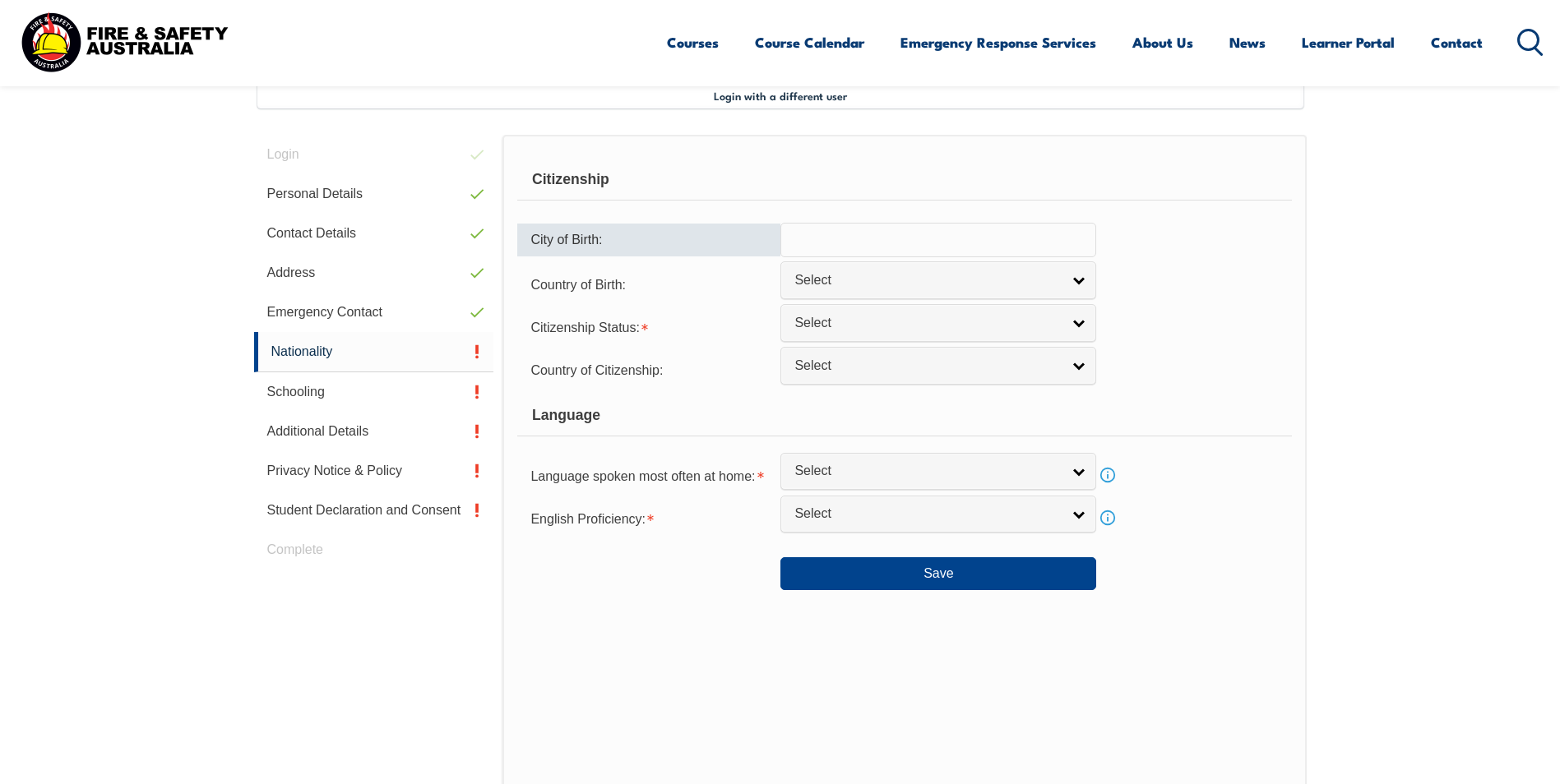
click at [948, 242] on input "text" at bounding box center [938, 240] width 315 height 35
type input "[GEOGRAPHIC_DATA]"
click at [1087, 284] on link "Select" at bounding box center [938, 280] width 315 height 37
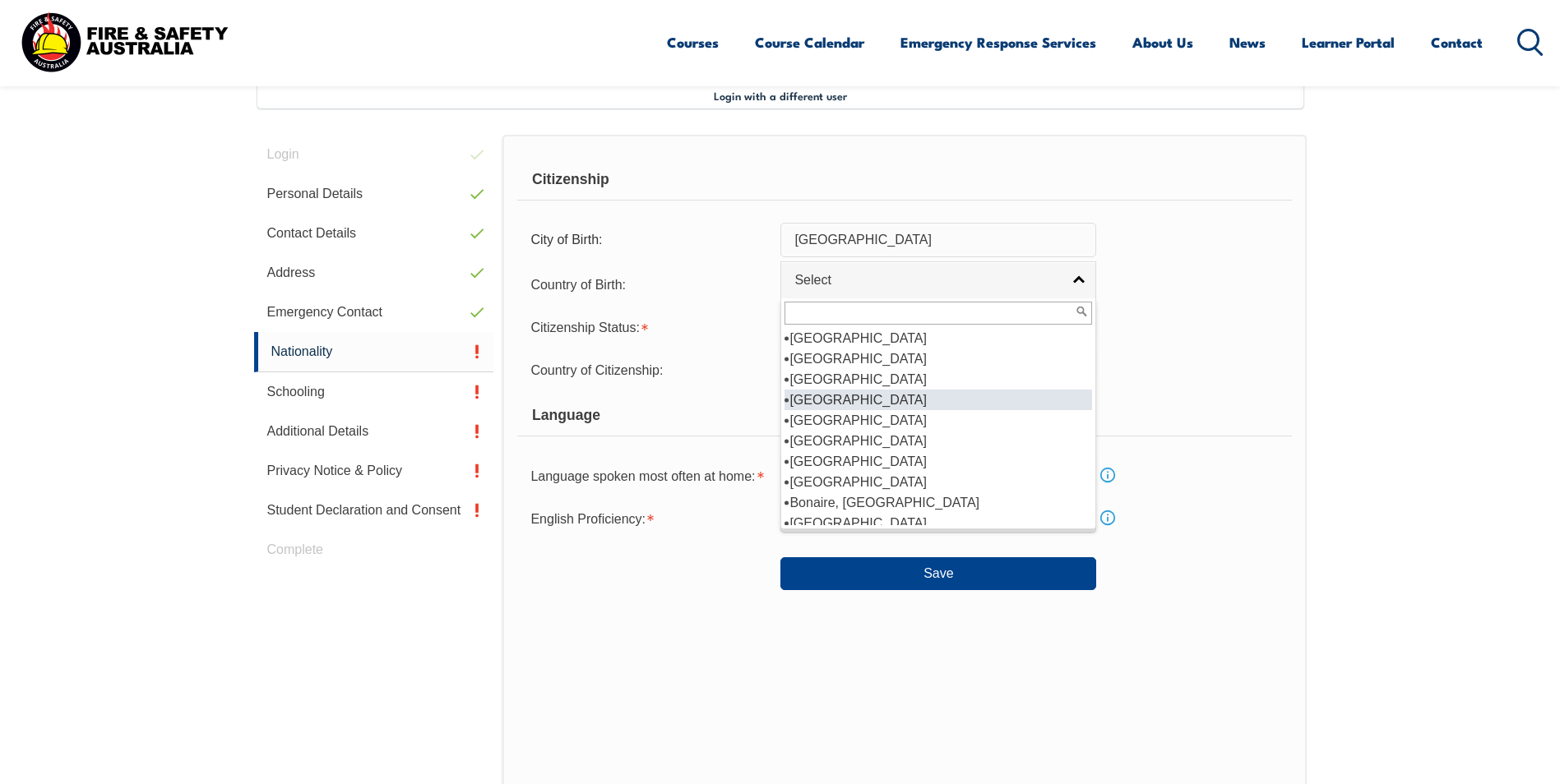
scroll to position [493, 0]
click at [1021, 476] on li "[GEOGRAPHIC_DATA]" at bounding box center [938, 481] width 308 height 20
select select "8203"
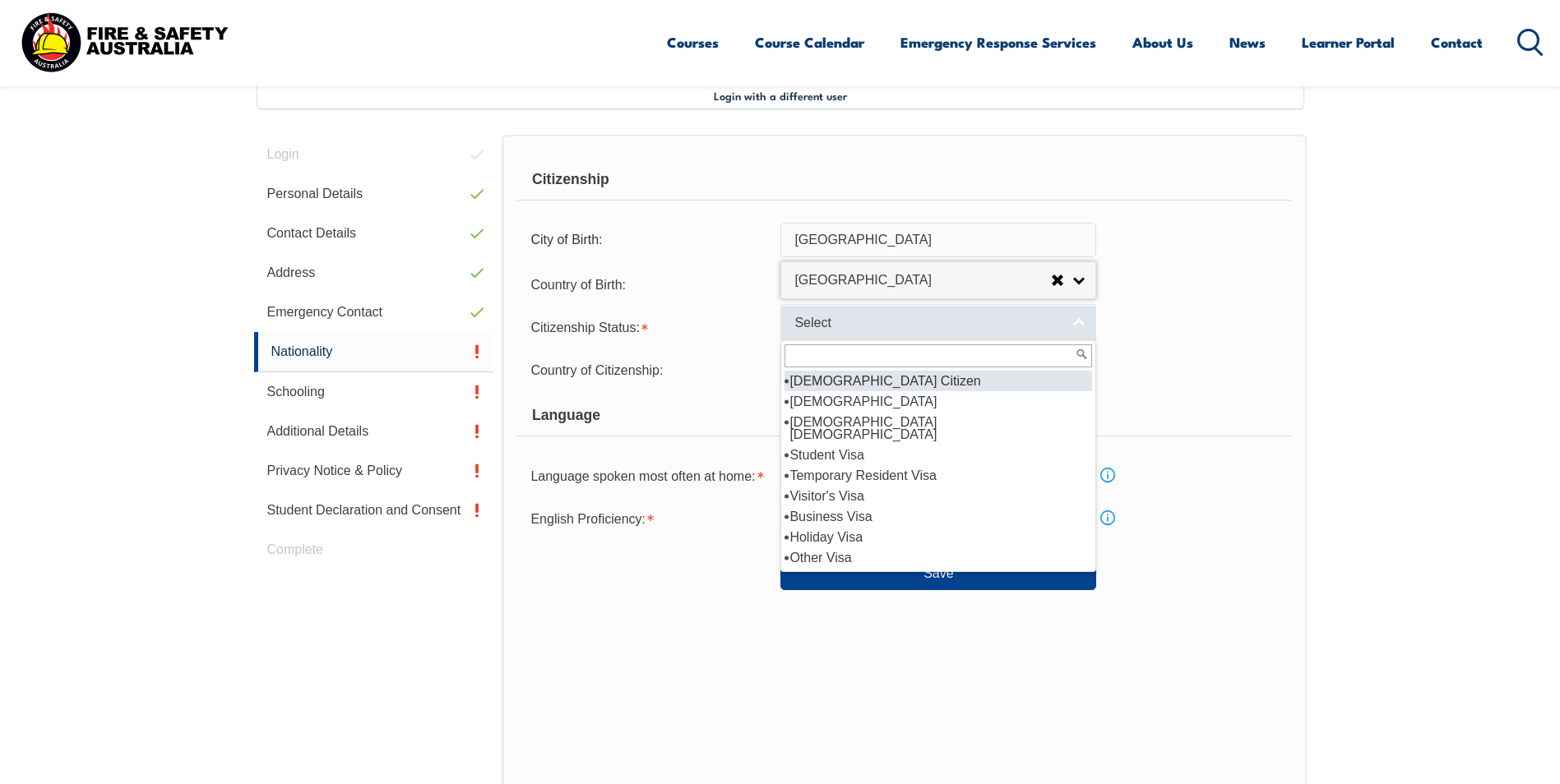
click at [1082, 320] on link "Select" at bounding box center [938, 322] width 315 height 37
click at [1026, 387] on li "[DEMOGRAPHIC_DATA] Citizen" at bounding box center [938, 380] width 308 height 20
select select "1"
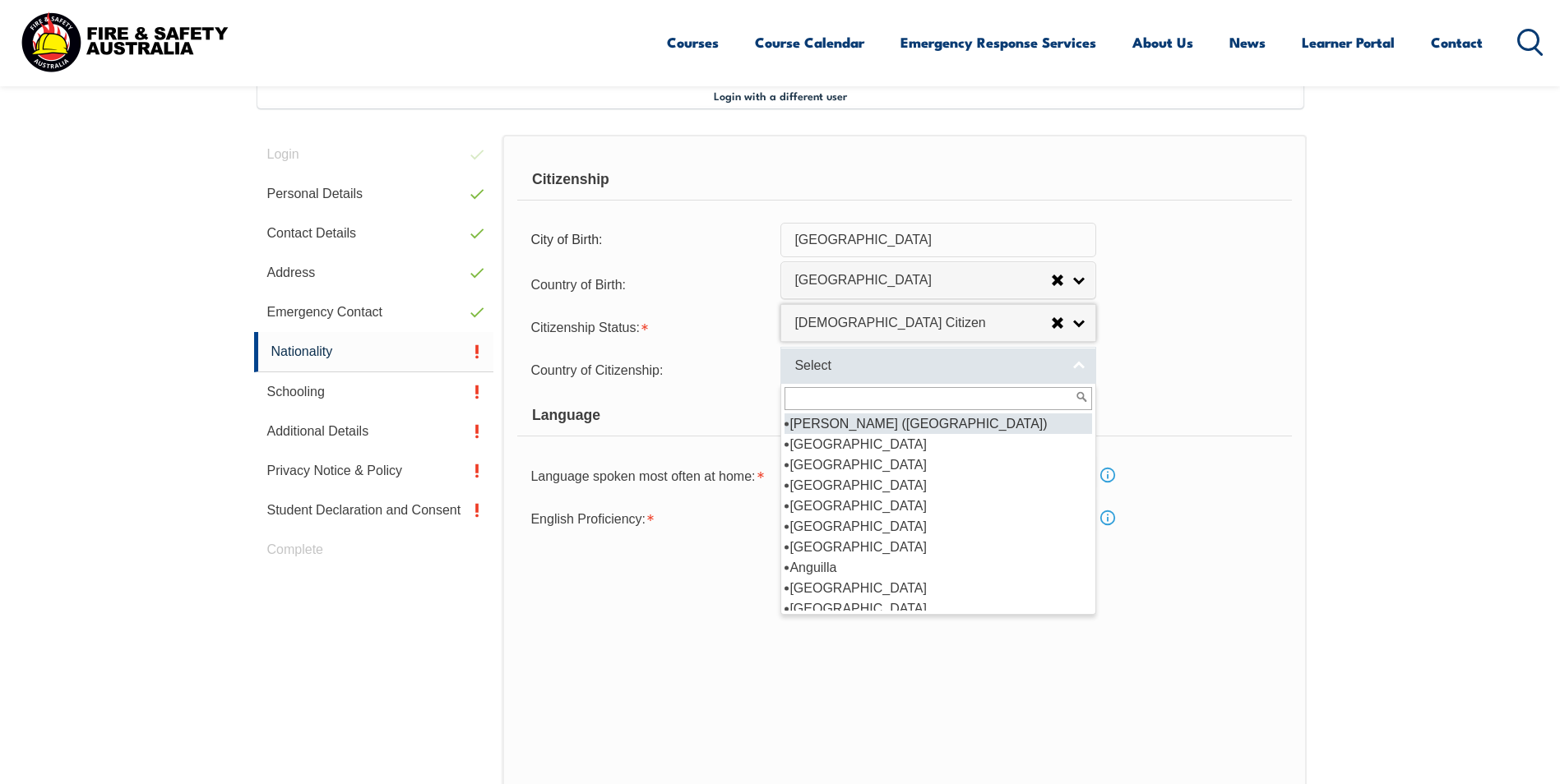
click at [1081, 360] on link "Select" at bounding box center [938, 365] width 315 height 37
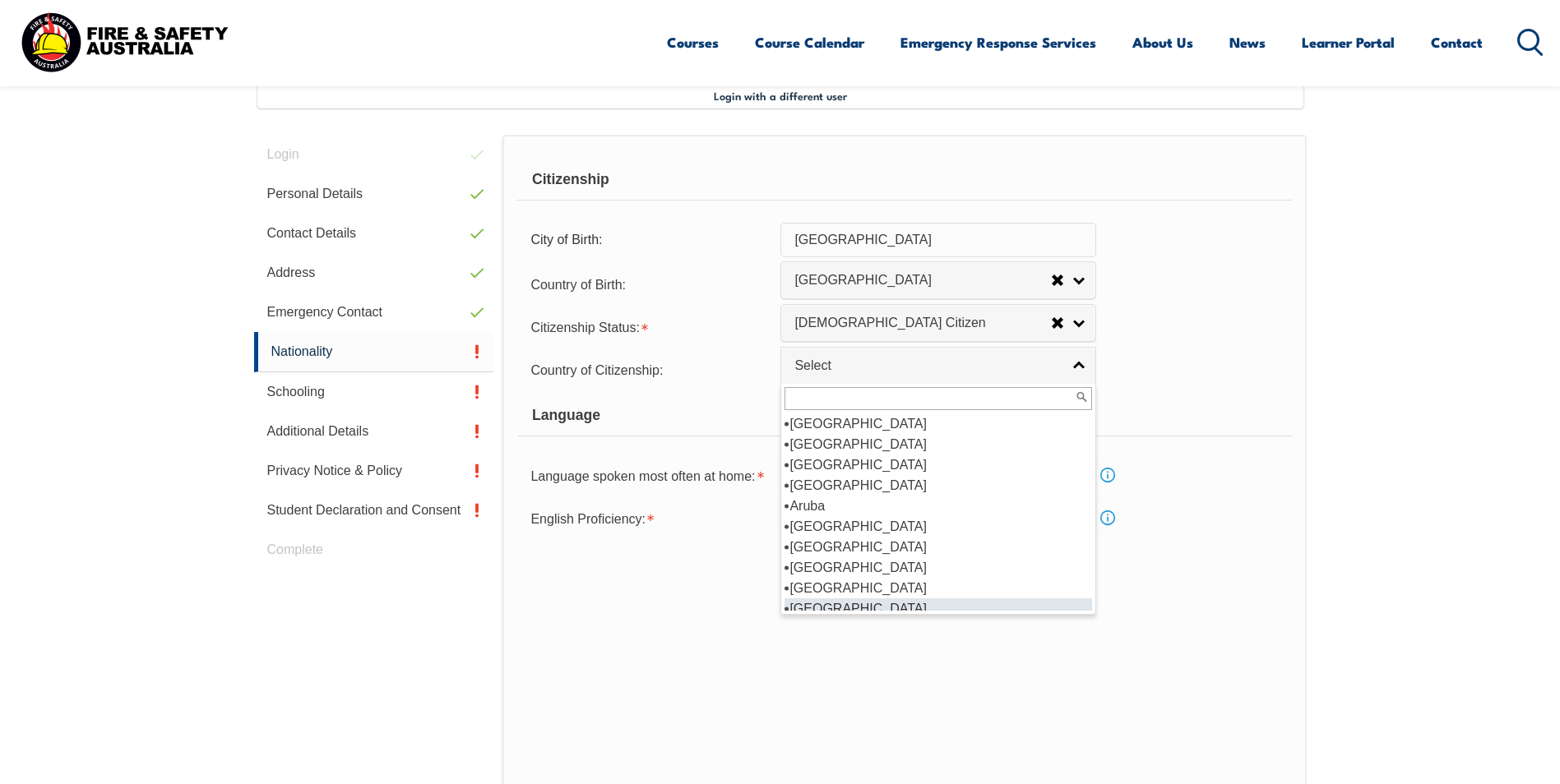
scroll to position [247, 0]
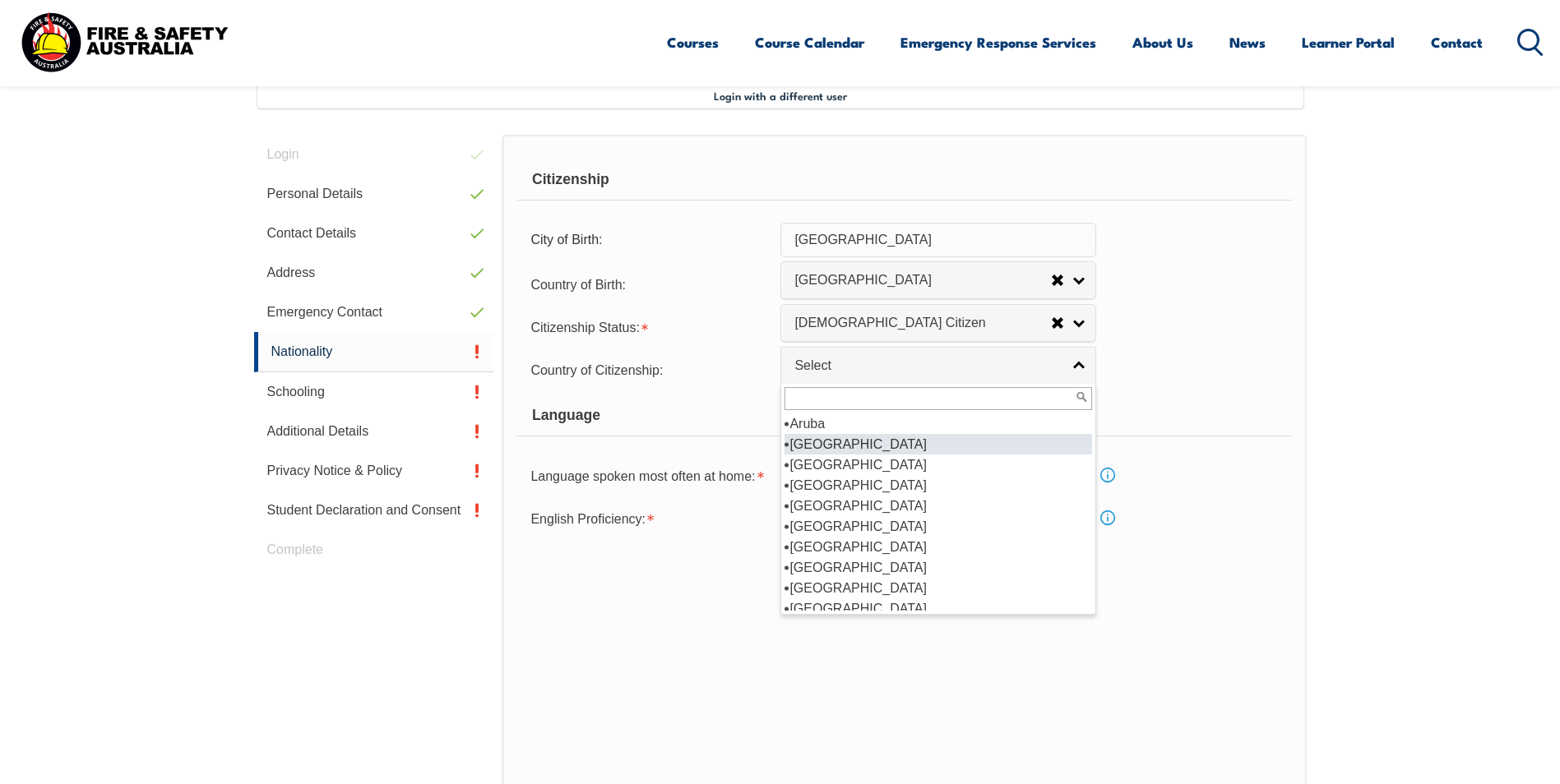
click at [997, 445] on li "[GEOGRAPHIC_DATA]" at bounding box center [938, 444] width 308 height 20
select select "1101"
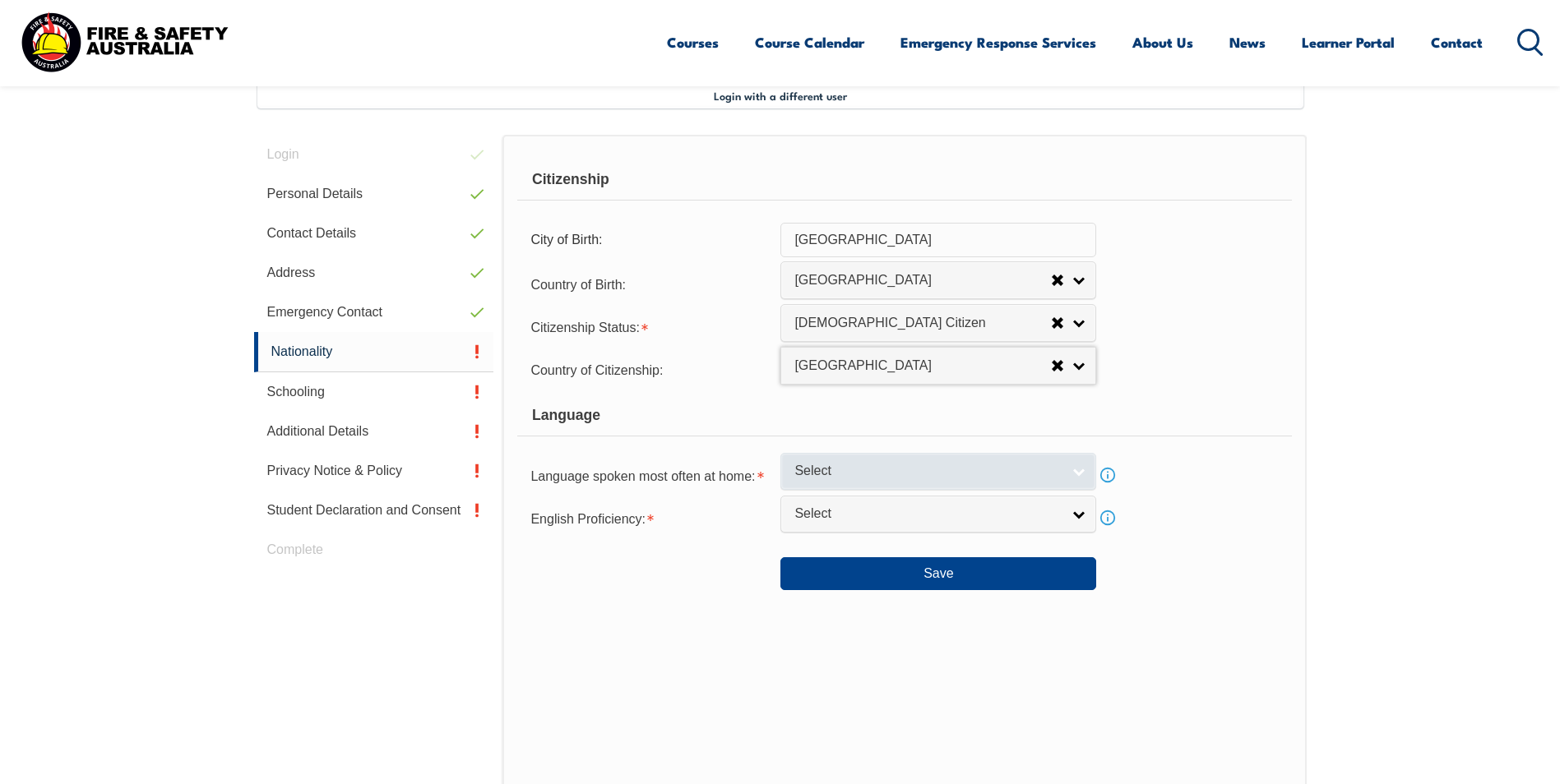
click at [1077, 471] on link "Select" at bounding box center [938, 472] width 315 height 37
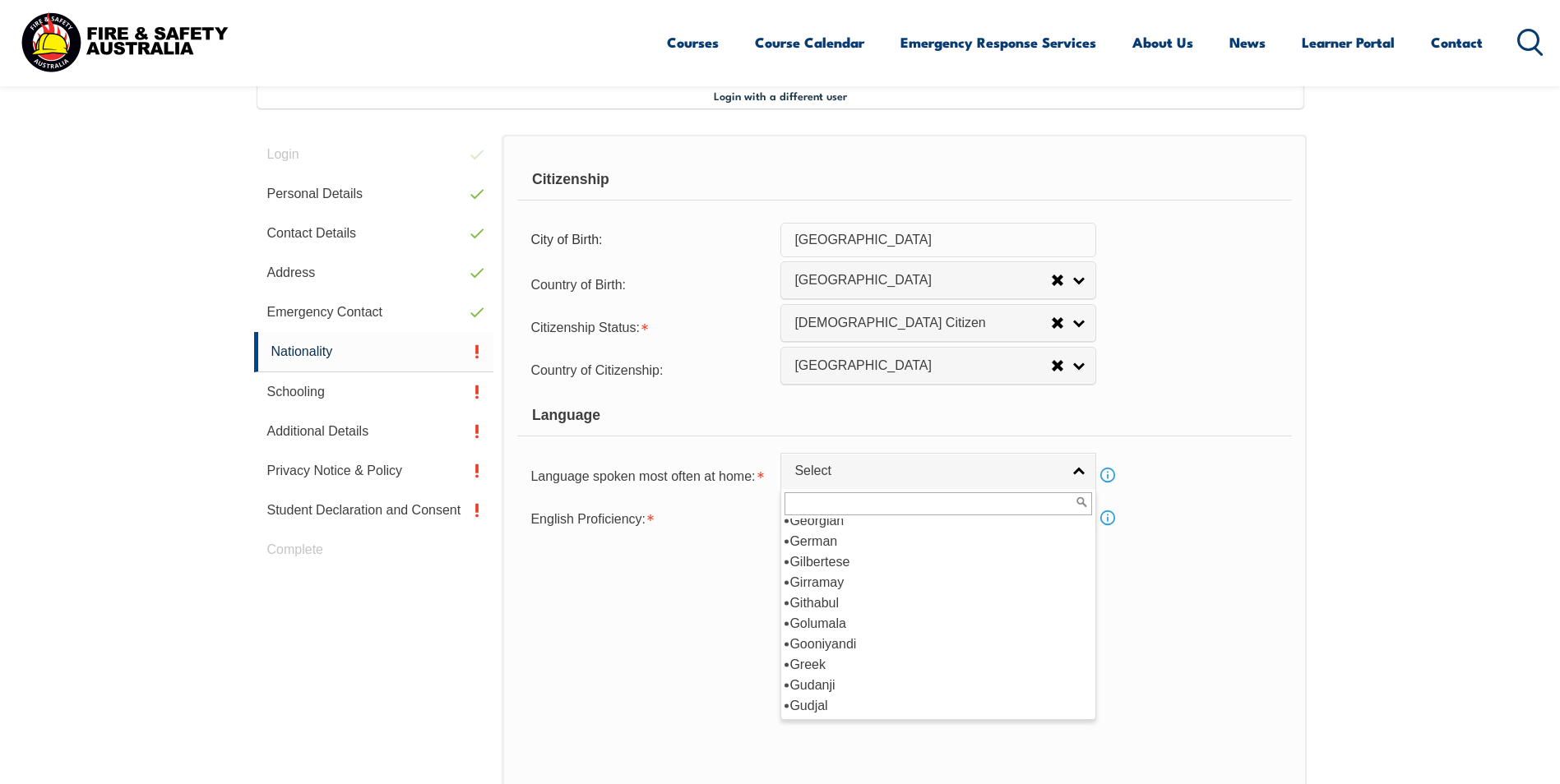
scroll to position [2055, 0]
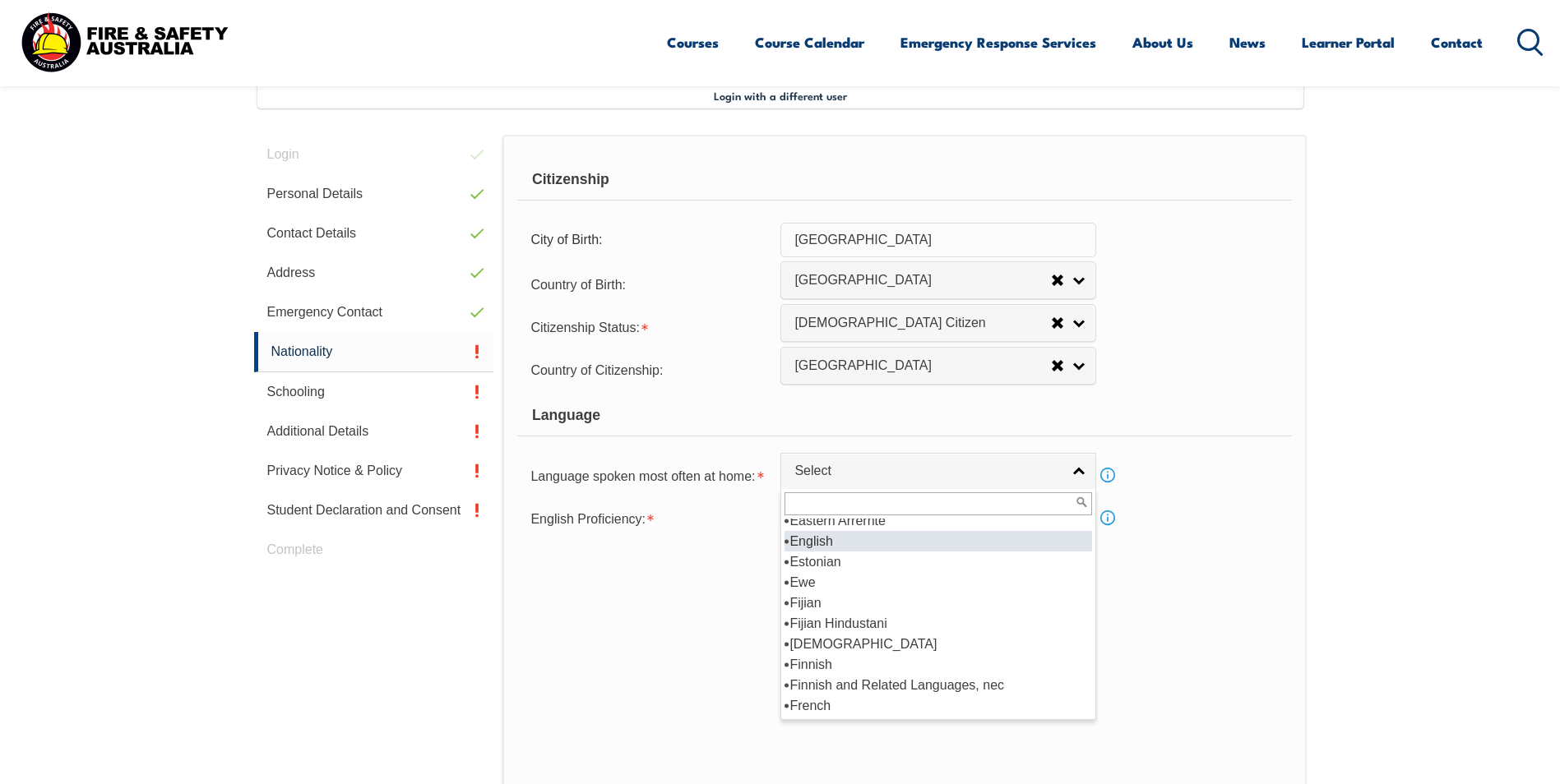
click at [1022, 545] on li "English" at bounding box center [938, 541] width 308 height 20
select select "1201"
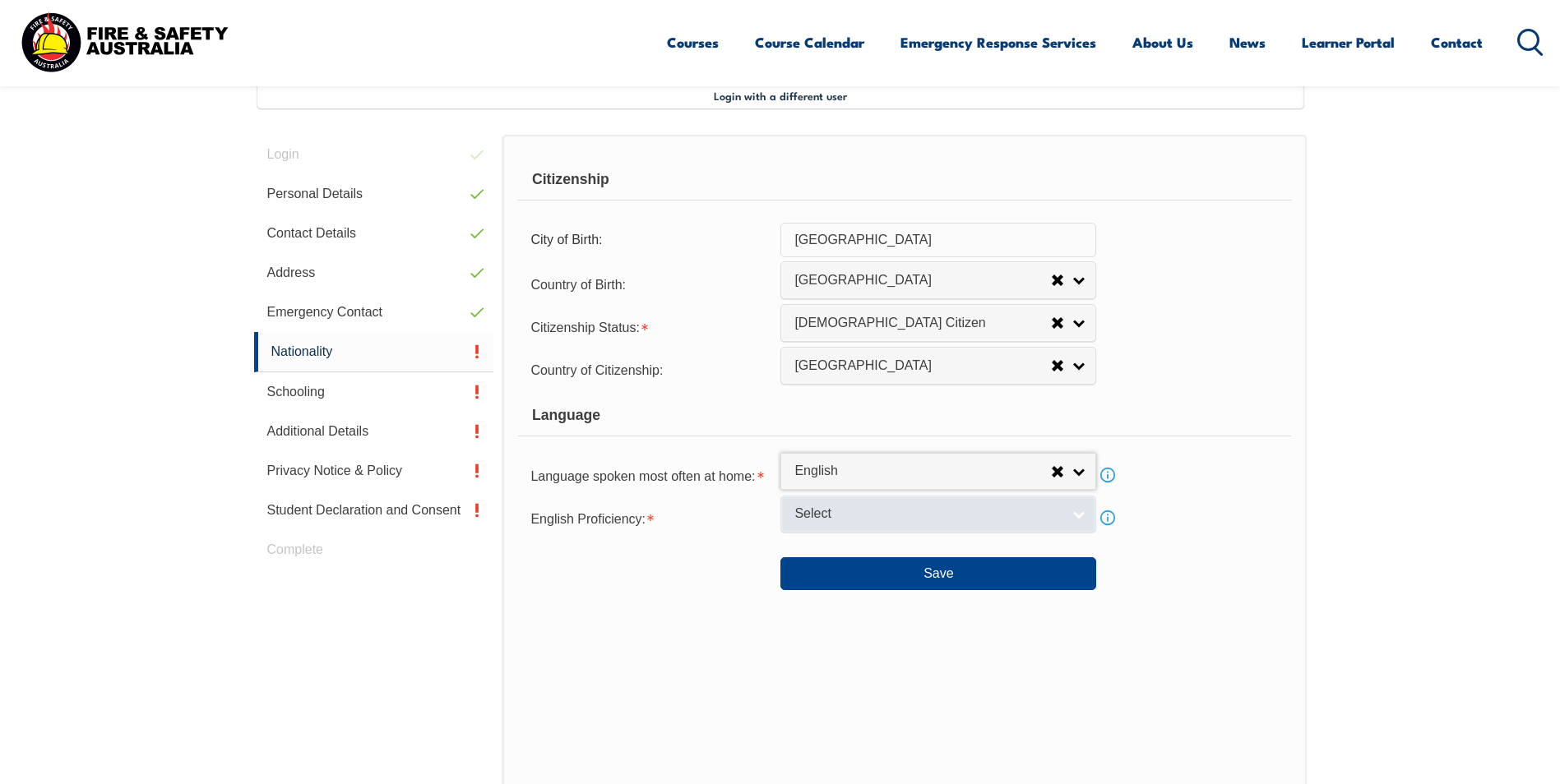
click at [1081, 512] on link "Select" at bounding box center [938, 514] width 315 height 37
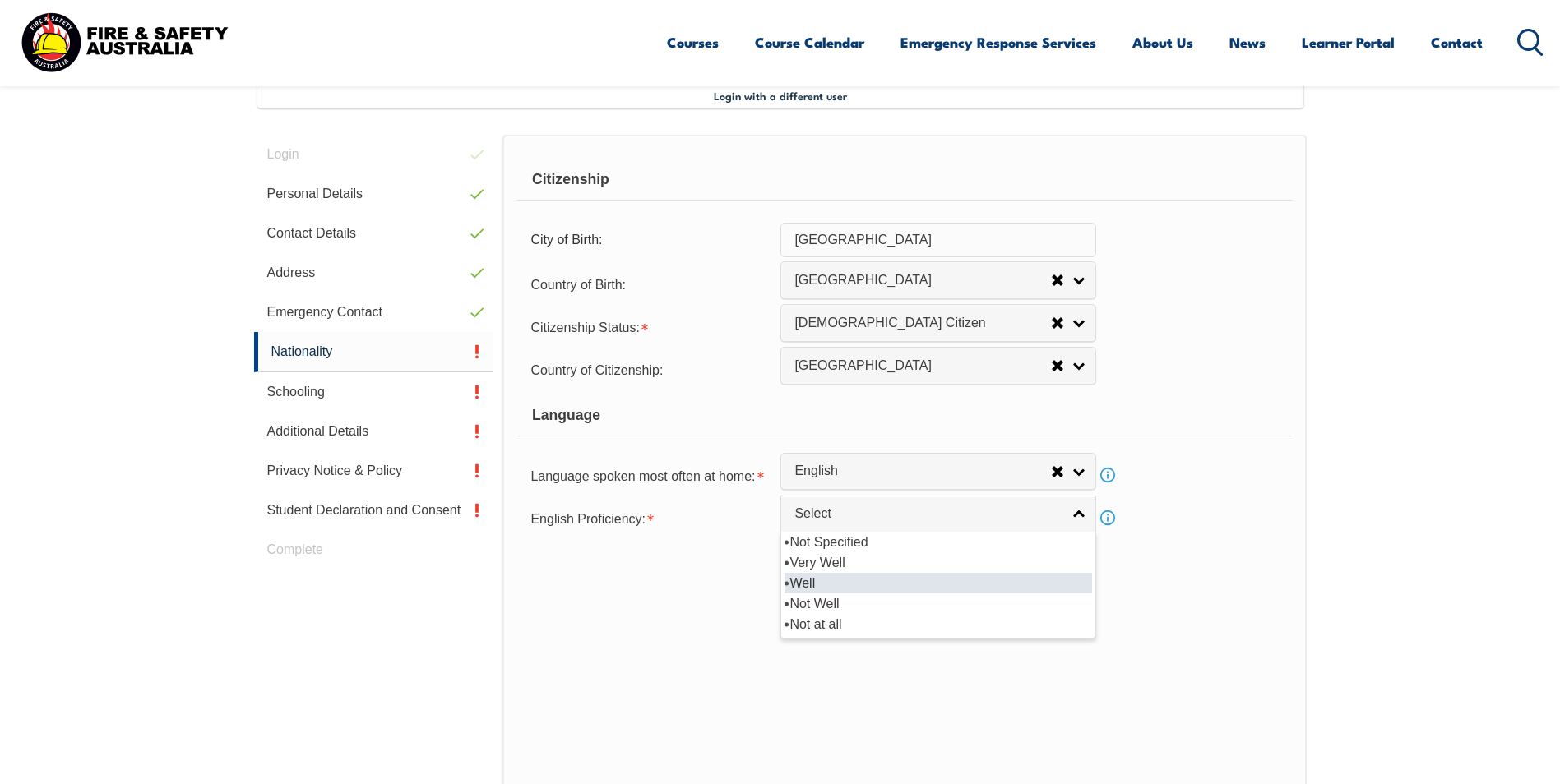
click at [1047, 577] on li "Well" at bounding box center [938, 582] width 308 height 20
select select "2"
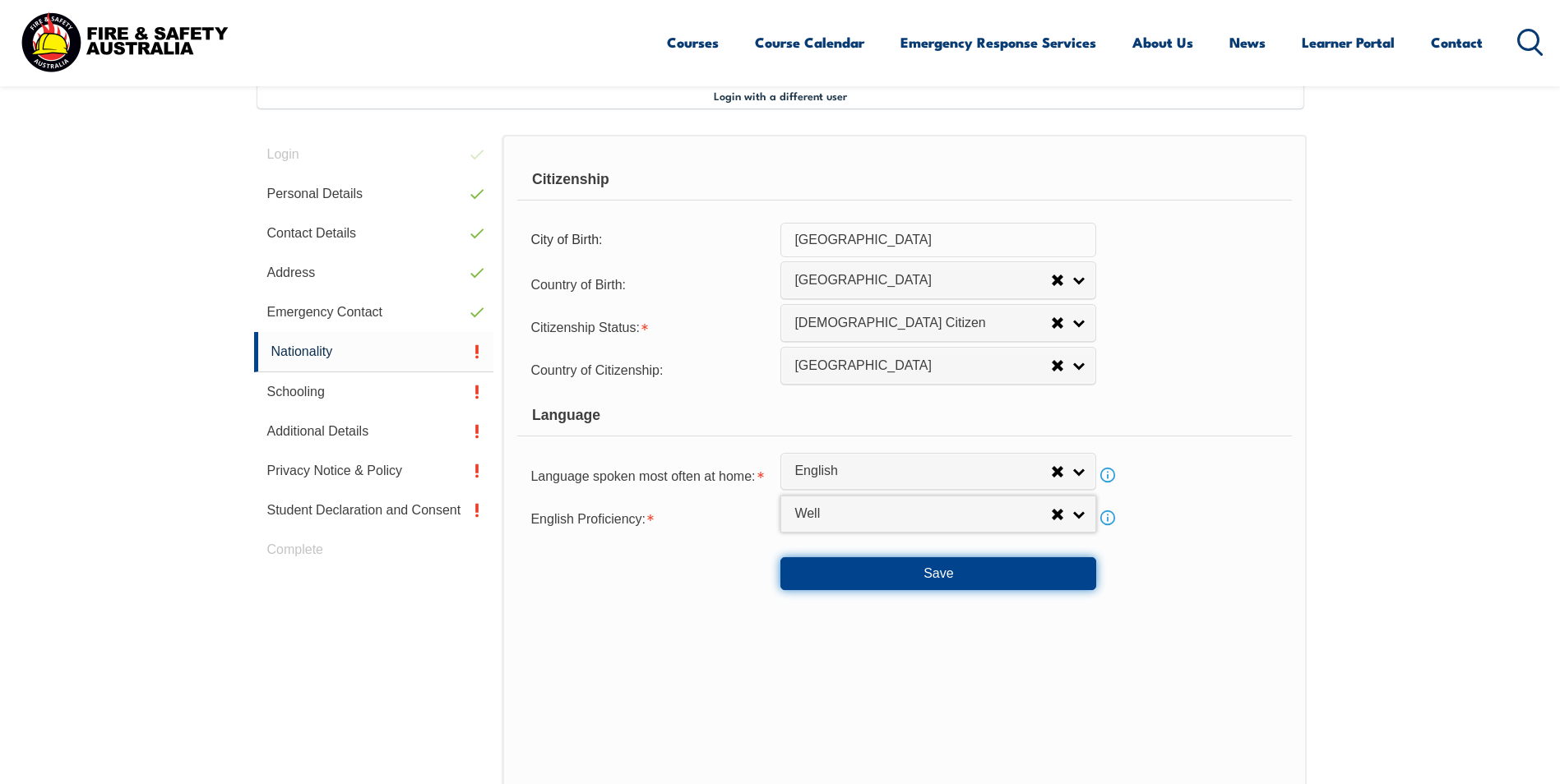
click at [952, 575] on button "Save" at bounding box center [938, 574] width 315 height 33
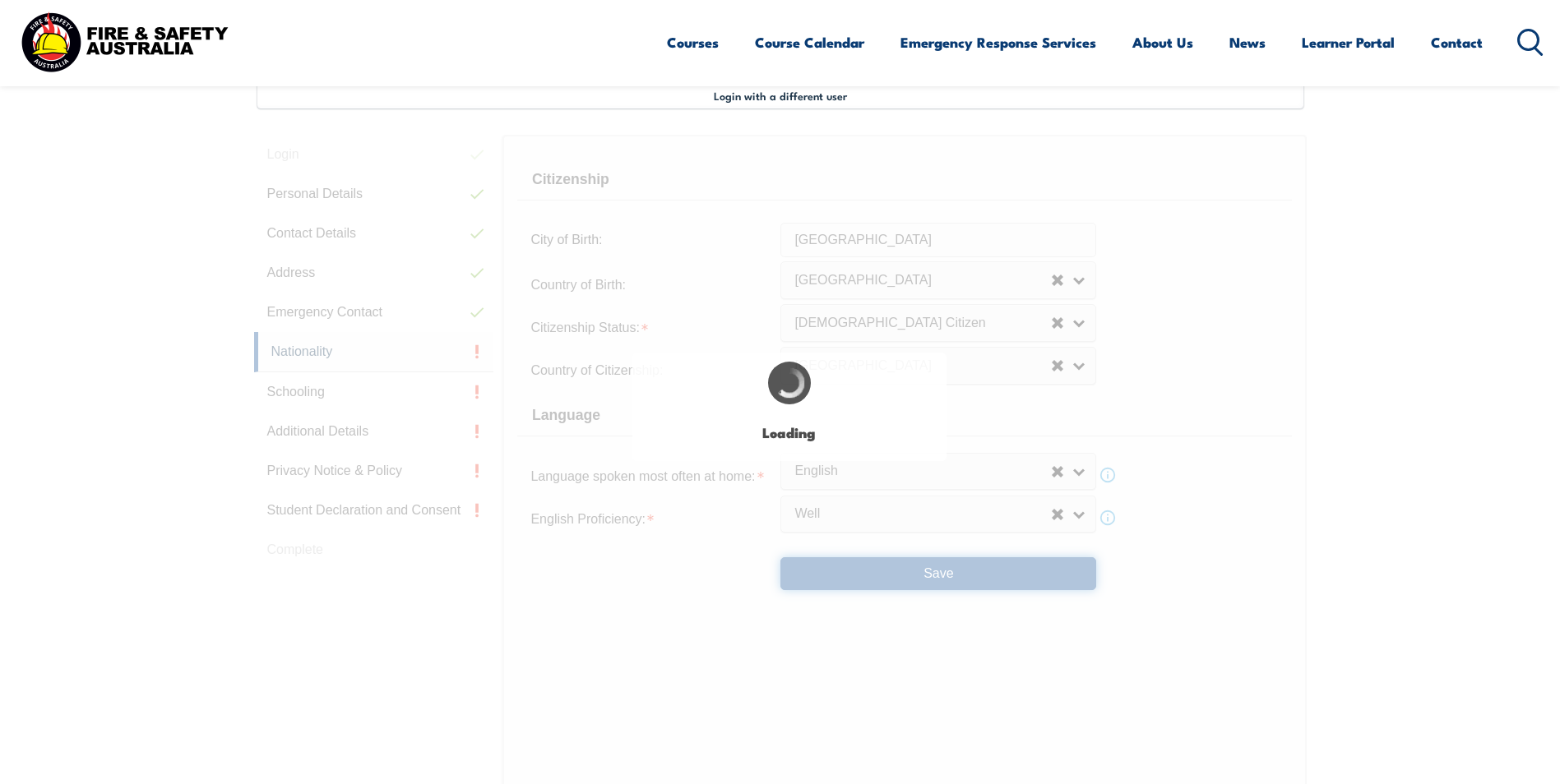
select select "false"
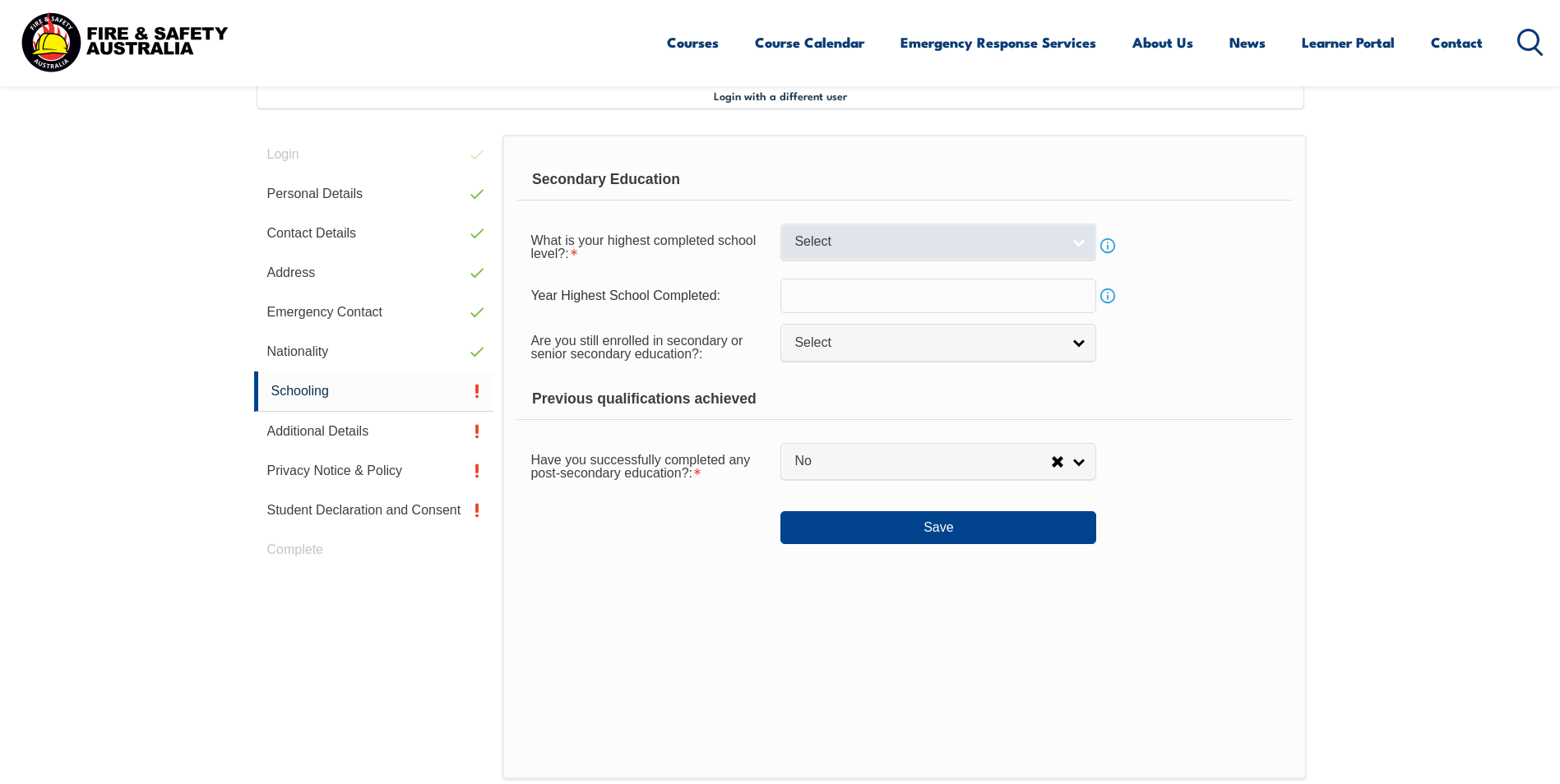
click at [1082, 246] on link "Select" at bounding box center [938, 242] width 315 height 37
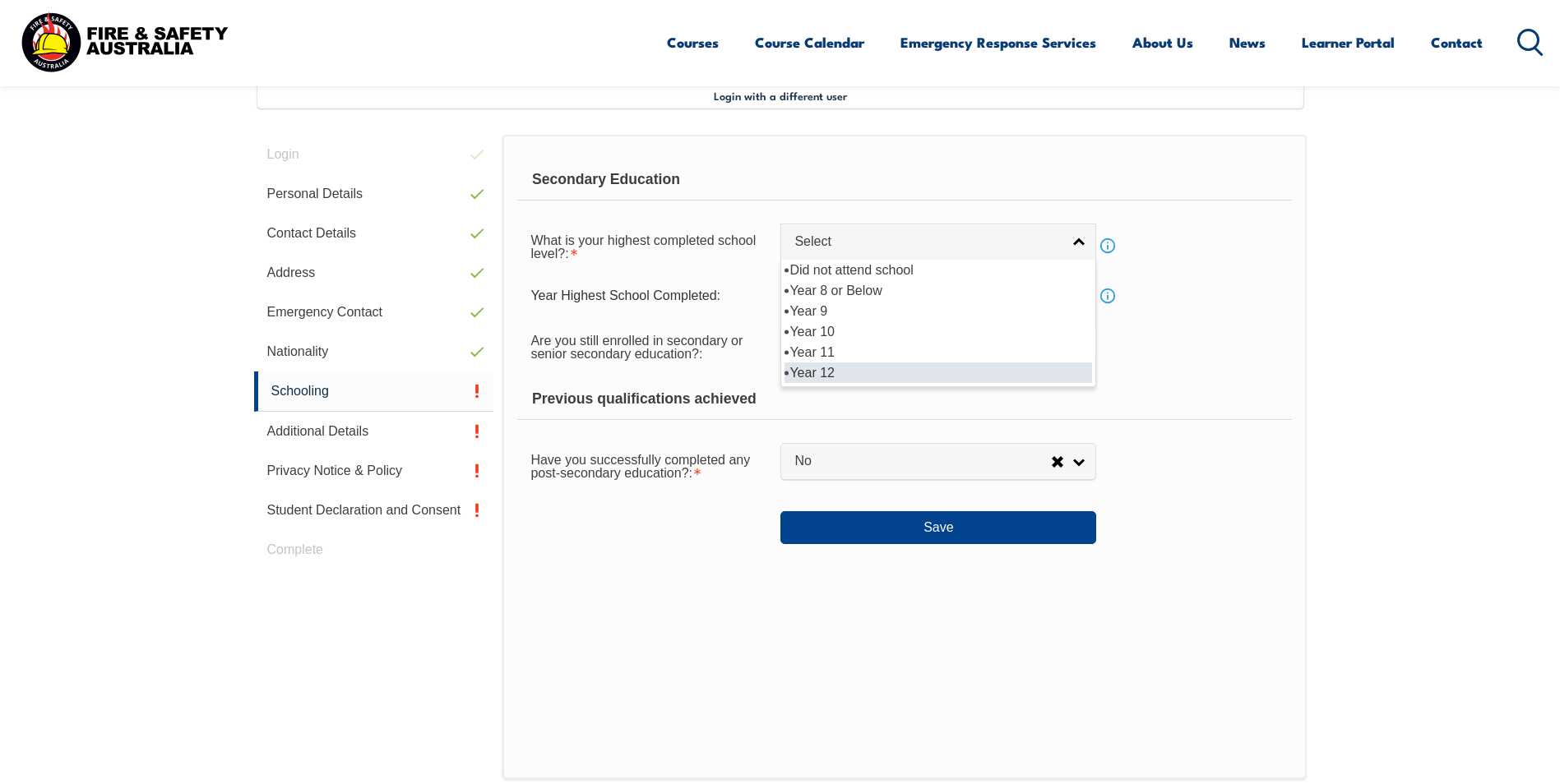
click at [1007, 379] on li "Year 12" at bounding box center [938, 372] width 308 height 20
select select "12"
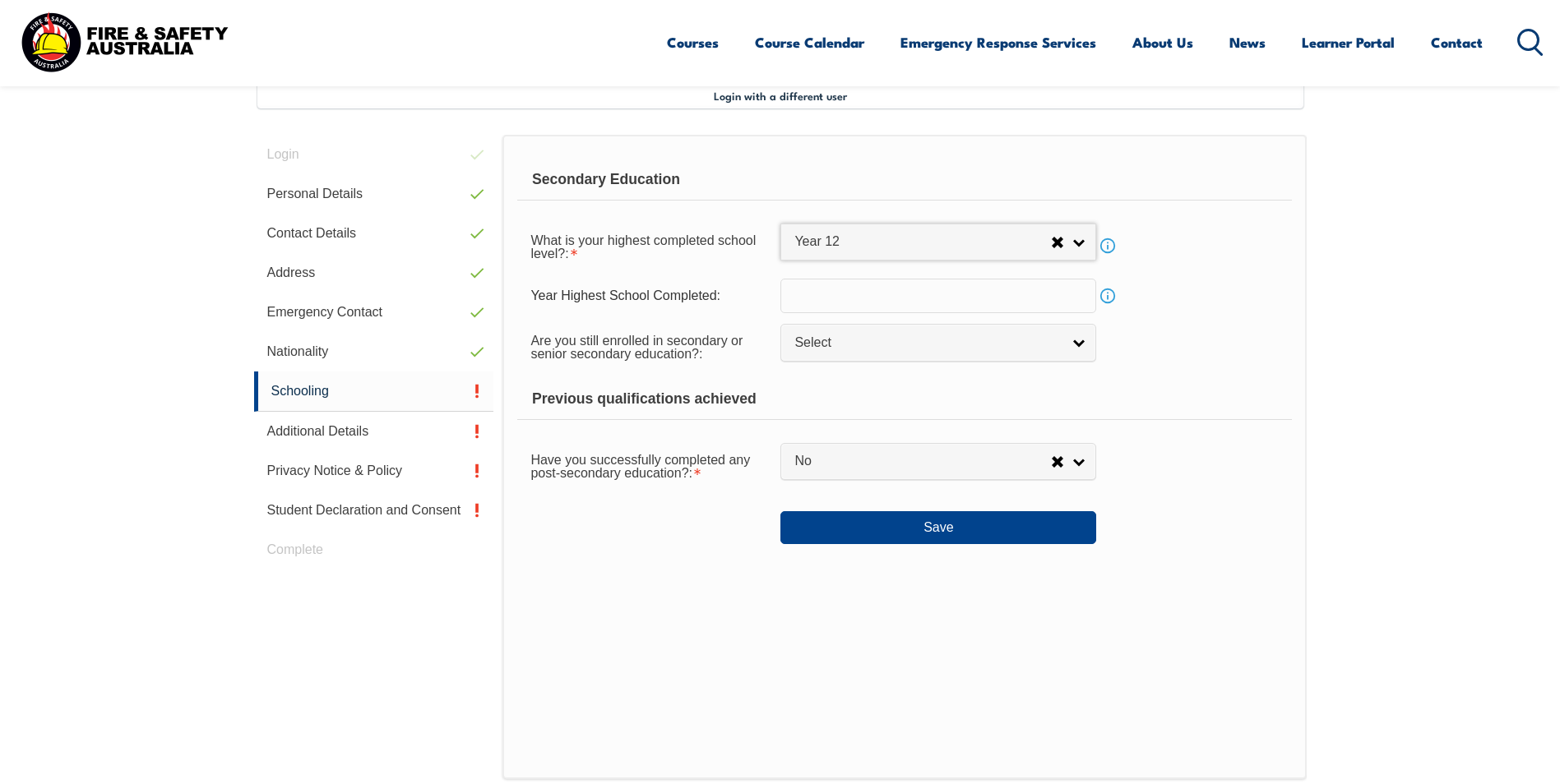
click at [1067, 295] on input "text" at bounding box center [938, 296] width 315 height 35
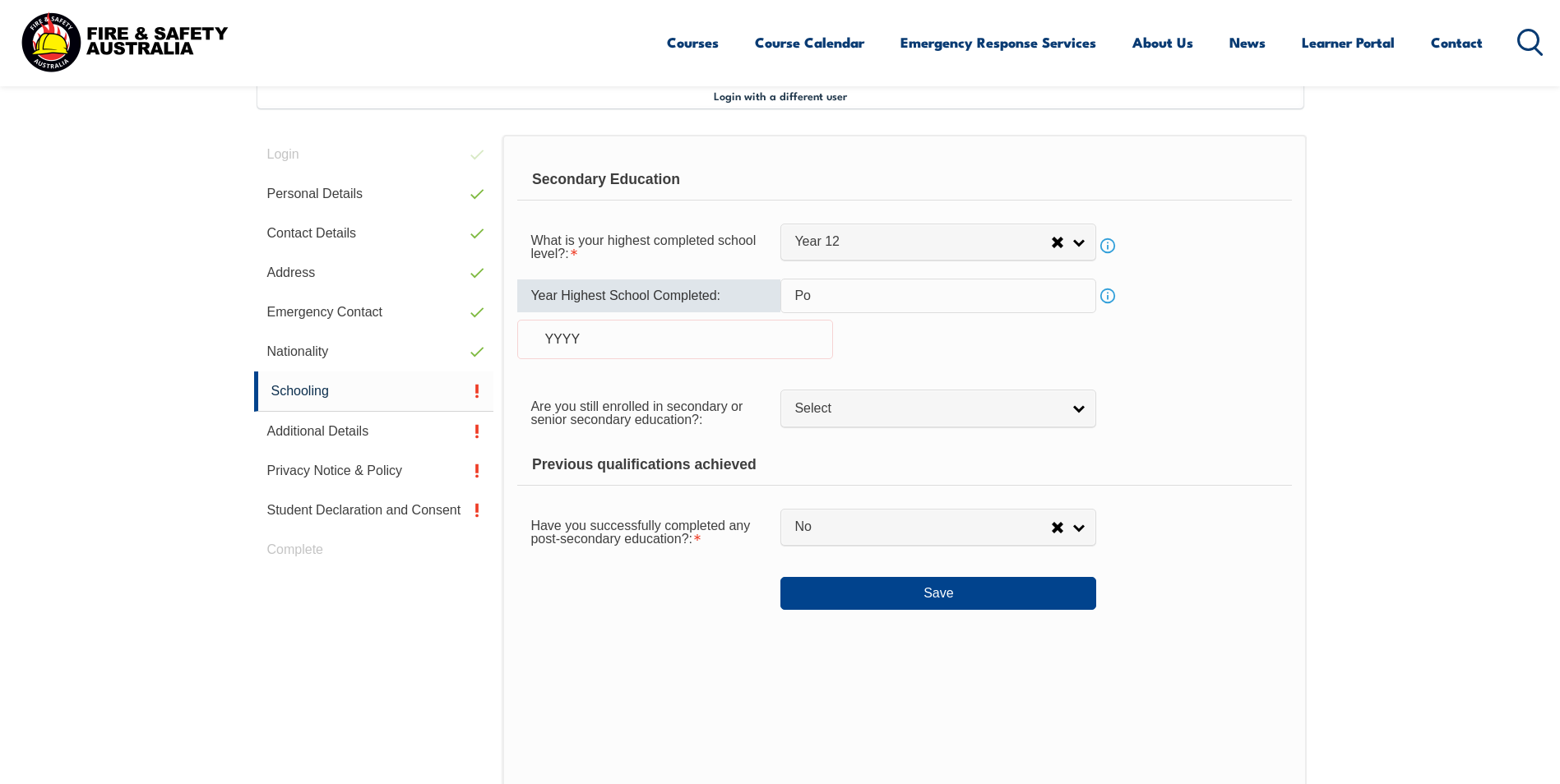
type input "P"
click at [1081, 239] on link "Year 12" at bounding box center [938, 242] width 315 height 37
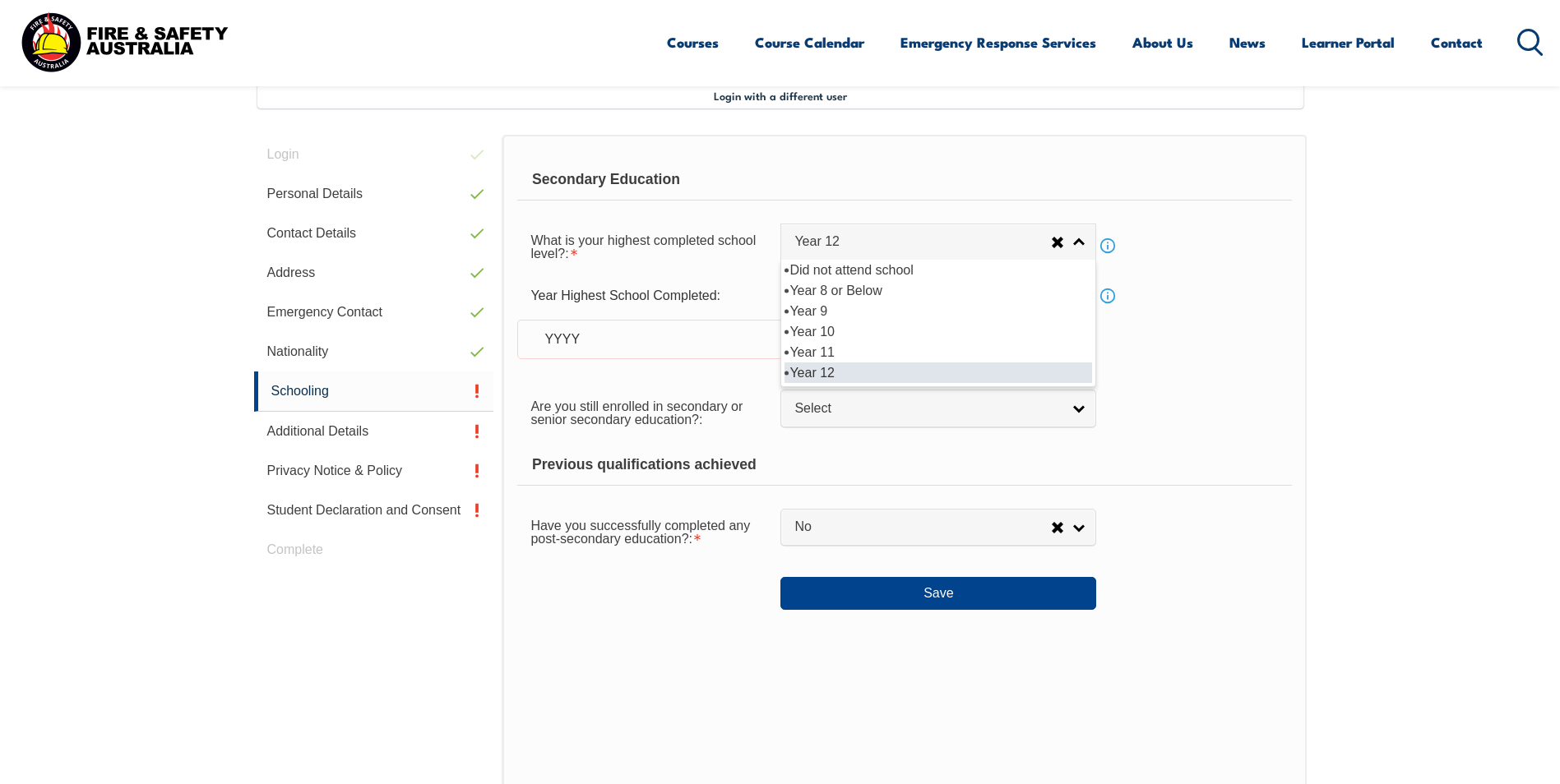
click at [1051, 372] on li "Year 12" at bounding box center [938, 372] width 308 height 20
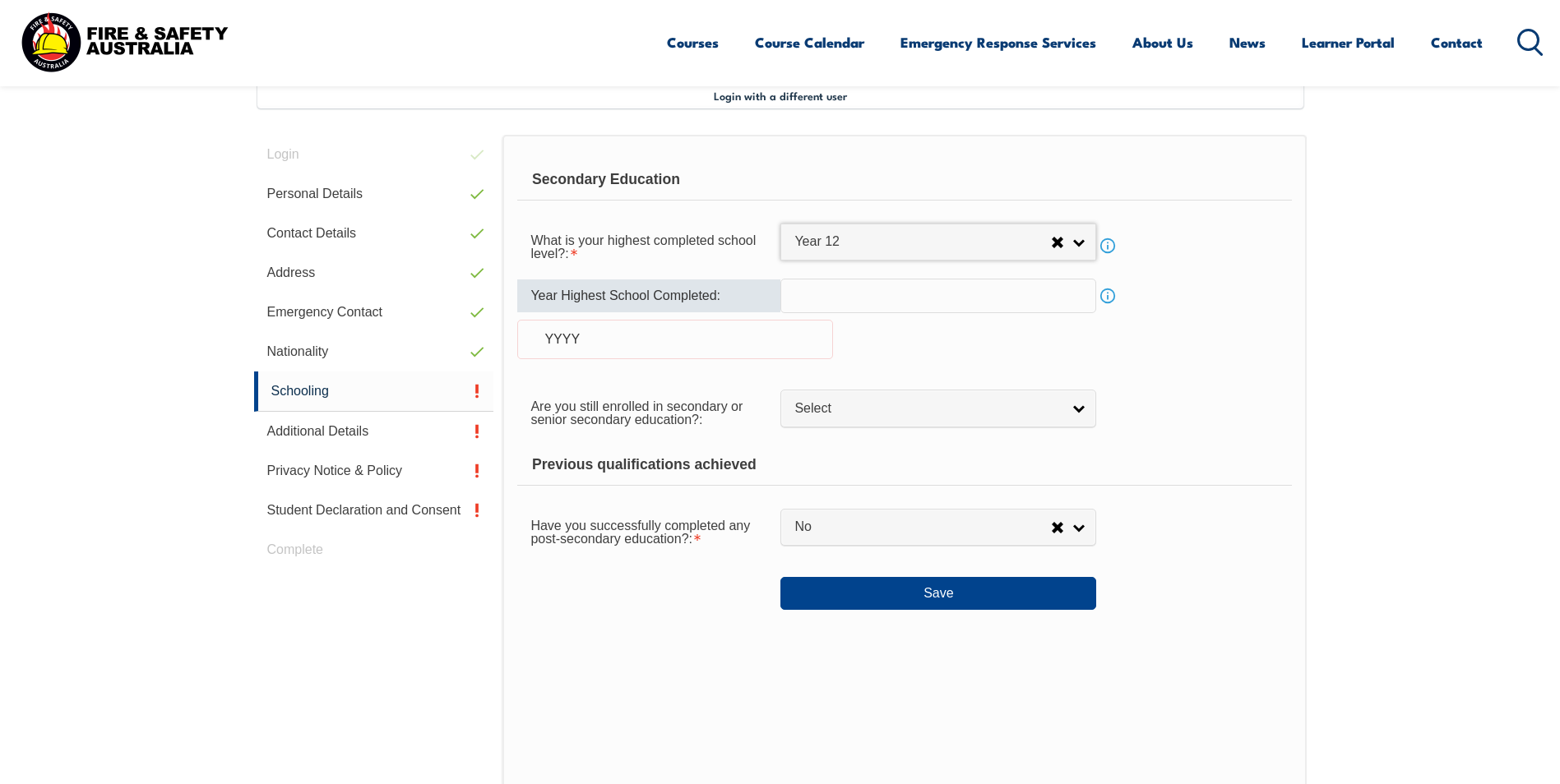
click at [984, 296] on input "text" at bounding box center [938, 296] width 315 height 35
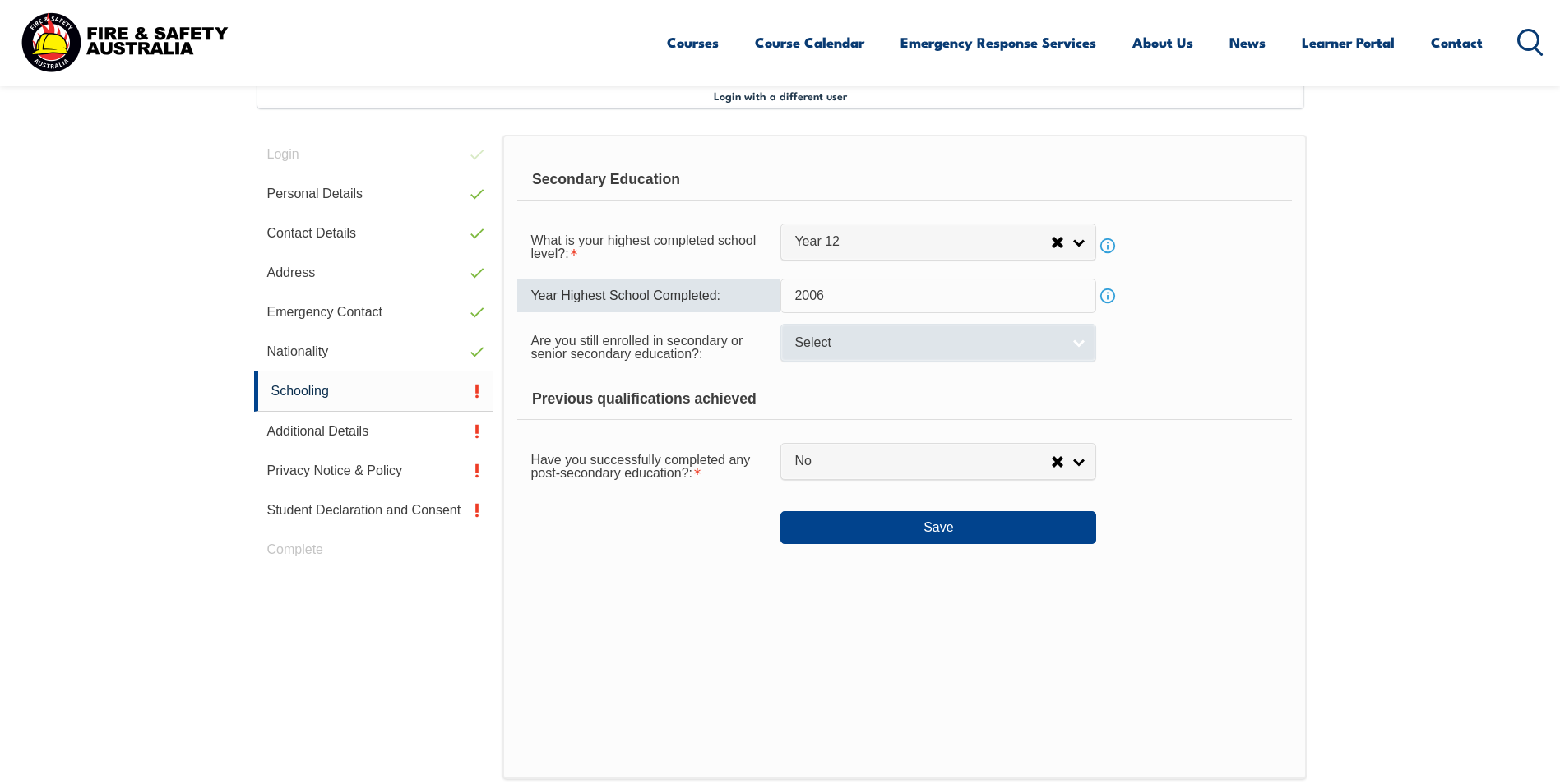
type input "2006"
click at [1082, 341] on link "Select" at bounding box center [938, 342] width 315 height 37
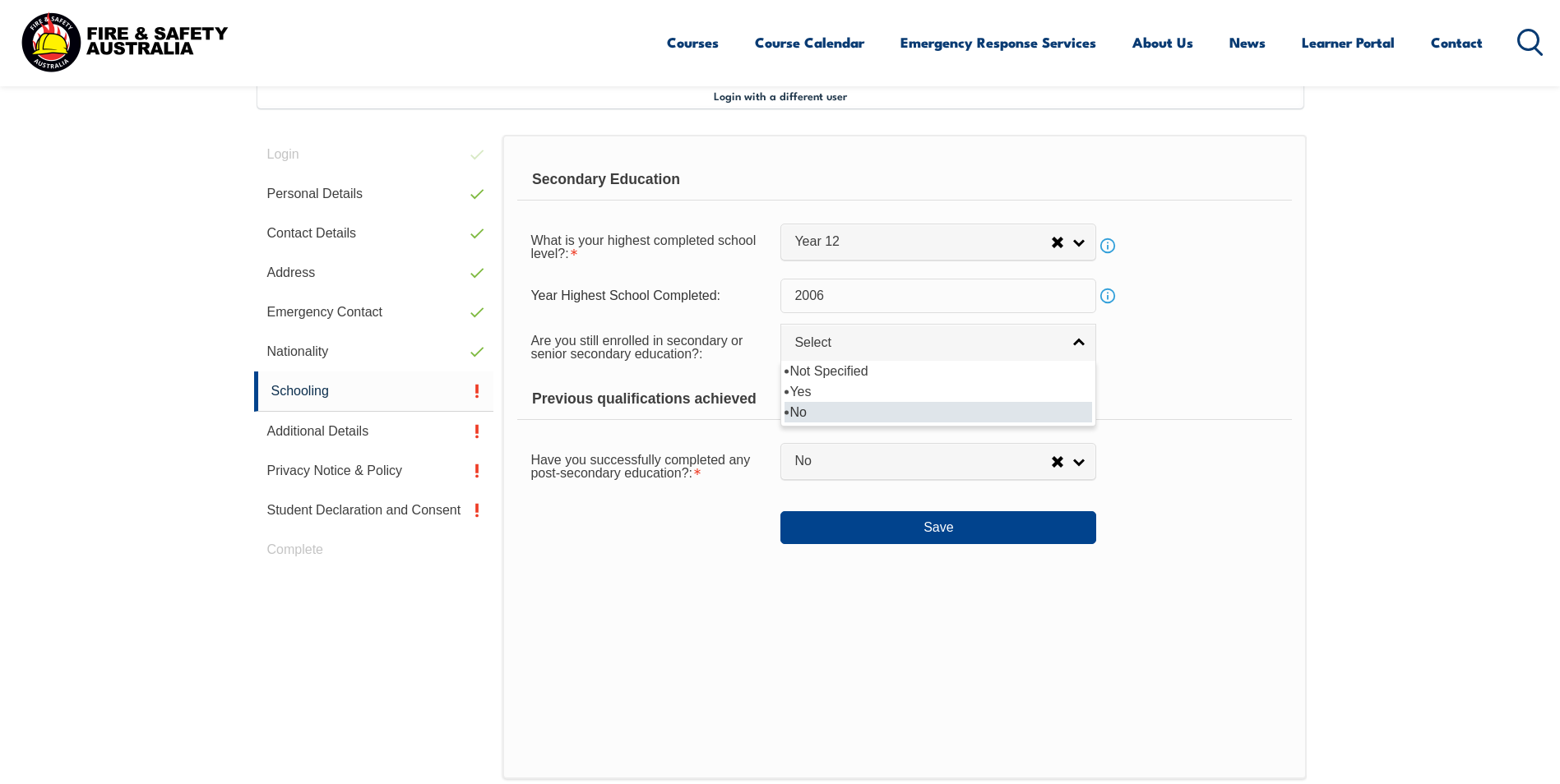
click at [1048, 413] on li "No" at bounding box center [938, 412] width 308 height 20
select select "false"
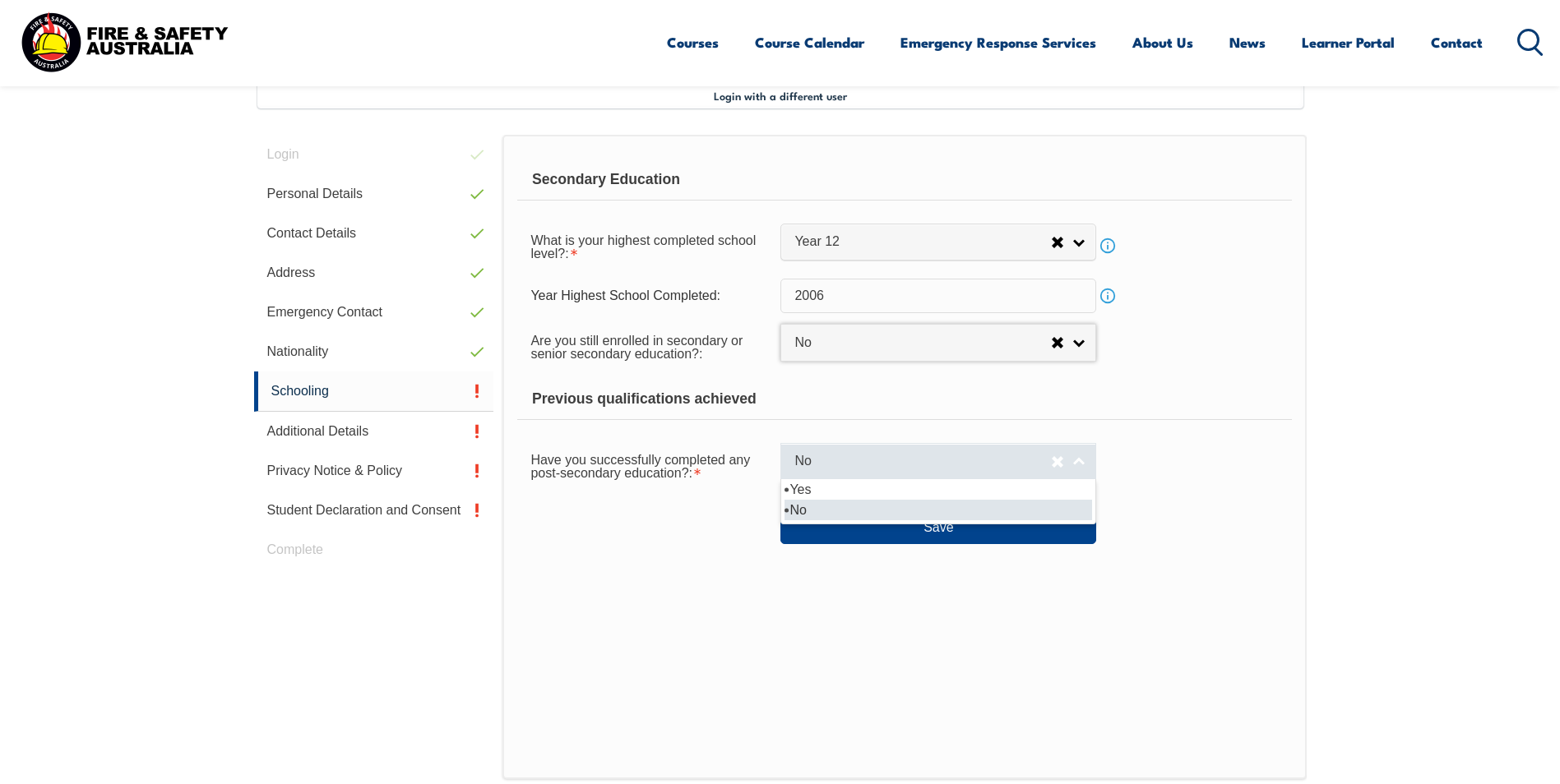
click at [1081, 461] on link "No" at bounding box center [938, 461] width 315 height 37
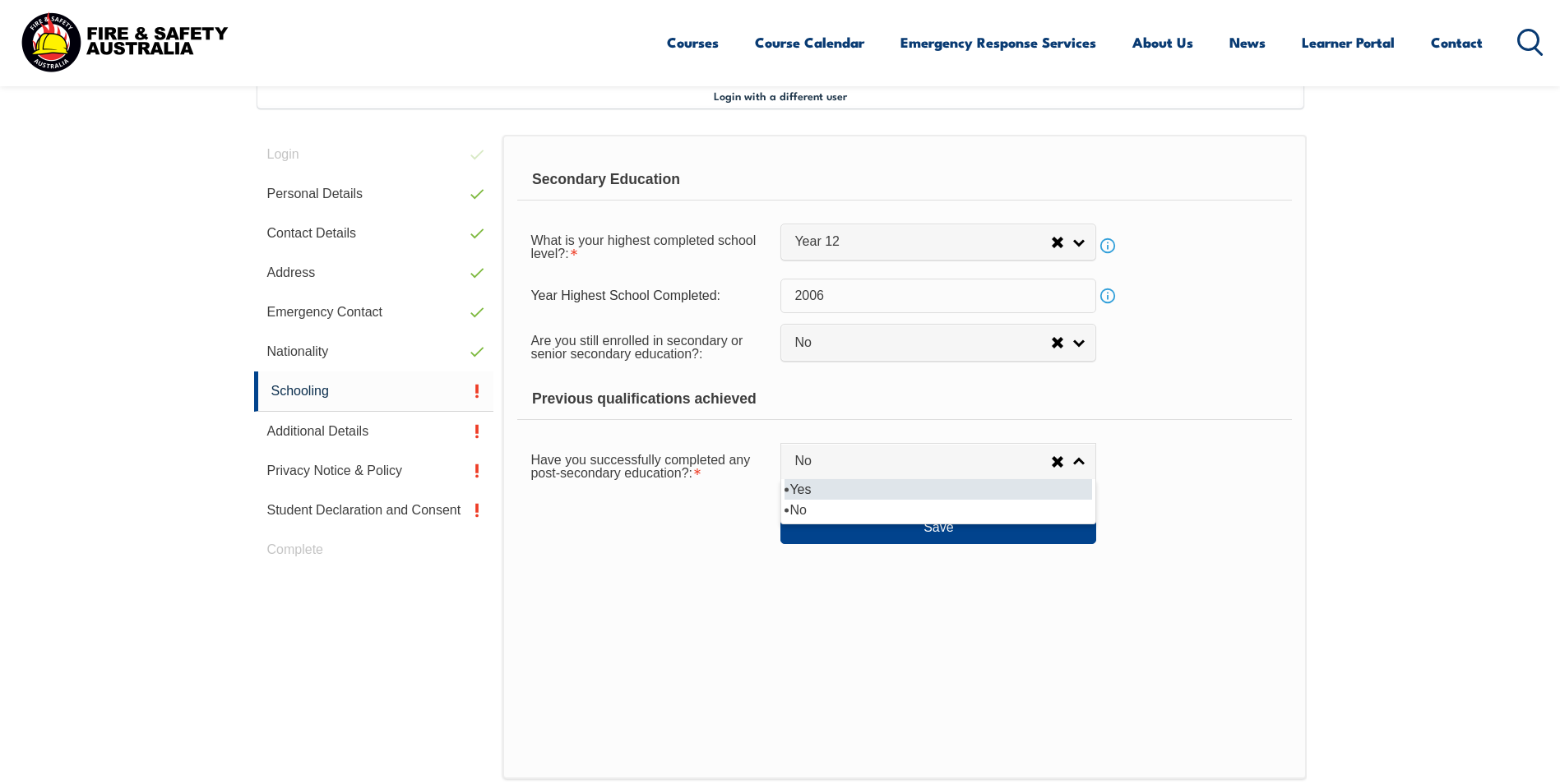
click at [1072, 484] on li "Yes" at bounding box center [938, 489] width 308 height 20
select select "true"
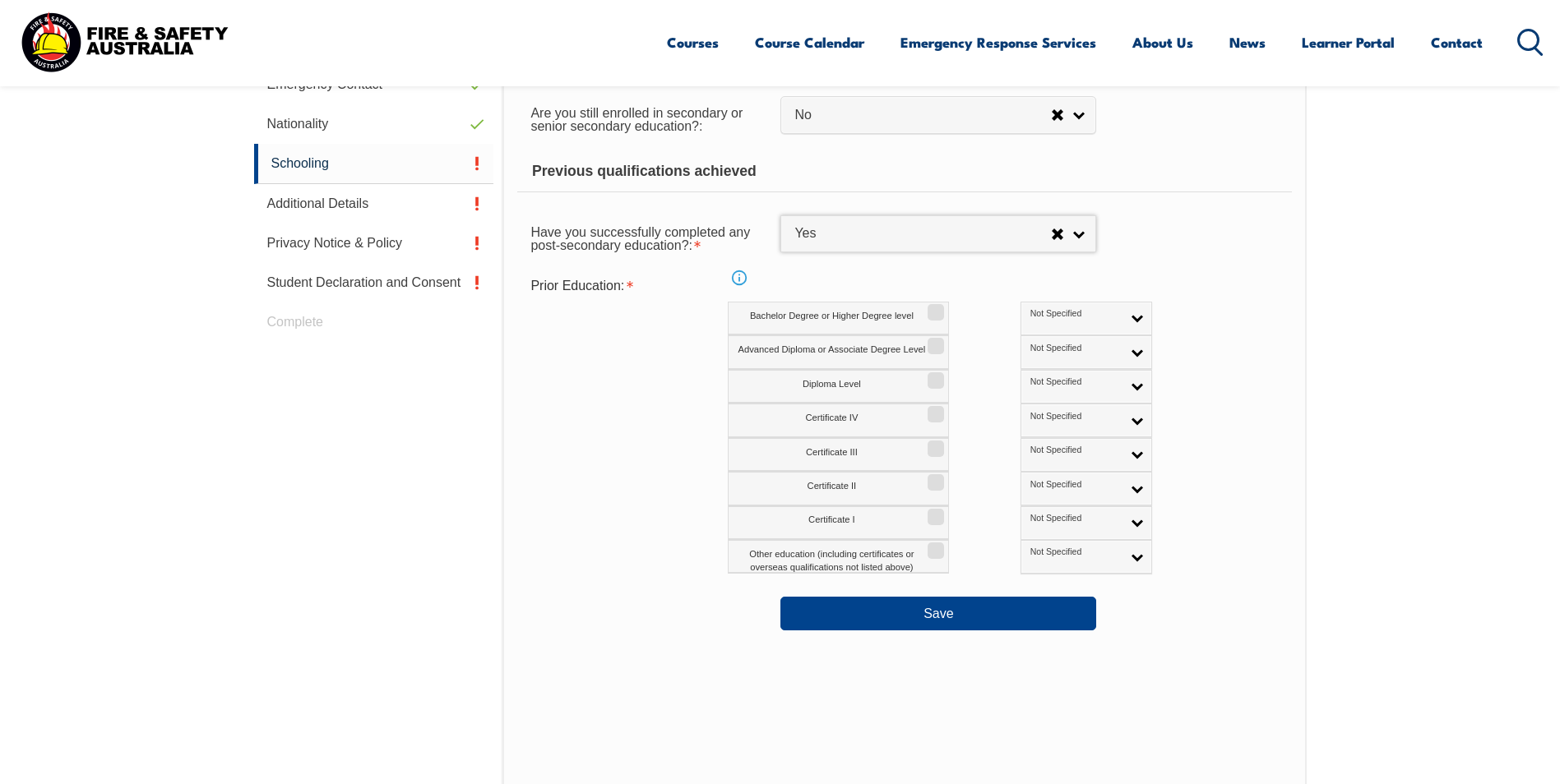
scroll to position [694, 0]
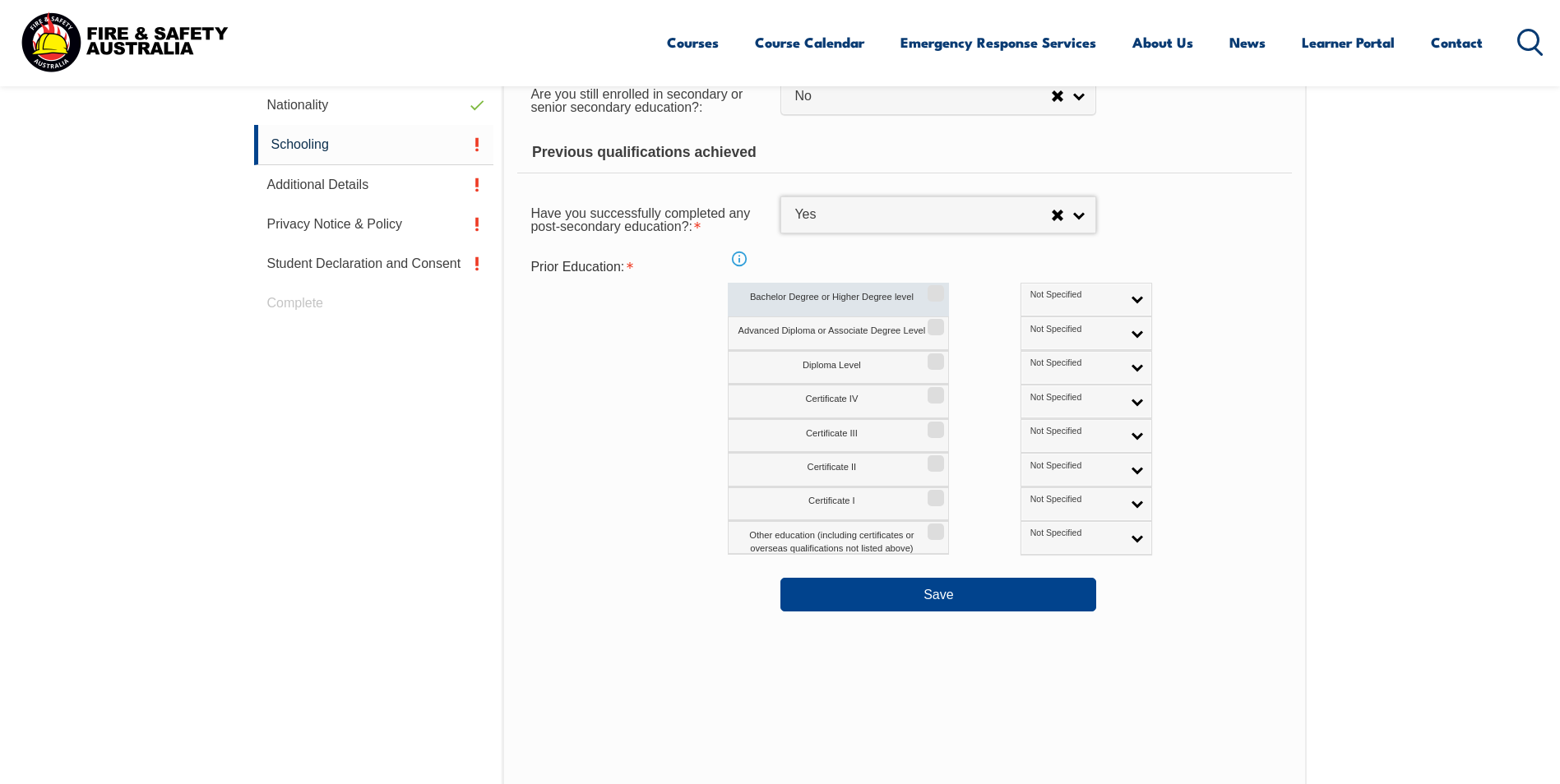
click at [937, 288] on input "Bachelor Degree or Higher Degree level" at bounding box center [933, 287] width 10 height 2
checkbox input "true"
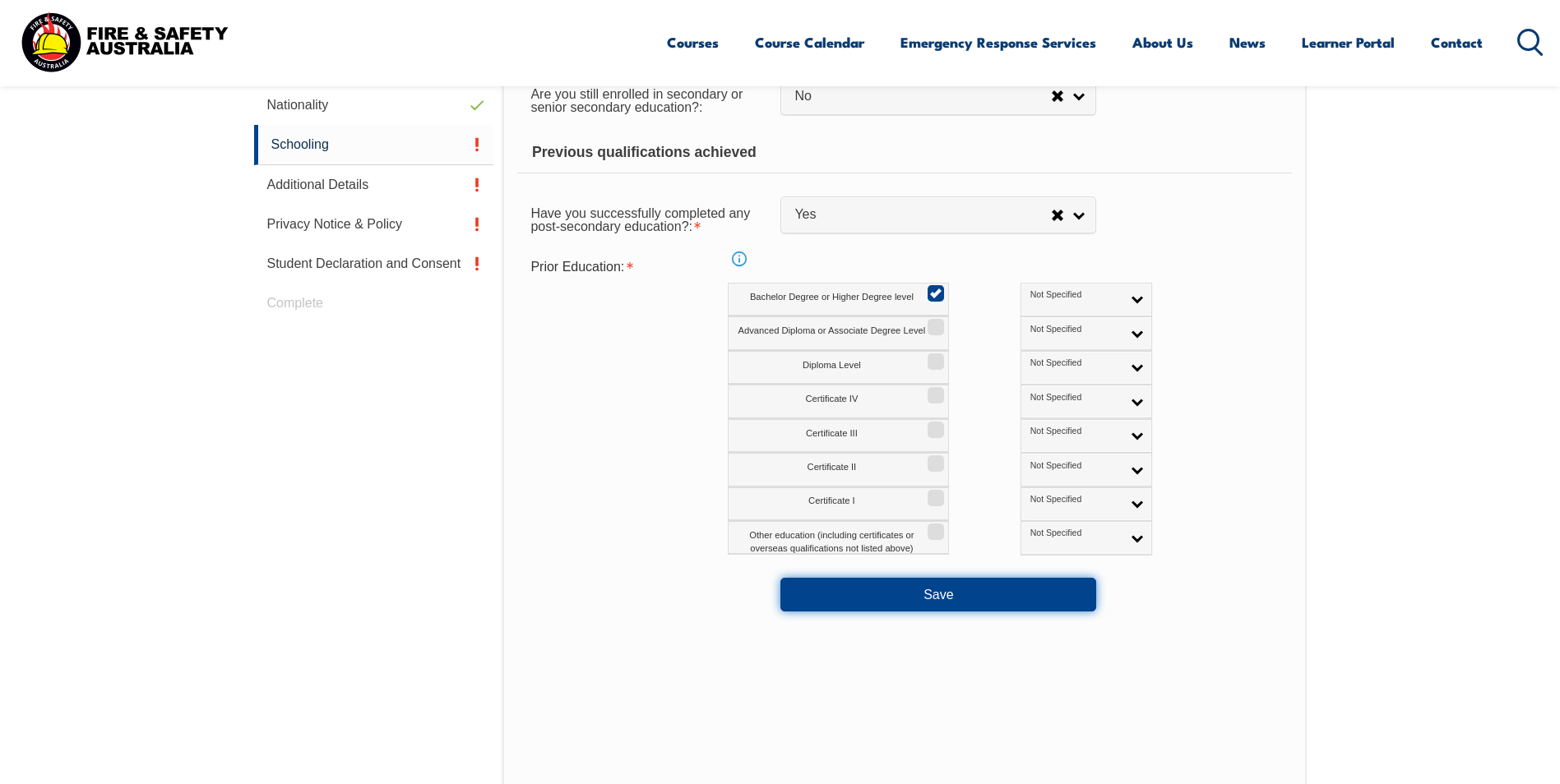
click at [941, 592] on button "Save" at bounding box center [938, 594] width 315 height 33
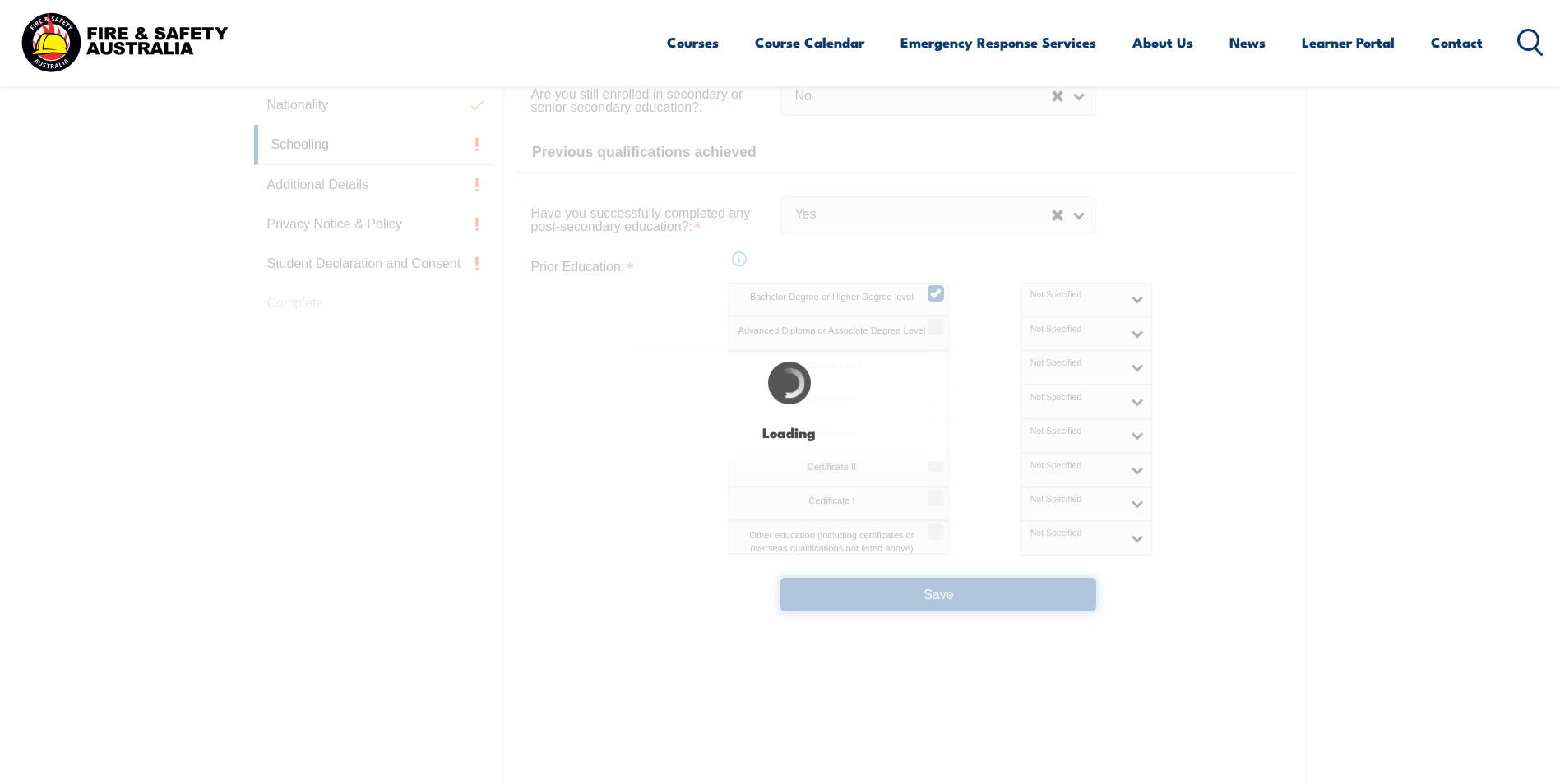
select select
select select "false"
select select "true"
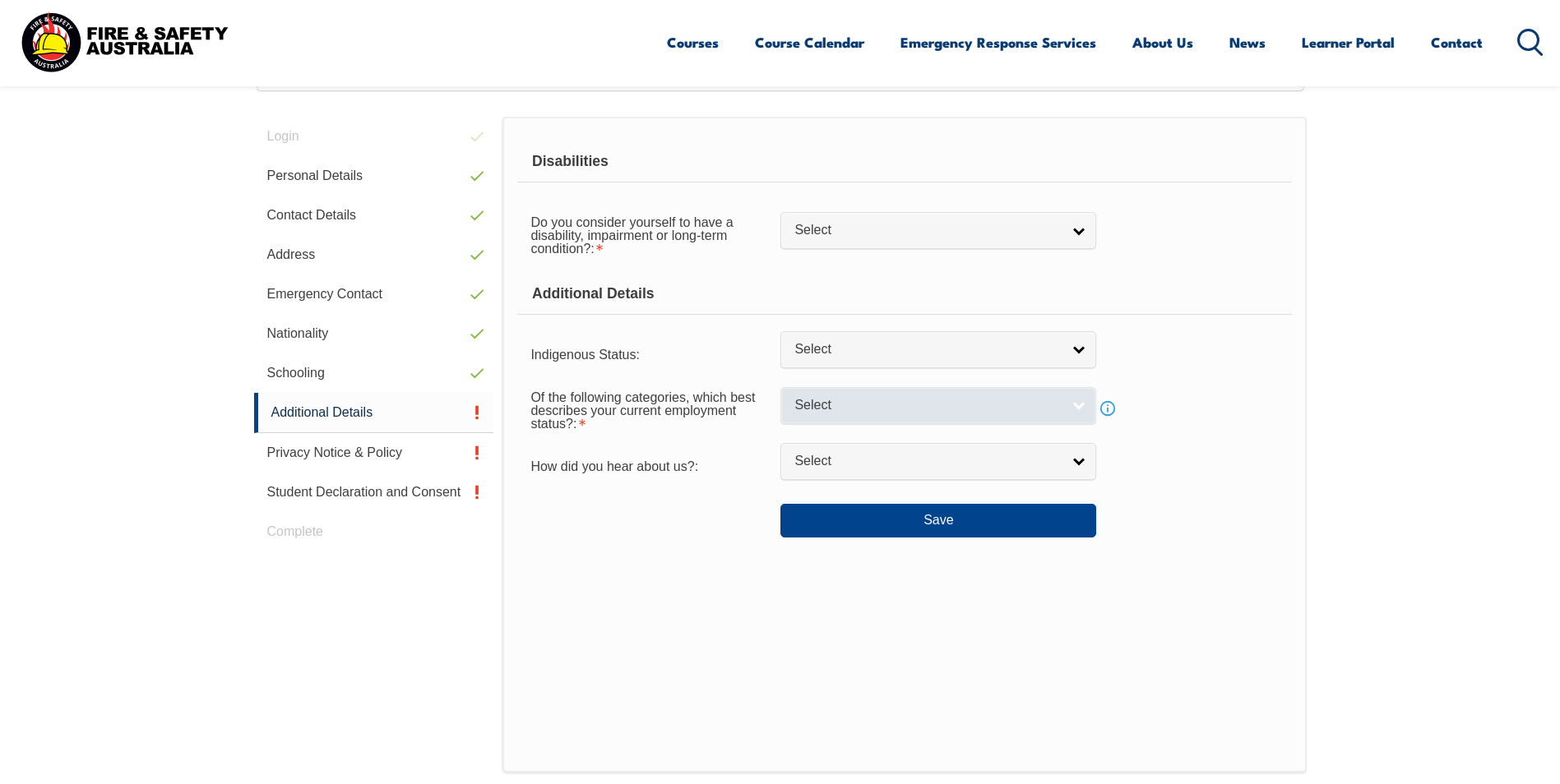
scroll to position [447, 0]
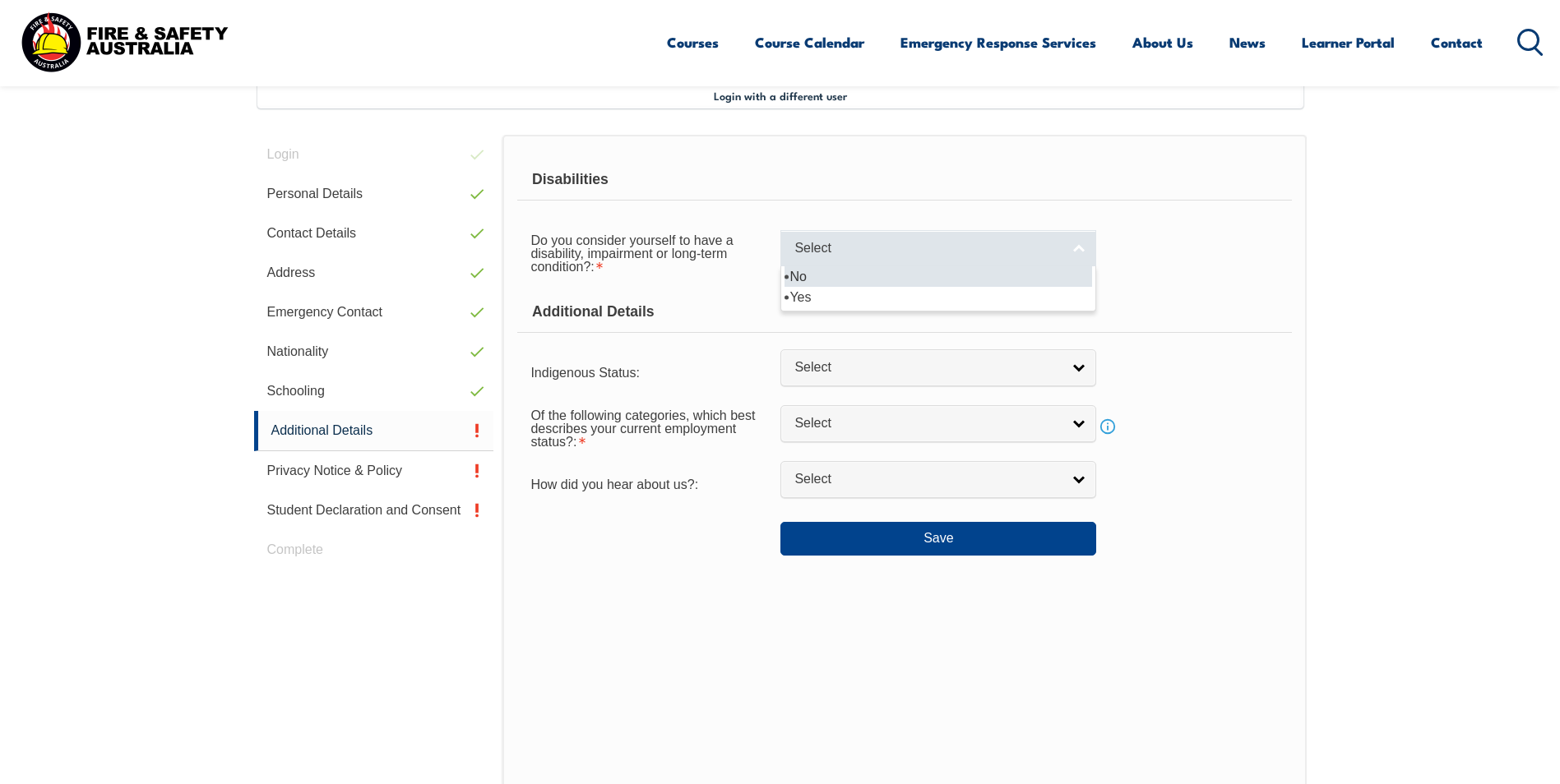
click at [1083, 251] on link "Select" at bounding box center [938, 249] width 315 height 37
click at [1075, 276] on li "No" at bounding box center [938, 276] width 308 height 20
select select "false"
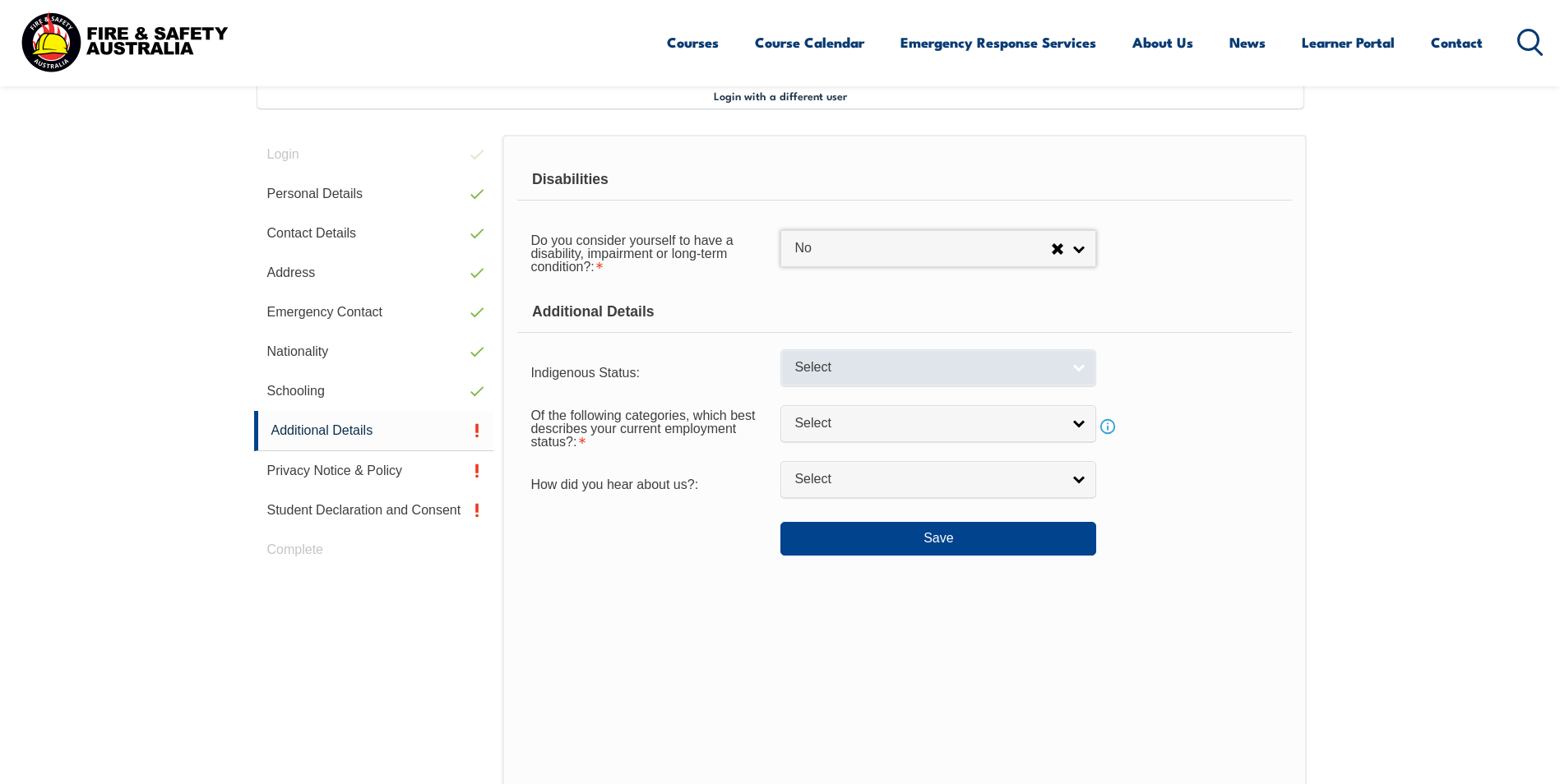
click at [1078, 368] on link "Select" at bounding box center [938, 367] width 315 height 37
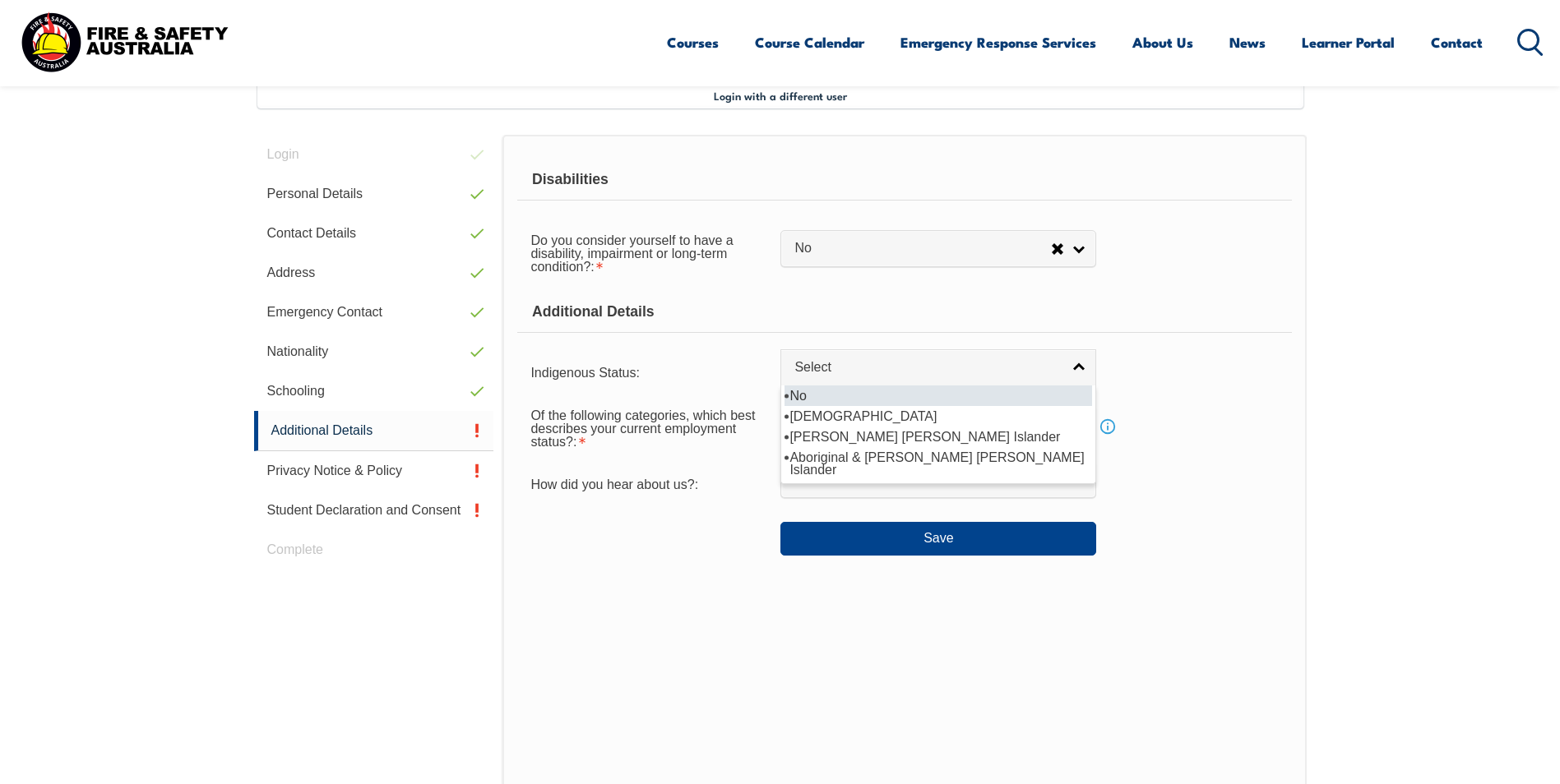
click at [1072, 390] on li "No" at bounding box center [938, 395] width 308 height 20
select select "4"
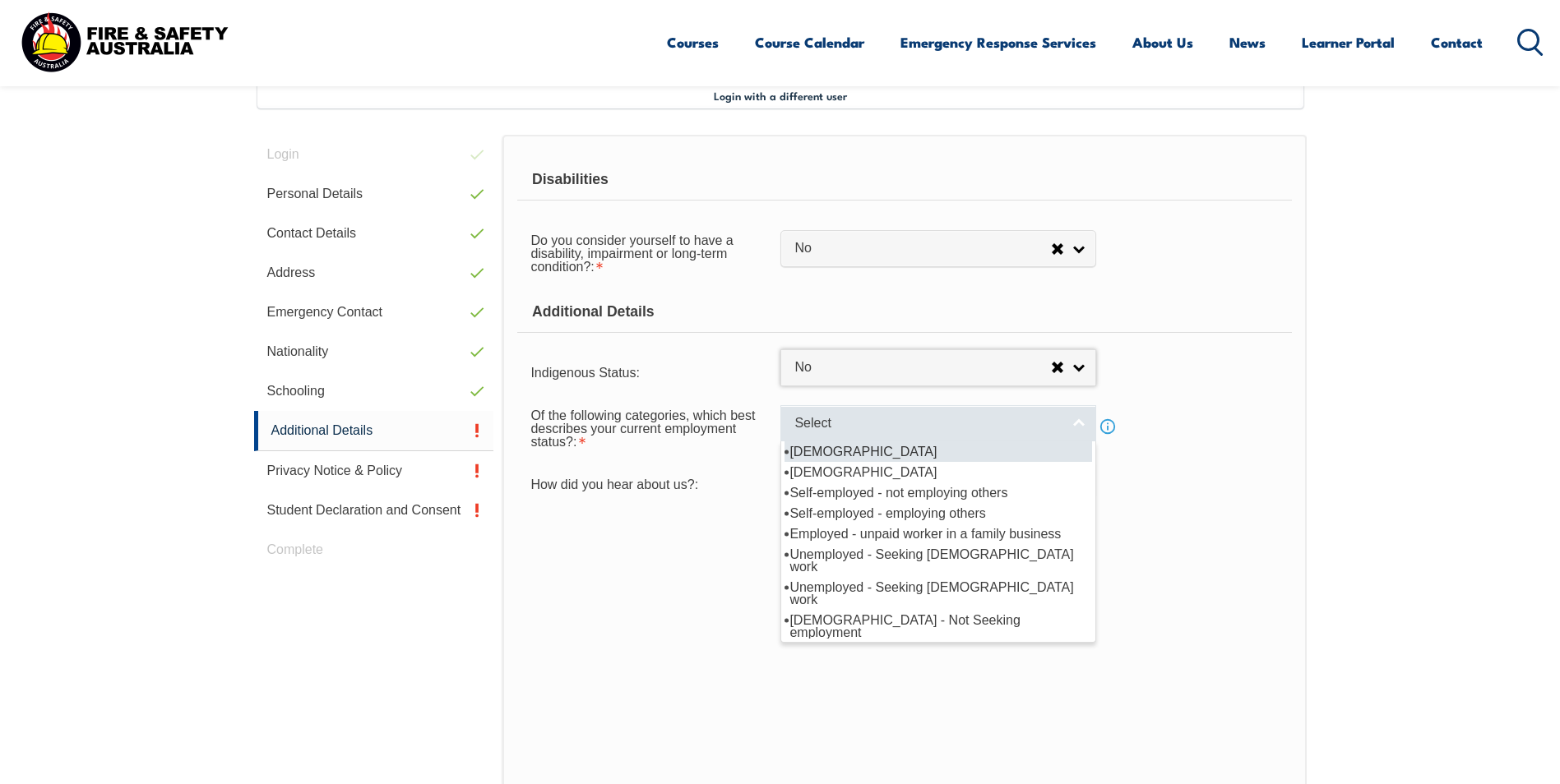
click at [1078, 426] on link "Select" at bounding box center [938, 423] width 315 height 37
click at [1052, 453] on li "[DEMOGRAPHIC_DATA]" at bounding box center [938, 451] width 308 height 20
select select "1"
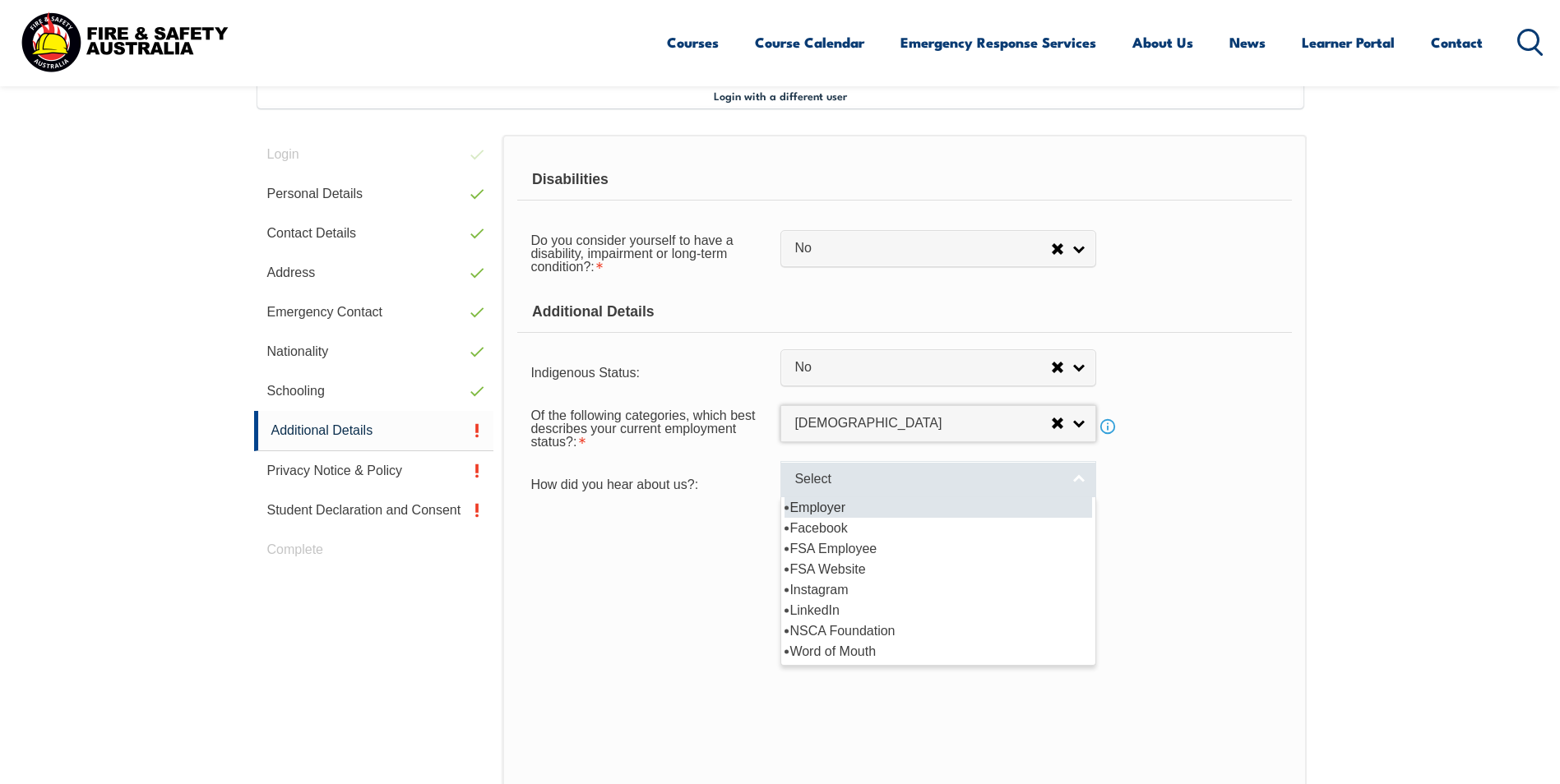
click at [1080, 482] on link "Select" at bounding box center [938, 479] width 315 height 37
click at [1066, 504] on li "Employer" at bounding box center [938, 507] width 308 height 20
select select "8019"
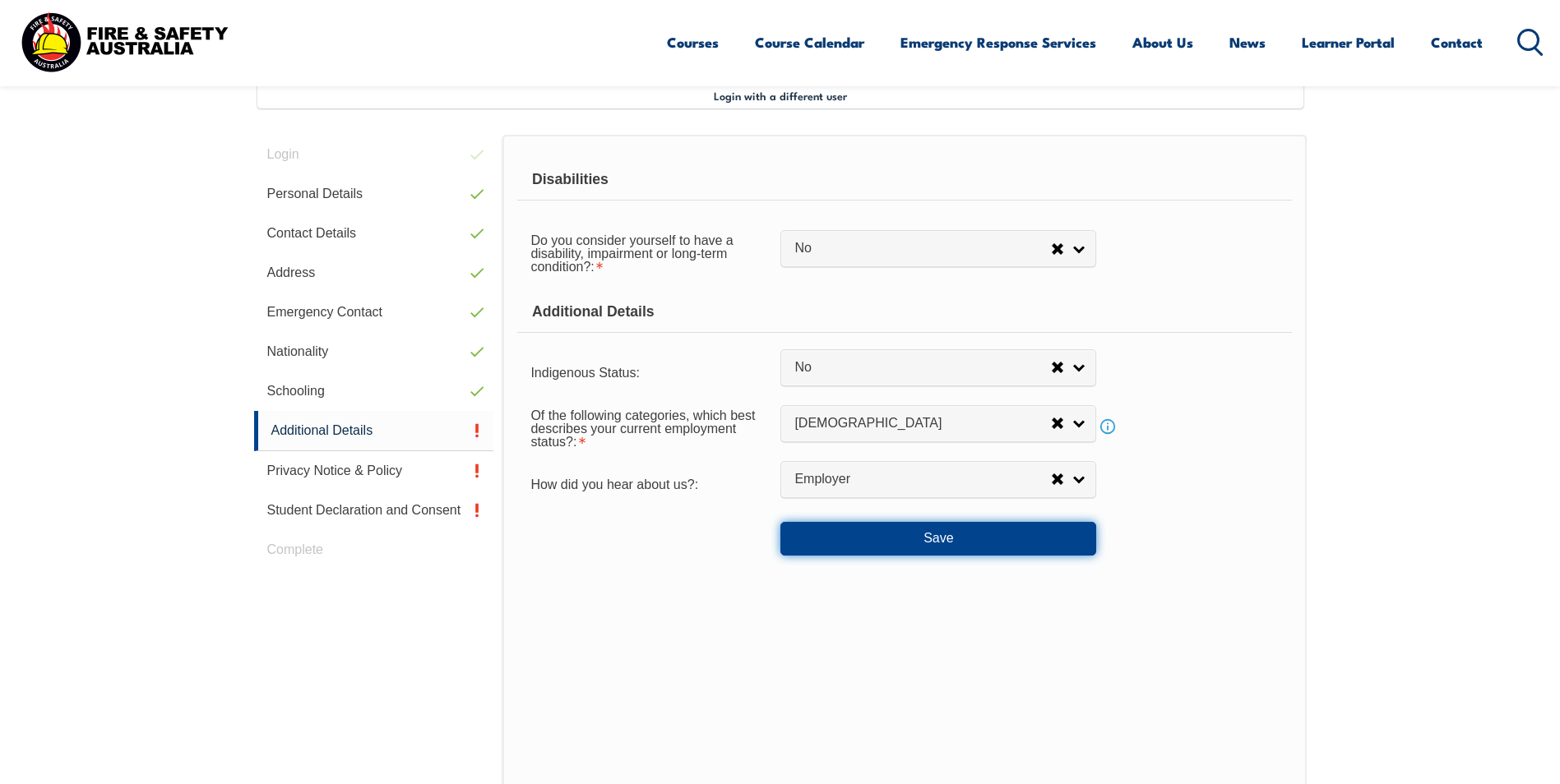
click at [980, 542] on button "Save" at bounding box center [938, 538] width 315 height 33
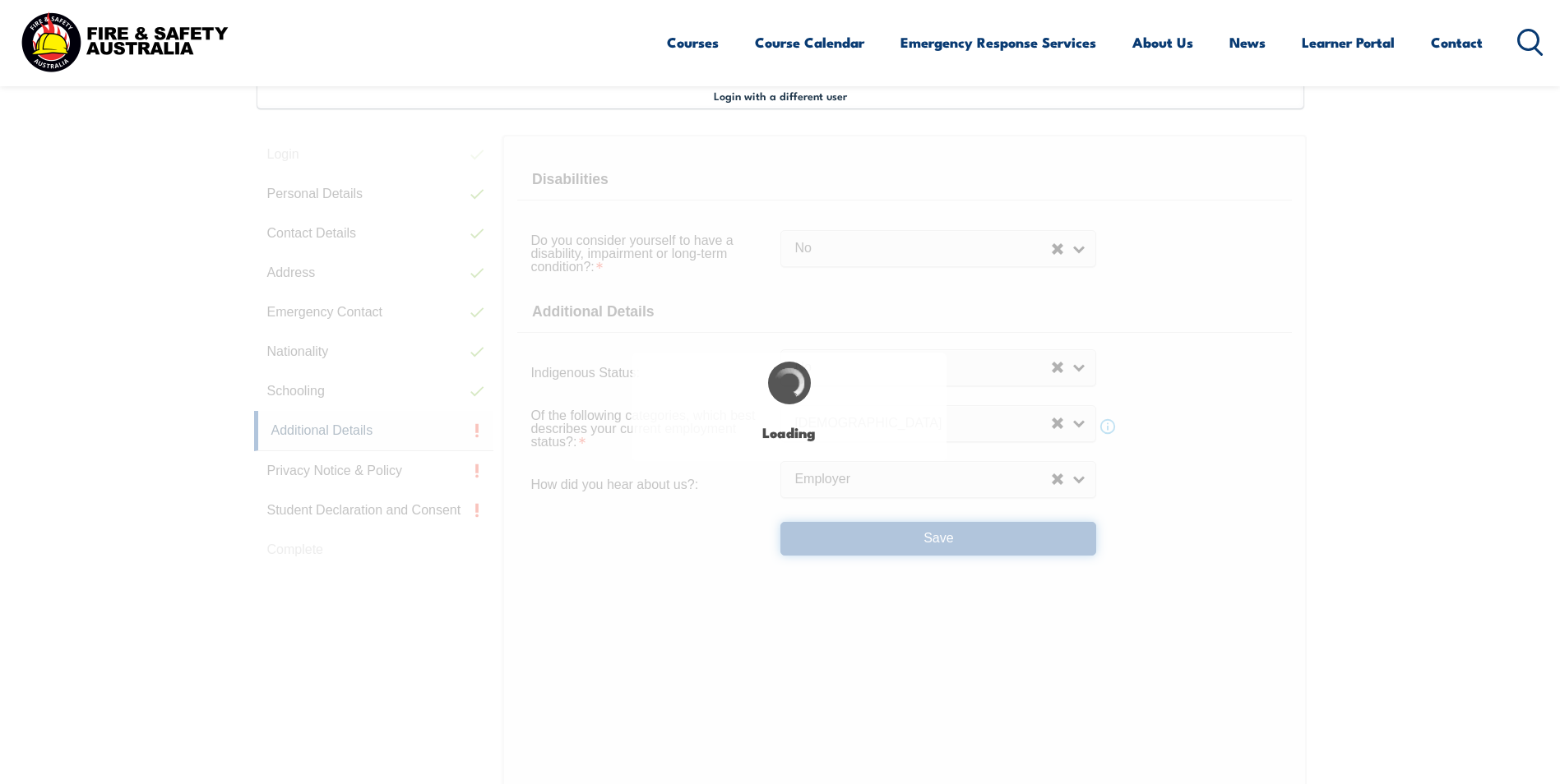
select select "false"
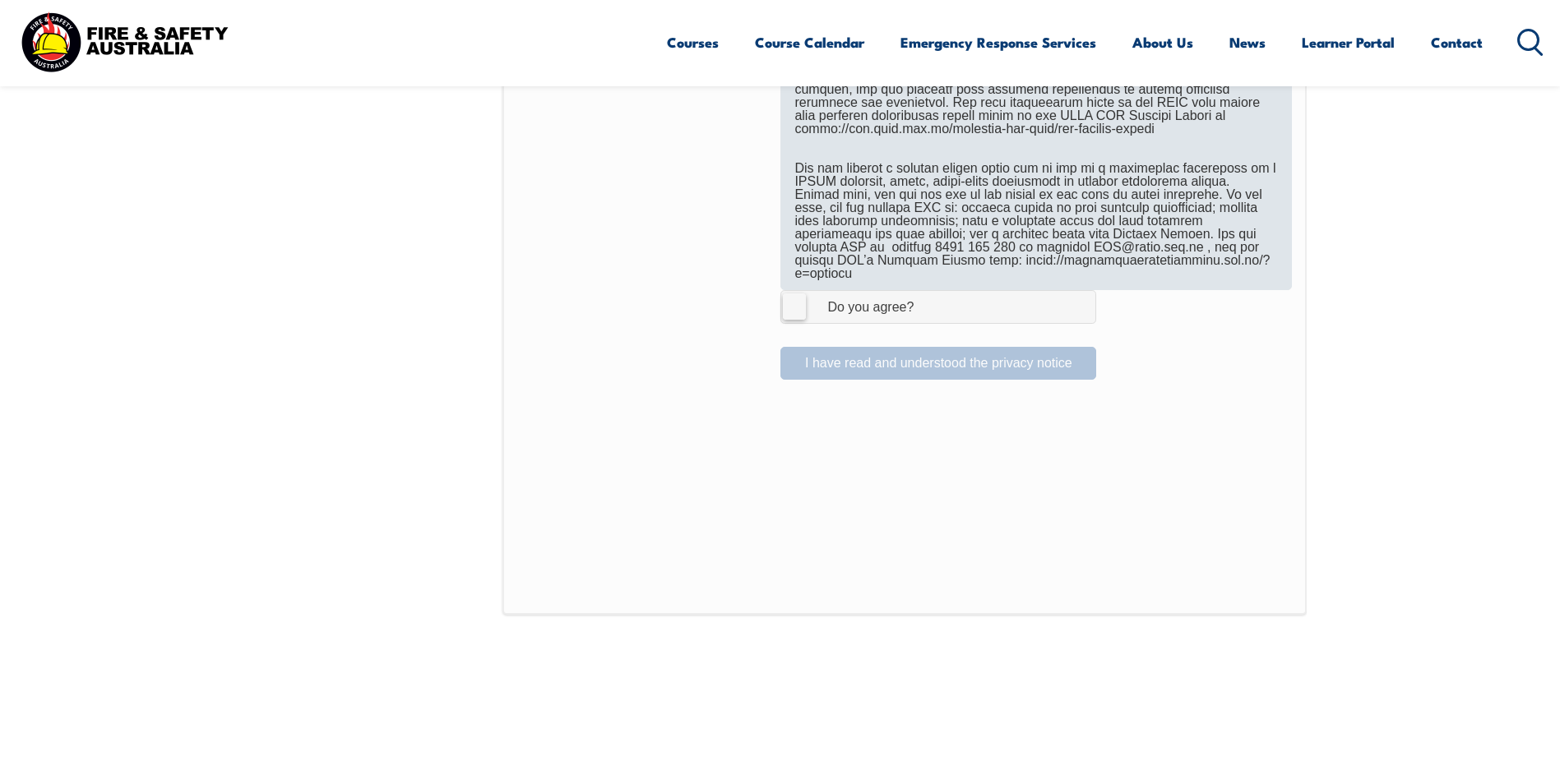
scroll to position [1105, 0]
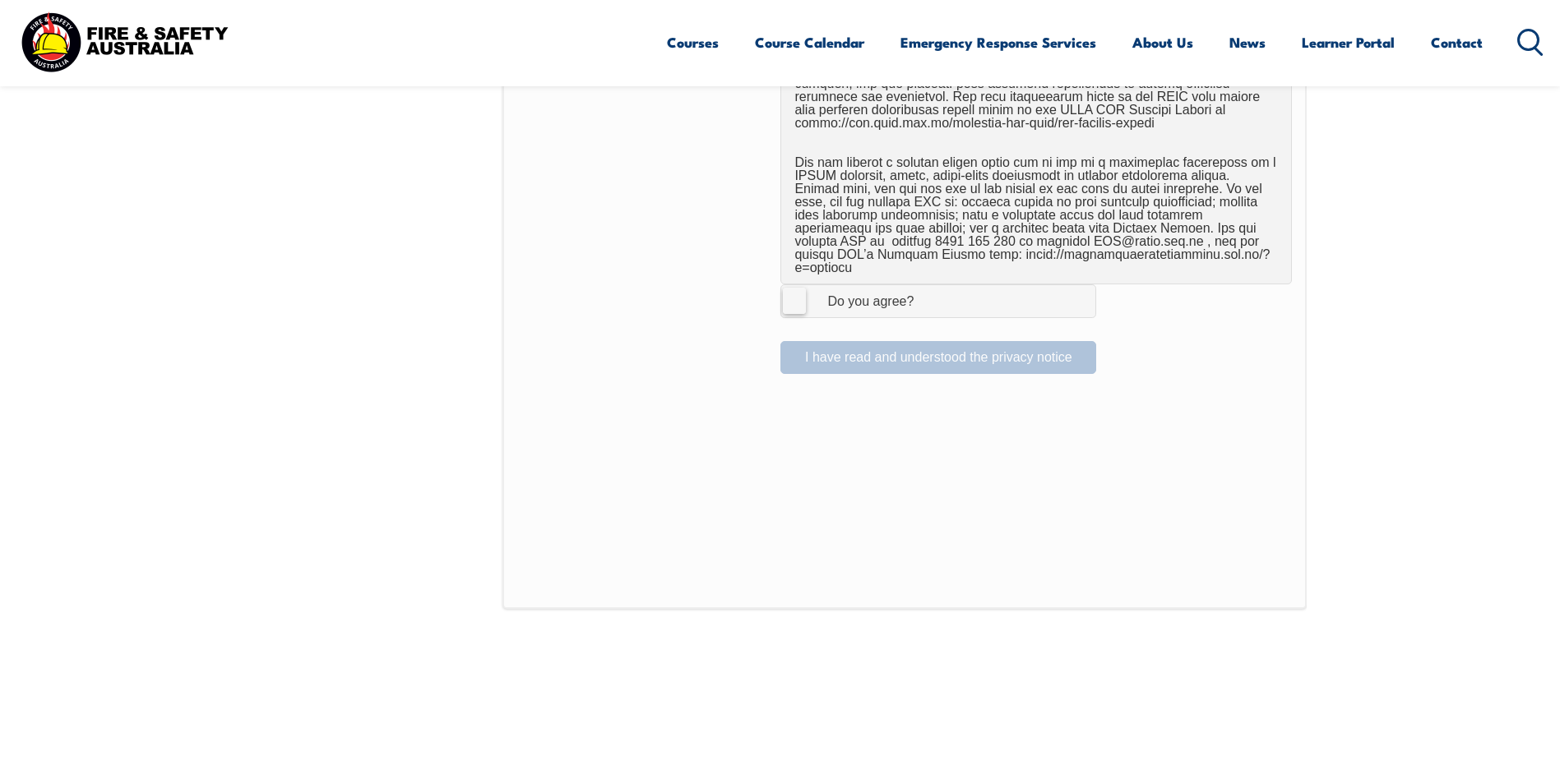
click at [795, 285] on label "I Agree Do you agree?" at bounding box center [938, 301] width 315 height 33
click at [927, 285] on input "I Agree Do you agree?" at bounding box center [941, 301] width 28 height 31
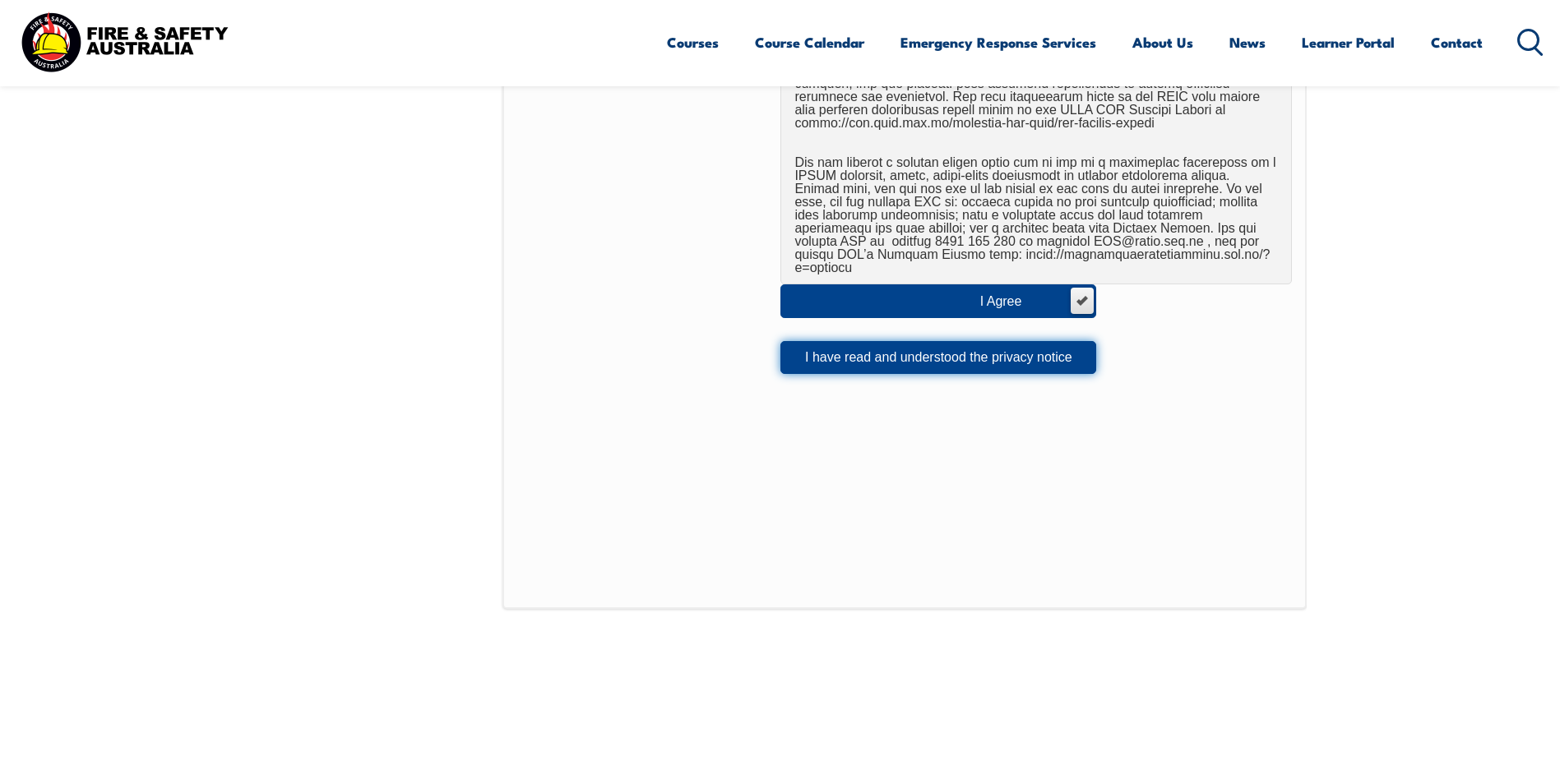
click at [920, 344] on button "I have read and understood the privacy notice" at bounding box center [938, 358] width 315 height 33
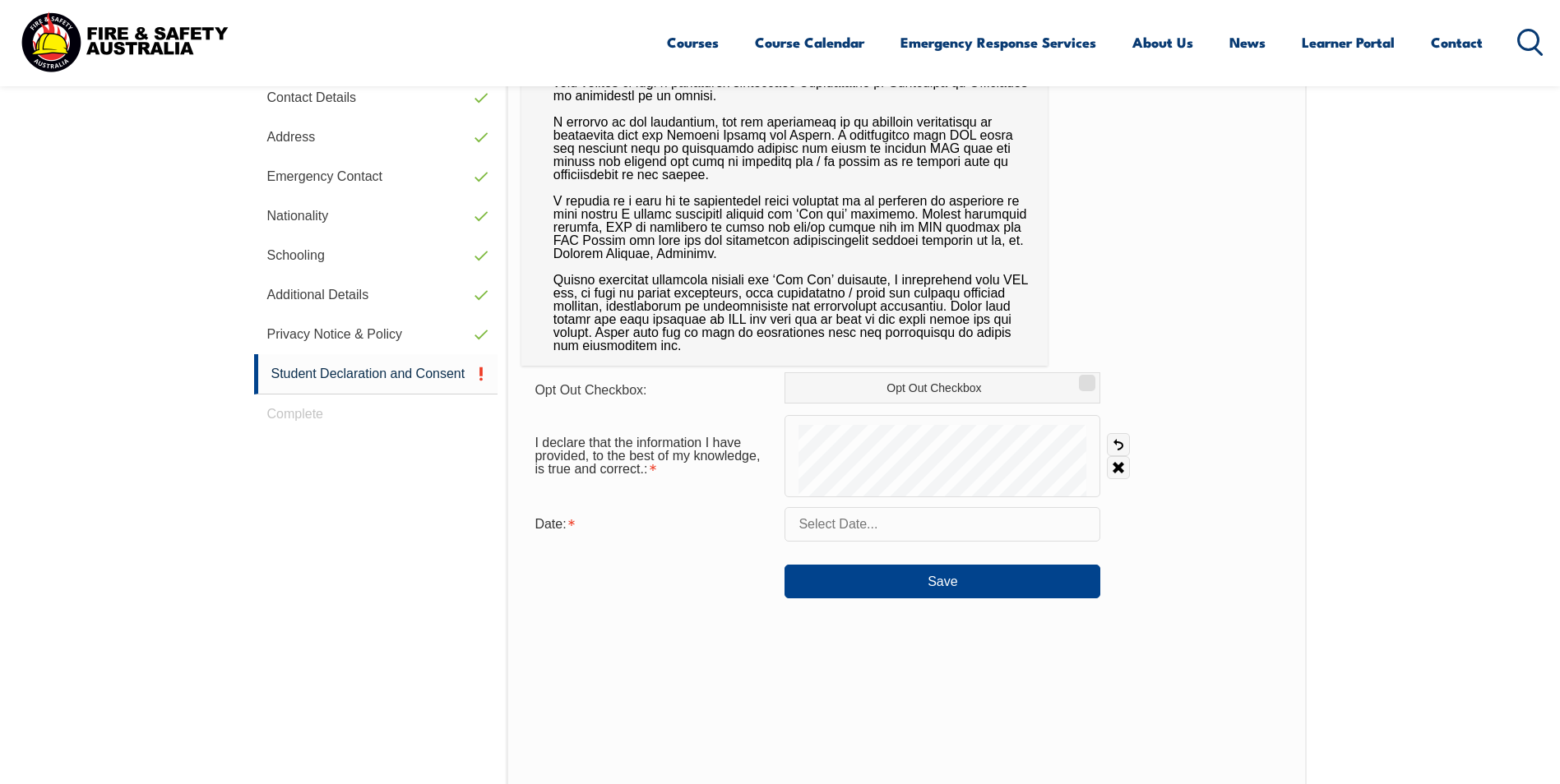
scroll to position [612, 0]
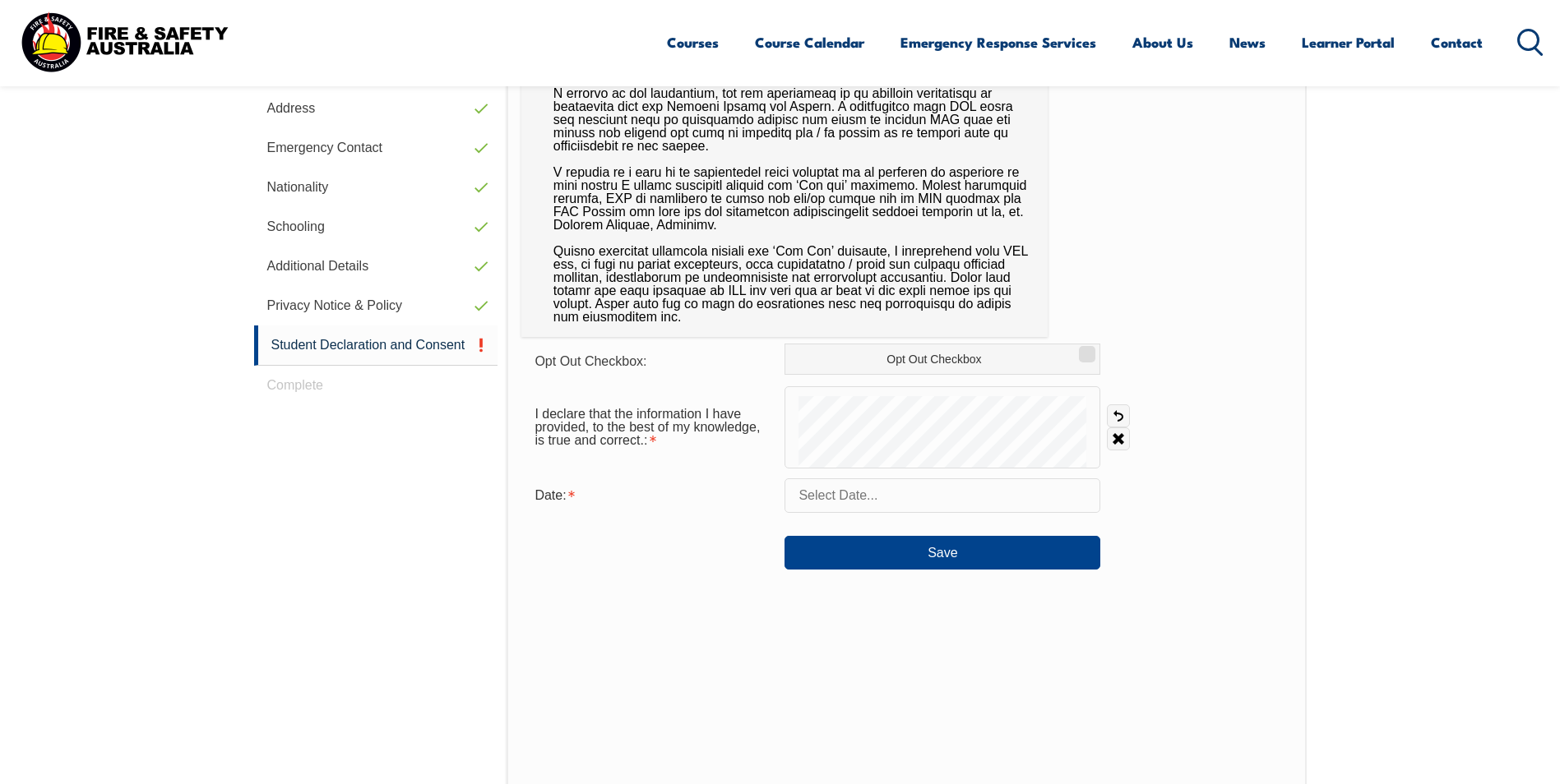
click at [934, 446] on form "Opt Out Checkbox: Opt Out Checkbox I declare that the information I have provid…" at bounding box center [906, 456] width 770 height 226
drag, startPoint x: 915, startPoint y: 471, endPoint x: 1172, endPoint y: 495, distance: 258.1
click at [1172, 495] on div "Date:" at bounding box center [906, 496] width 770 height 35
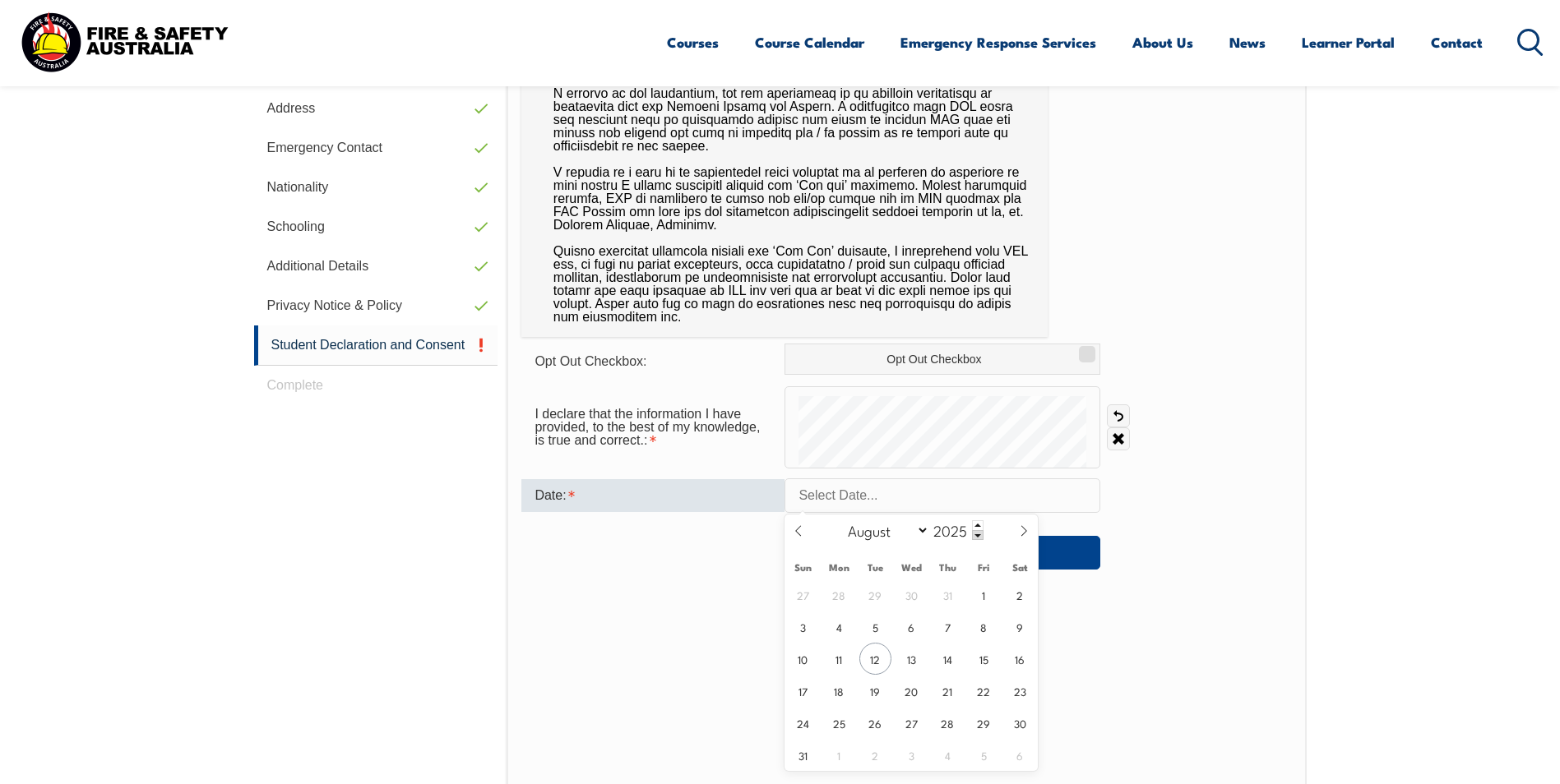
click at [871, 500] on input "text" at bounding box center [942, 496] width 315 height 35
click at [881, 659] on span "12" at bounding box center [875, 658] width 32 height 32
type input "[DATE]"
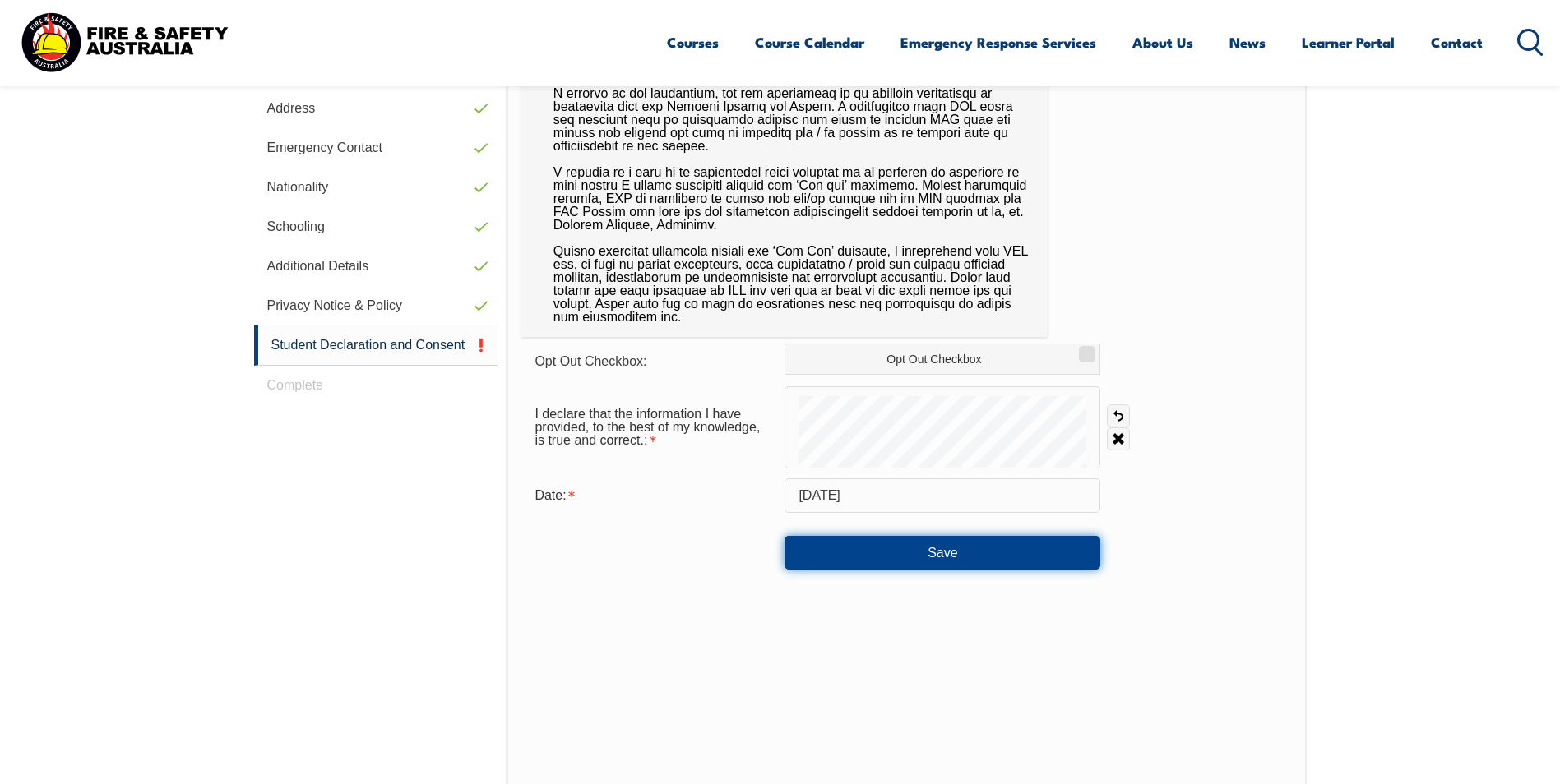
click at [942, 553] on button "Save" at bounding box center [942, 553] width 315 height 33
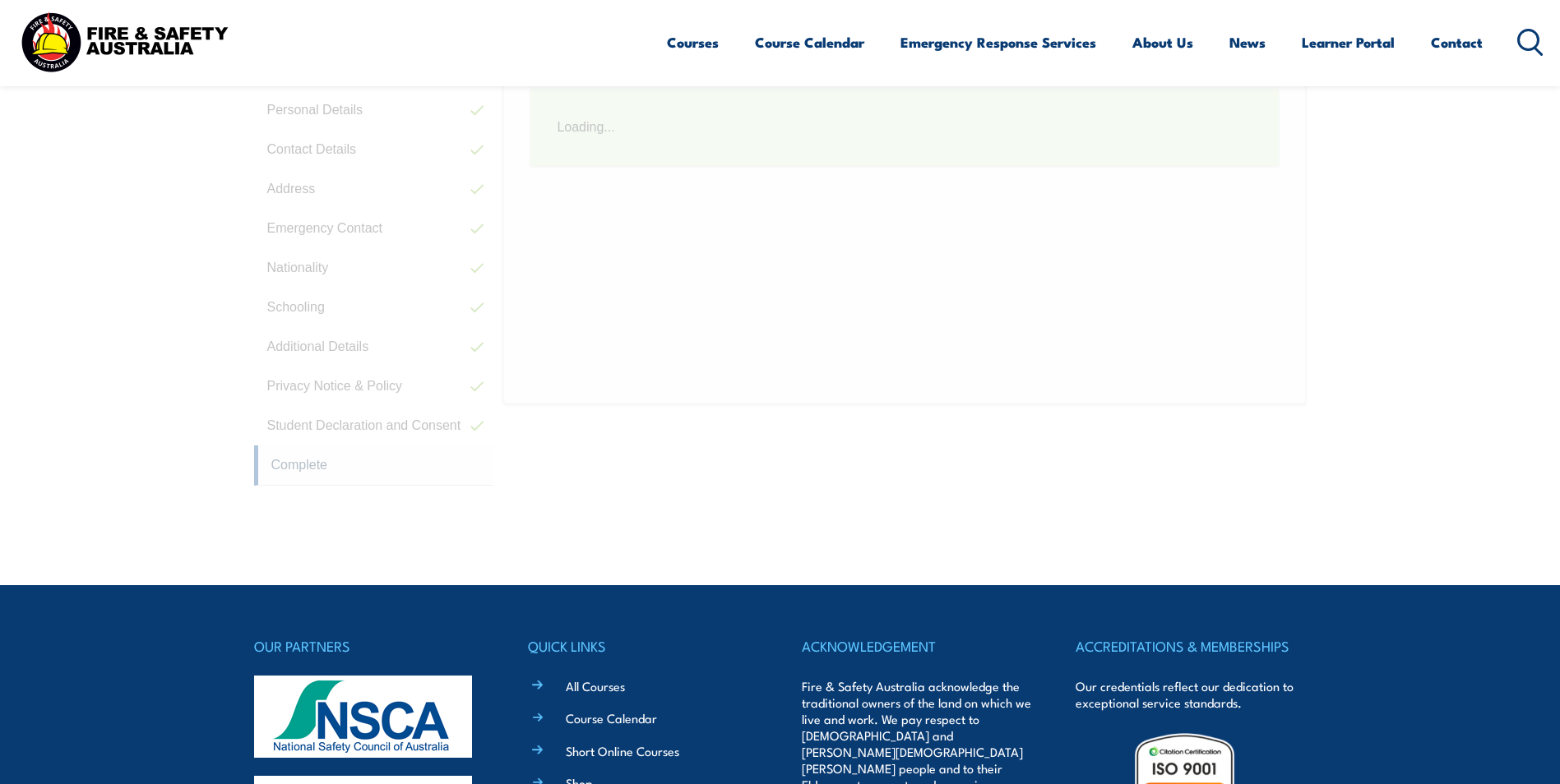
scroll to position [447, 0]
